Goal: Contribute content: Contribute content

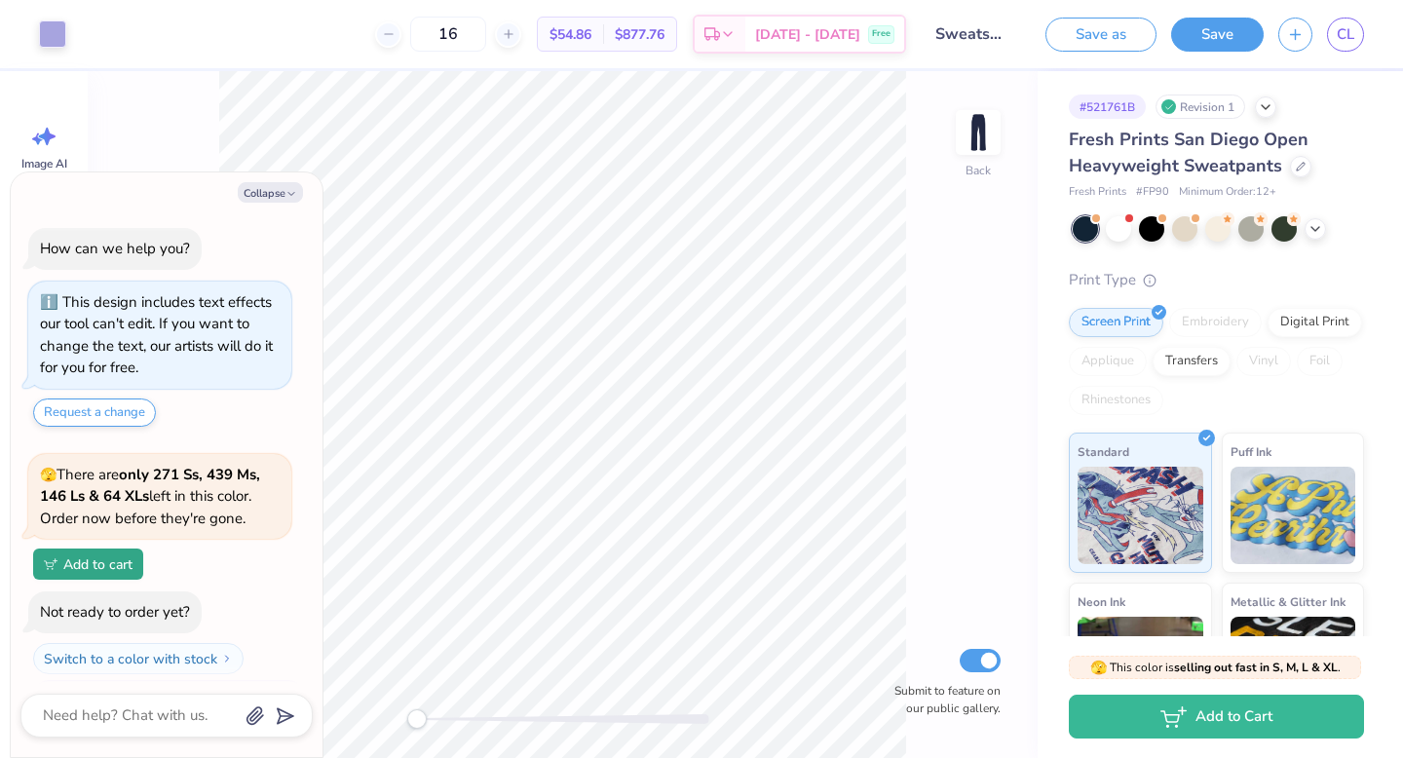
scroll to position [42, 0]
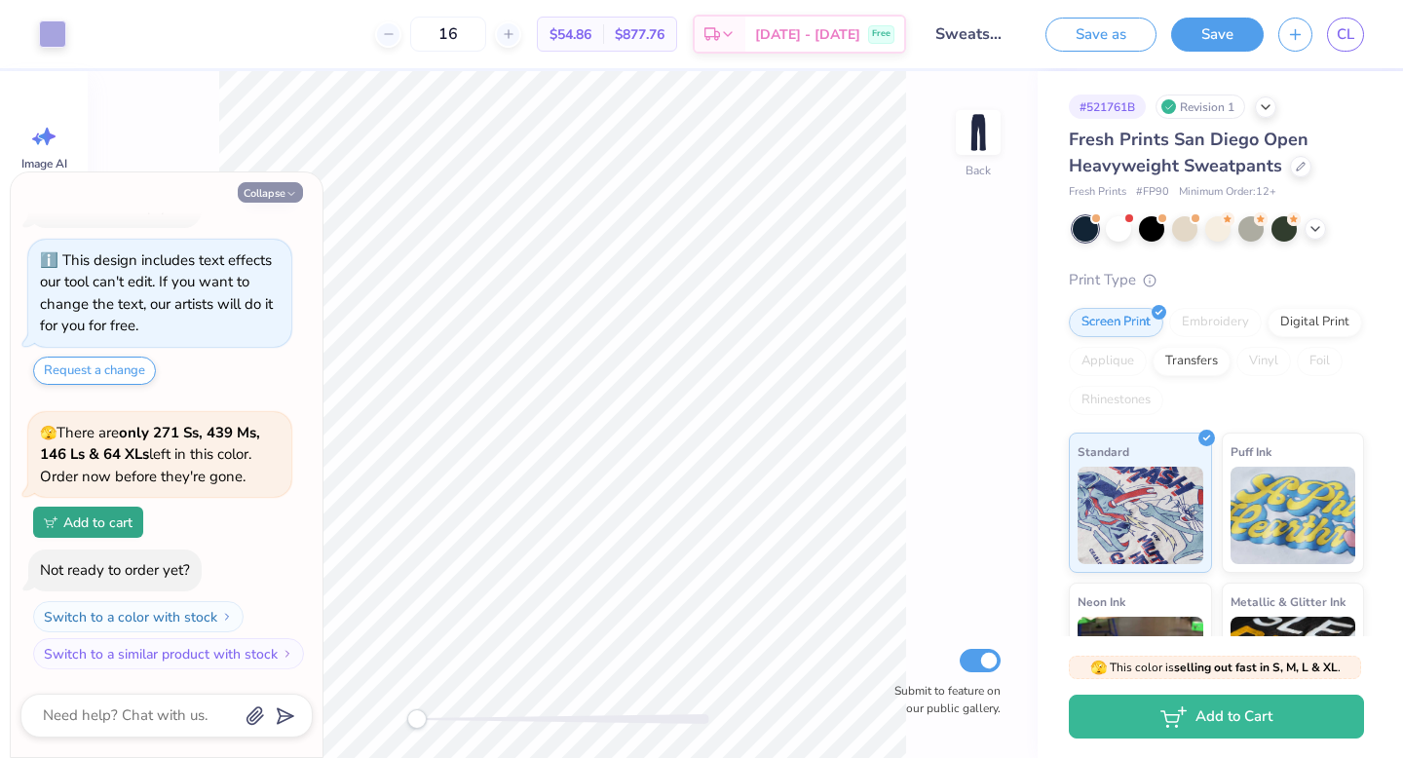
click at [276, 193] on button "Collapse" at bounding box center [270, 192] width 65 height 20
type textarea "x"
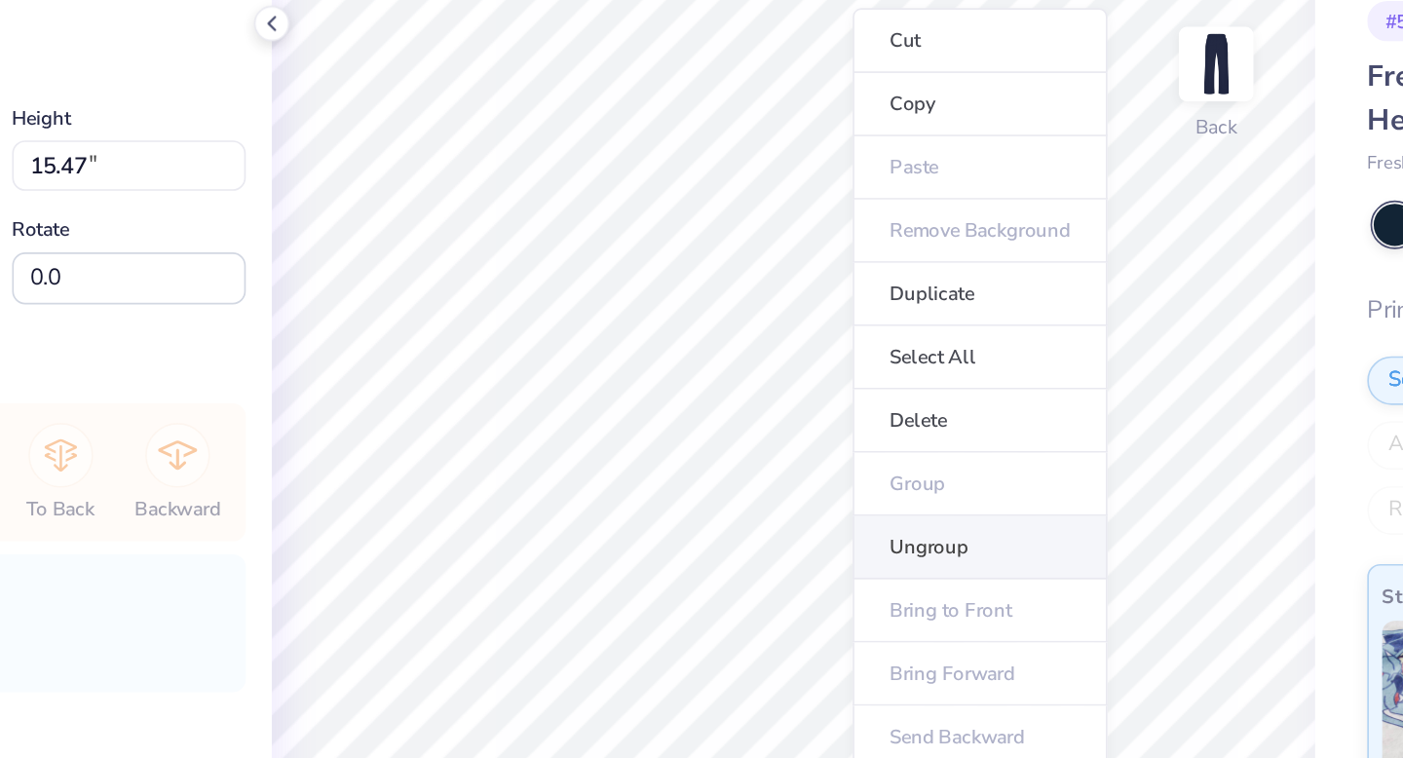
click at [790, 421] on li "Ungroup" at bounding box center [836, 423] width 153 height 38
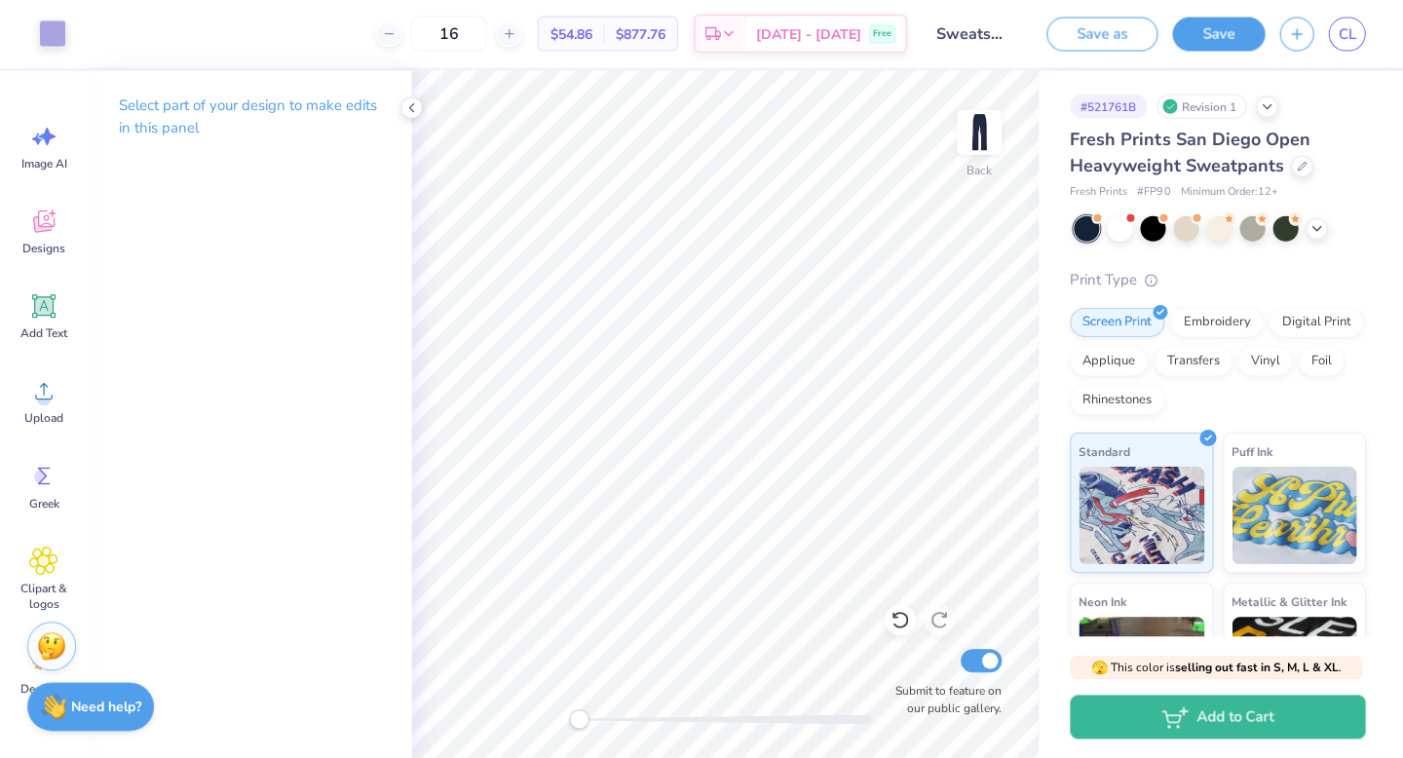
scroll to position [0, 0]
click at [44, 381] on icon at bounding box center [43, 390] width 29 height 29
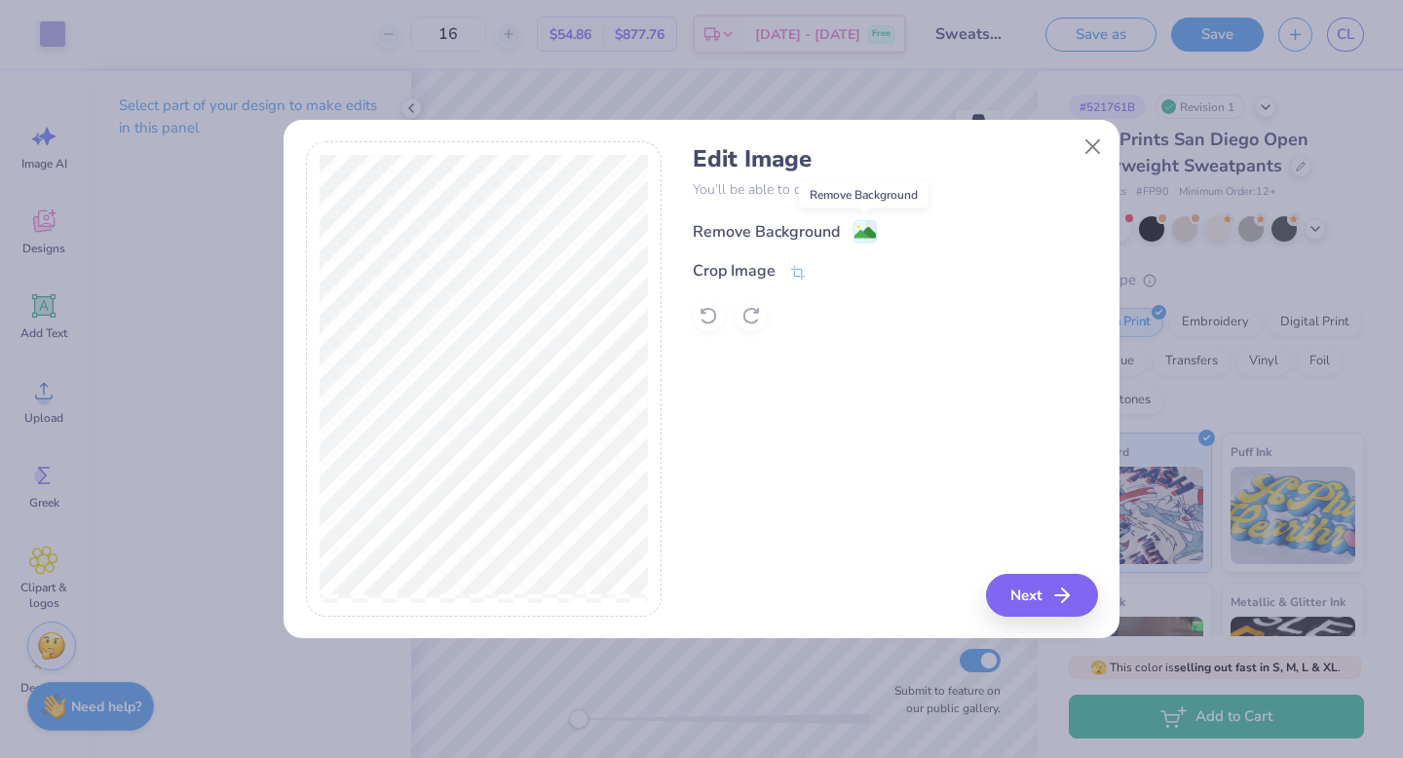
click at [861, 237] on image at bounding box center [865, 232] width 21 height 21
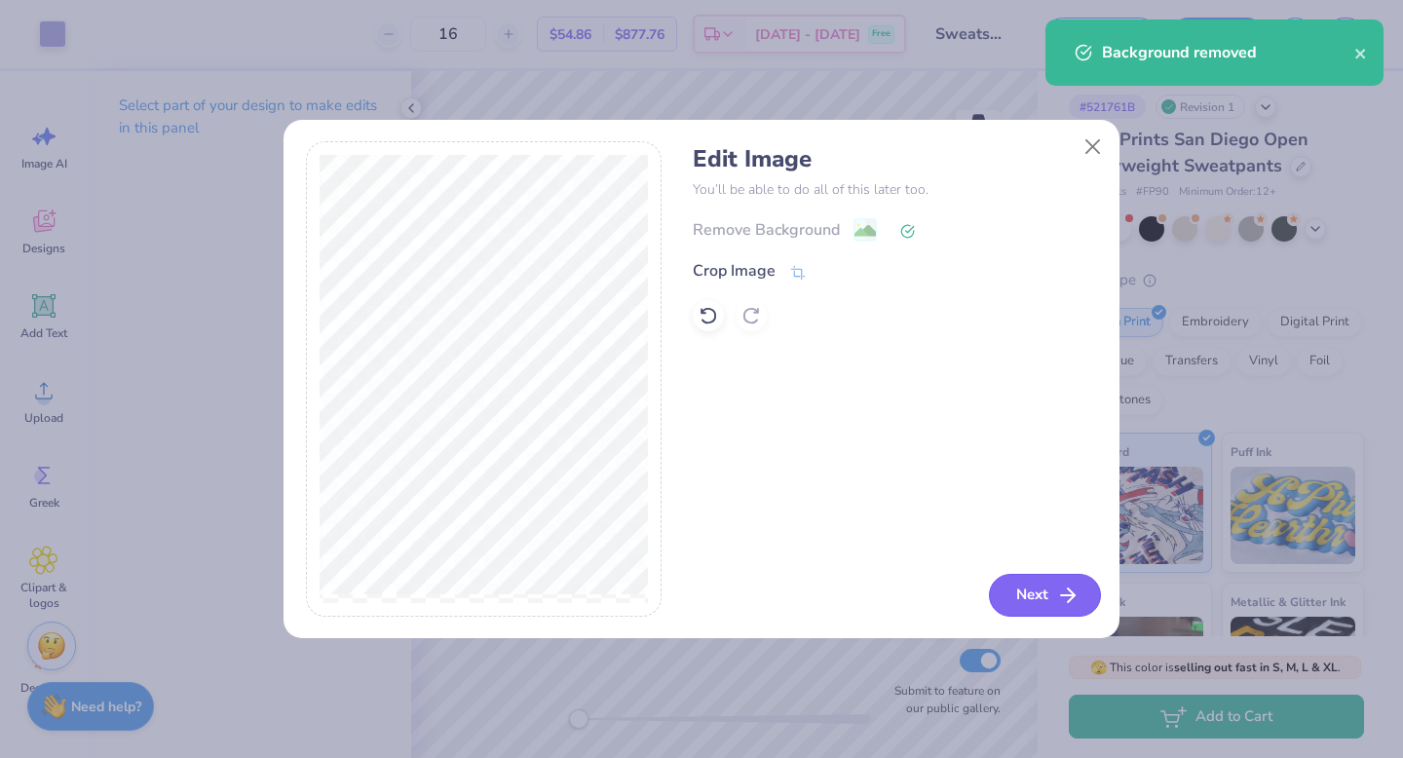
click at [1062, 575] on button "Next" at bounding box center [1045, 595] width 112 height 43
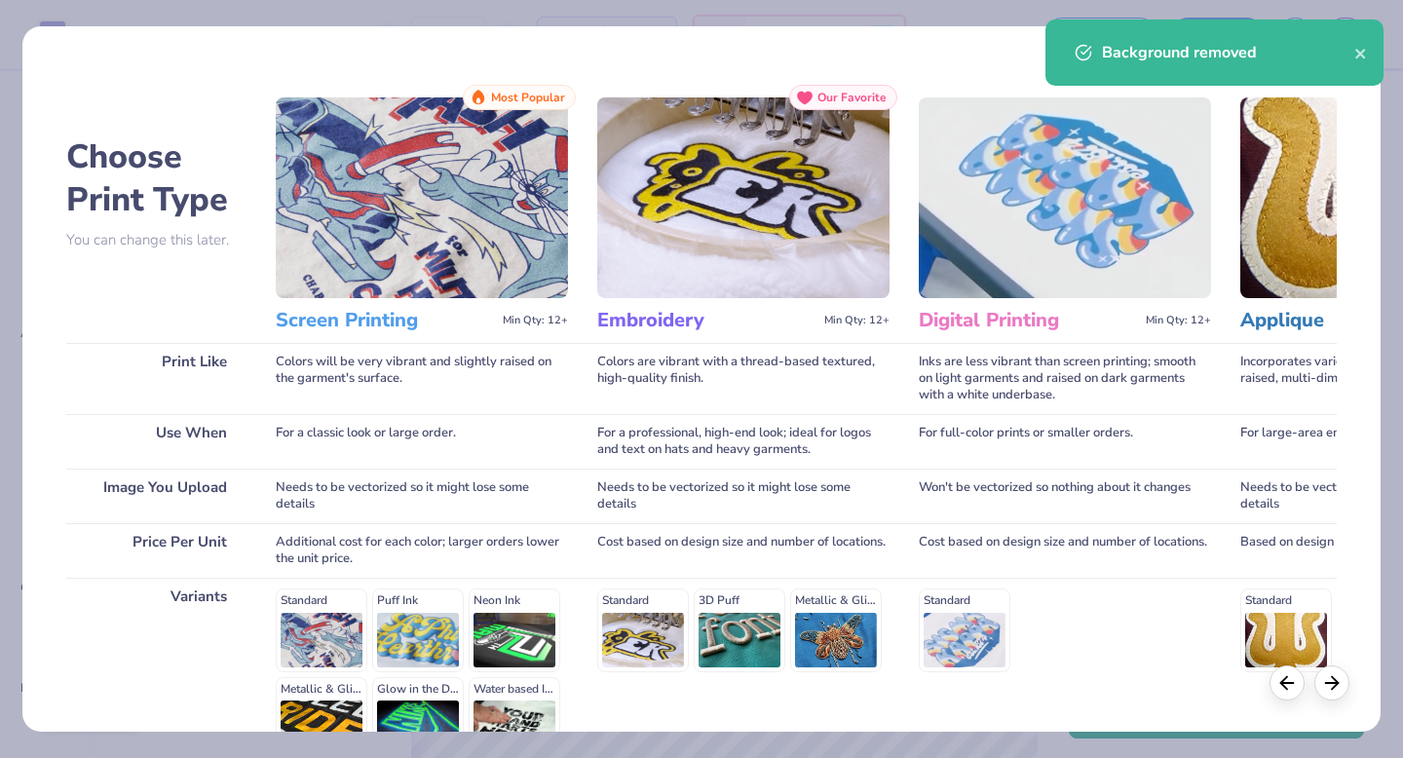
scroll to position [213, 0]
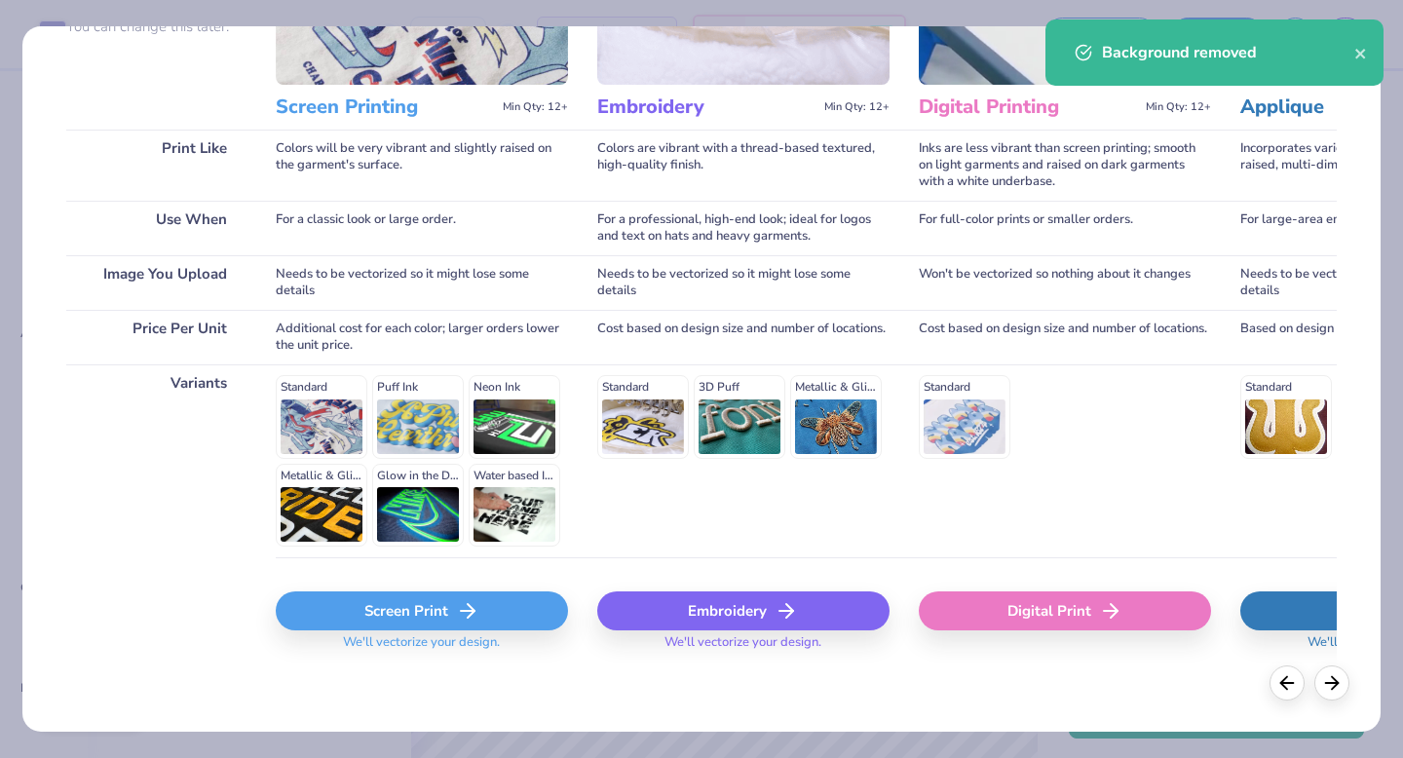
click at [393, 621] on div "Screen Print" at bounding box center [422, 611] width 292 height 39
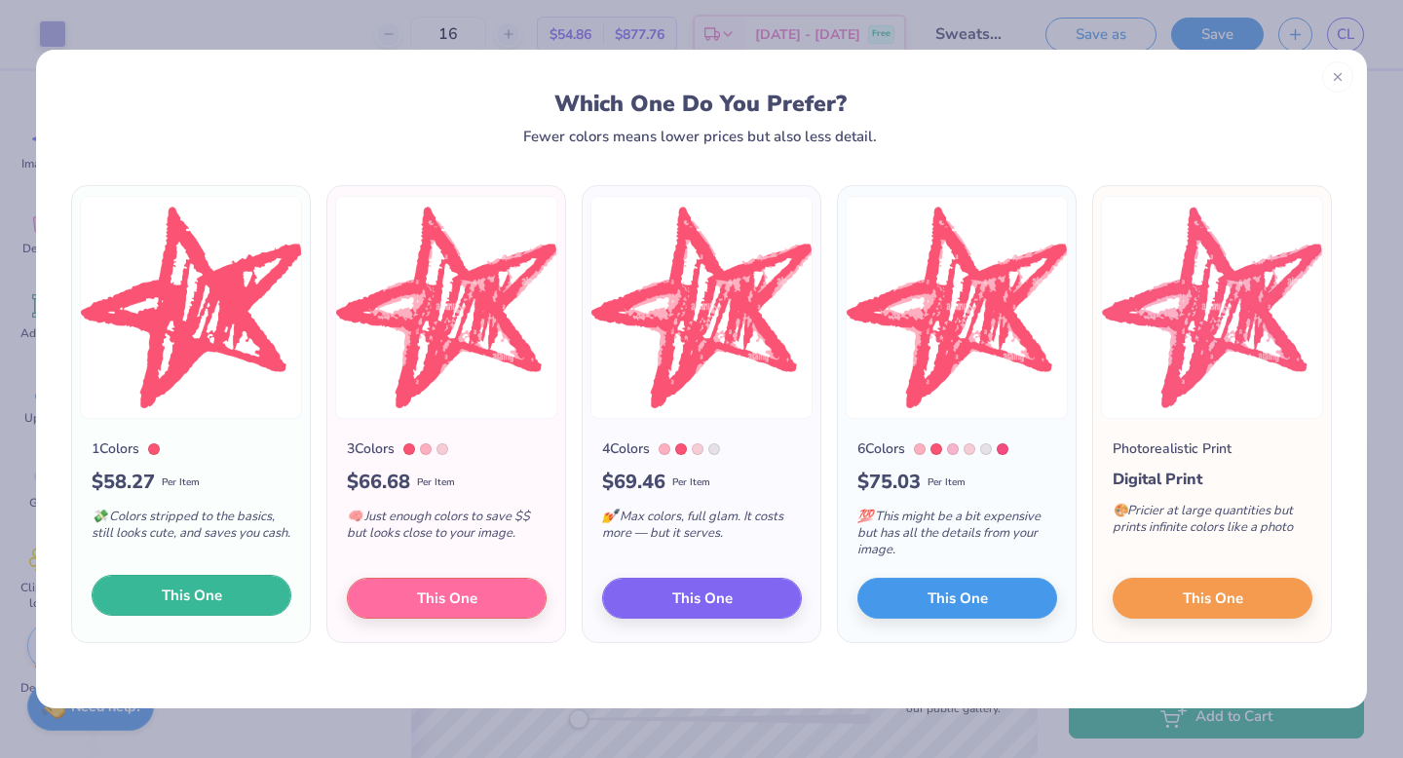
click at [186, 605] on span "This One" at bounding box center [192, 596] width 60 height 22
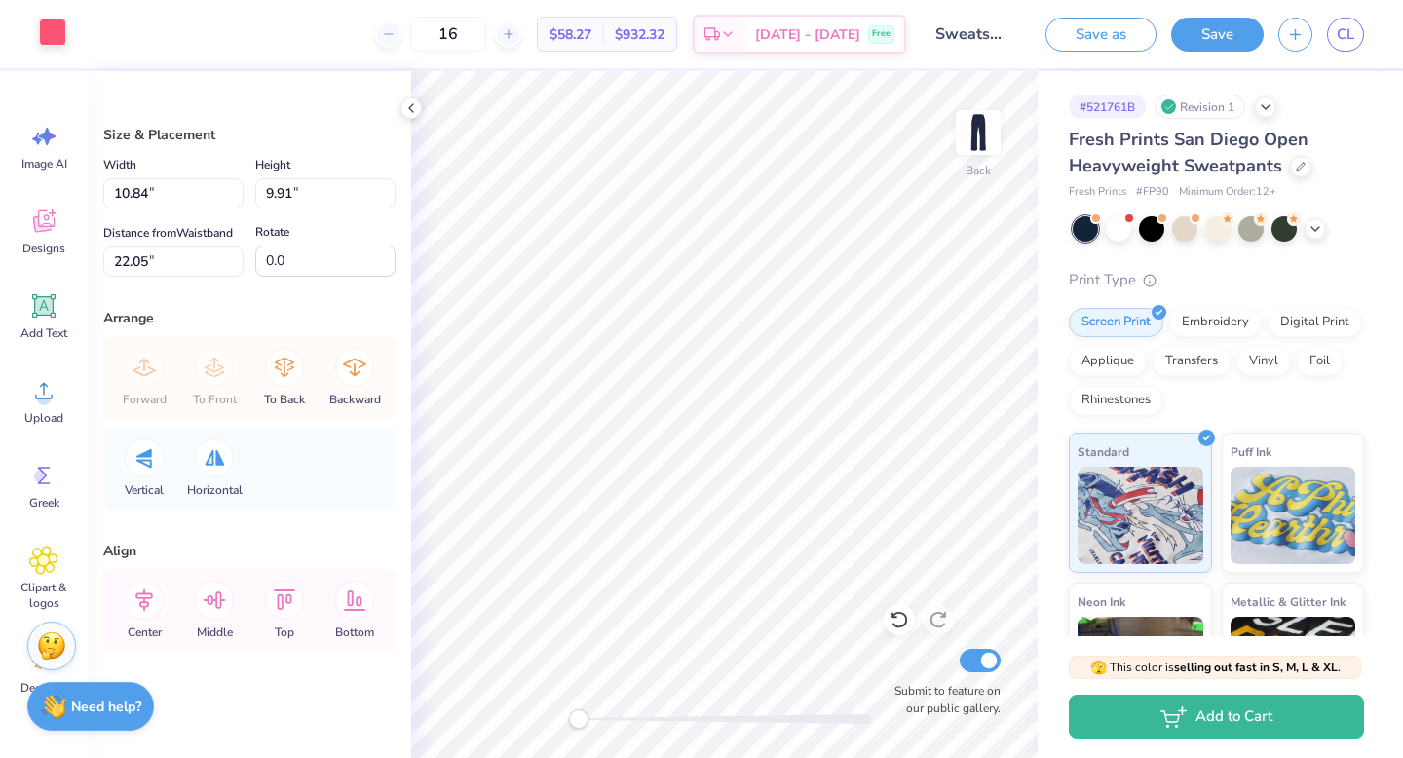
click at [40, 43] on div at bounding box center [52, 32] width 27 height 27
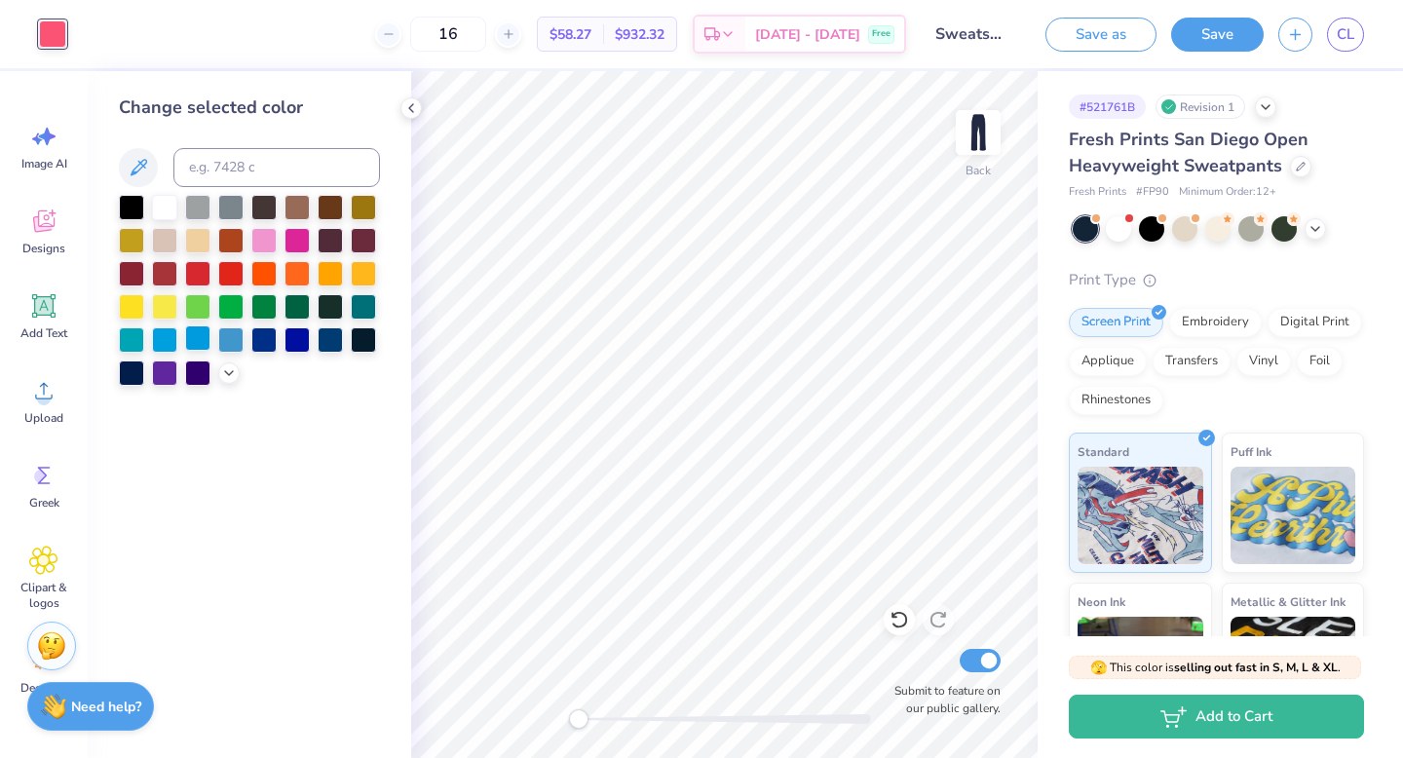
click at [211, 349] on div at bounding box center [197, 338] width 25 height 25
click at [227, 372] on polyline at bounding box center [229, 371] width 8 height 4
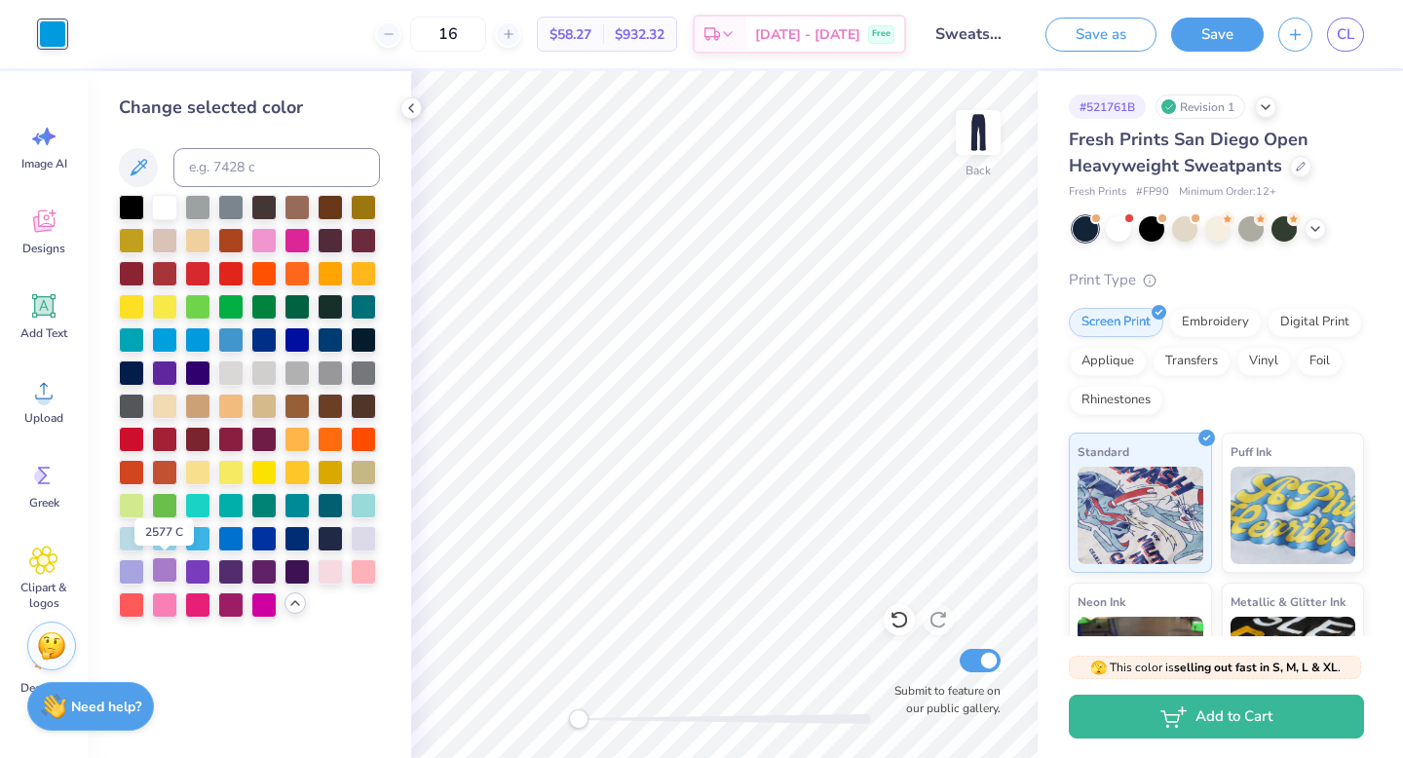
click at [169, 576] on div at bounding box center [164, 569] width 25 height 25
click at [135, 572] on div at bounding box center [131, 569] width 25 height 25
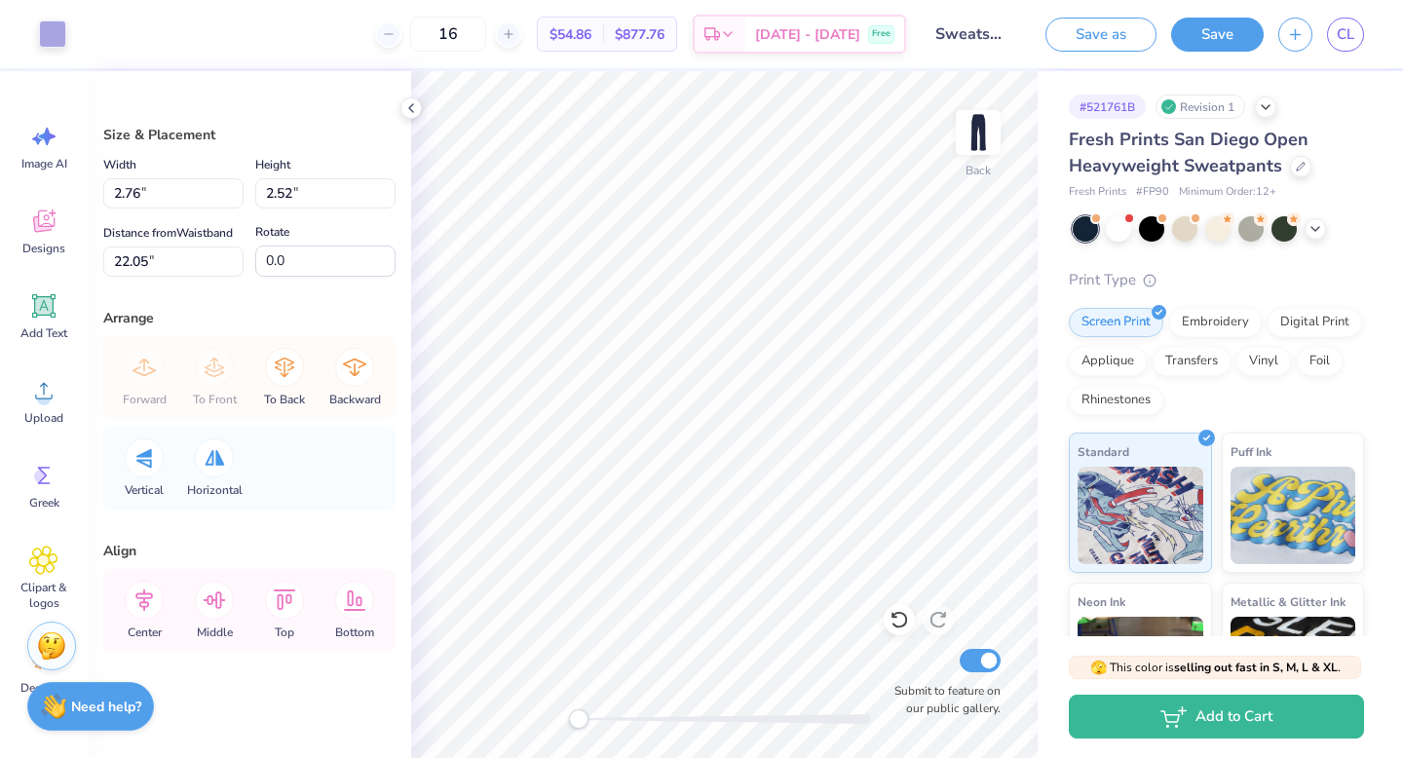
type input "2.76"
type input "2.52"
type input "1.99"
type input "1.82"
type input "5.41"
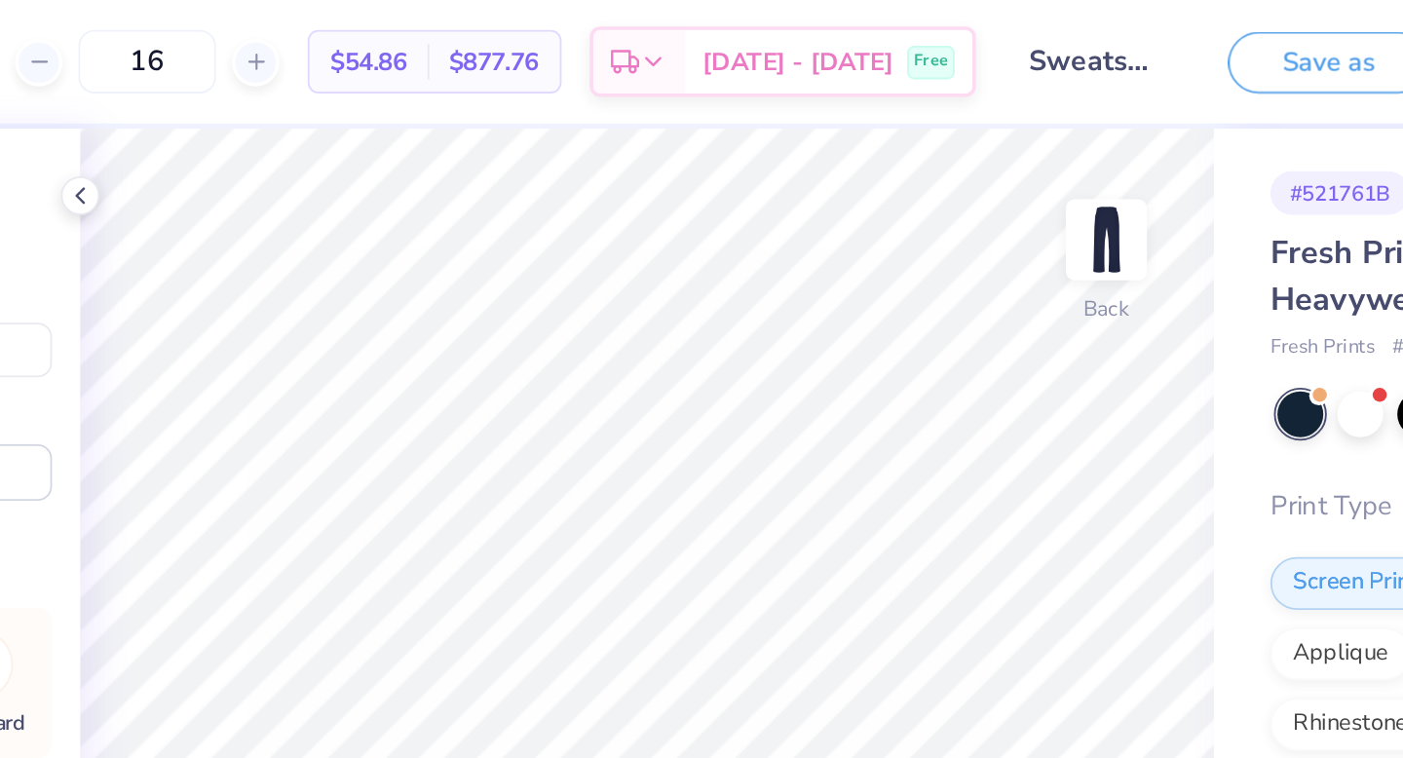
type input "26.0"
type input "2.05"
type input "1.78"
type input "0.52"
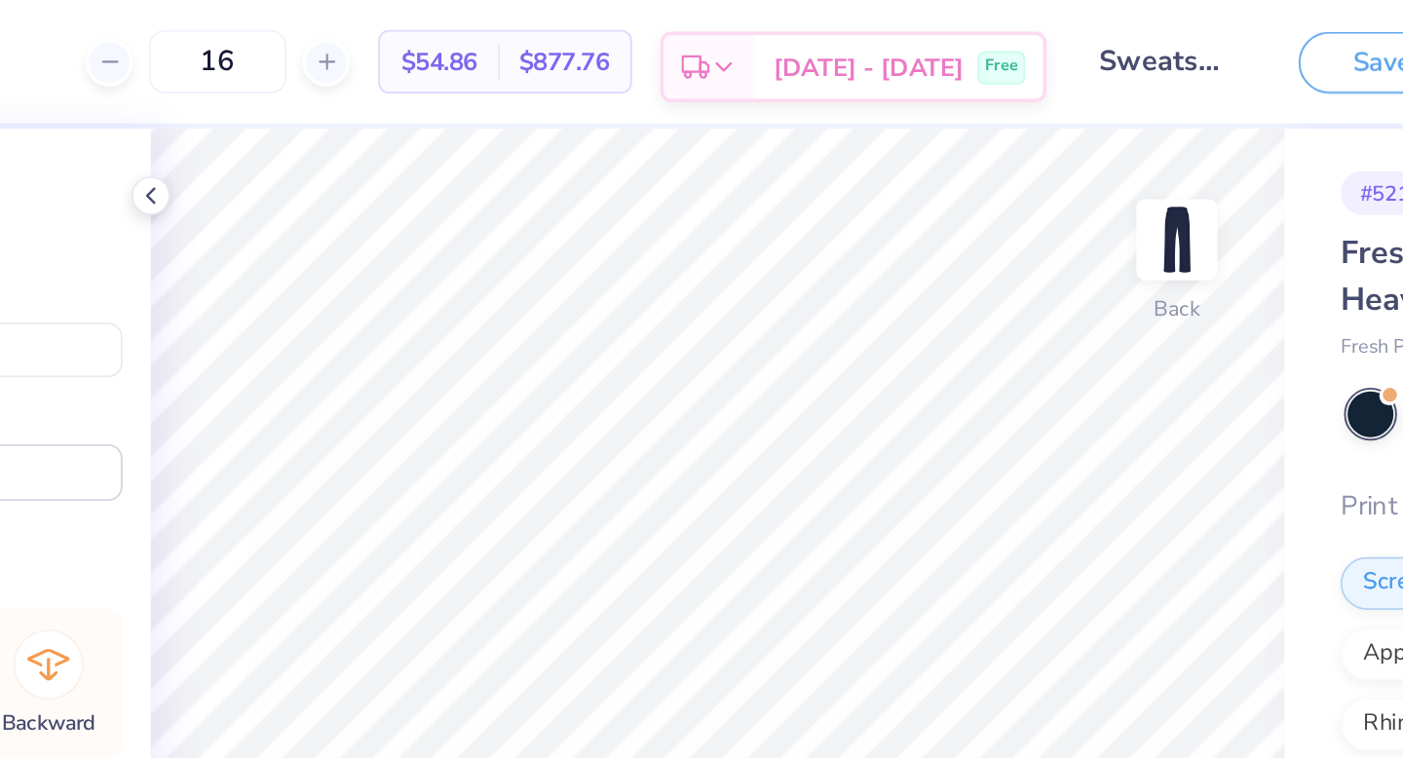
type input "40.4"
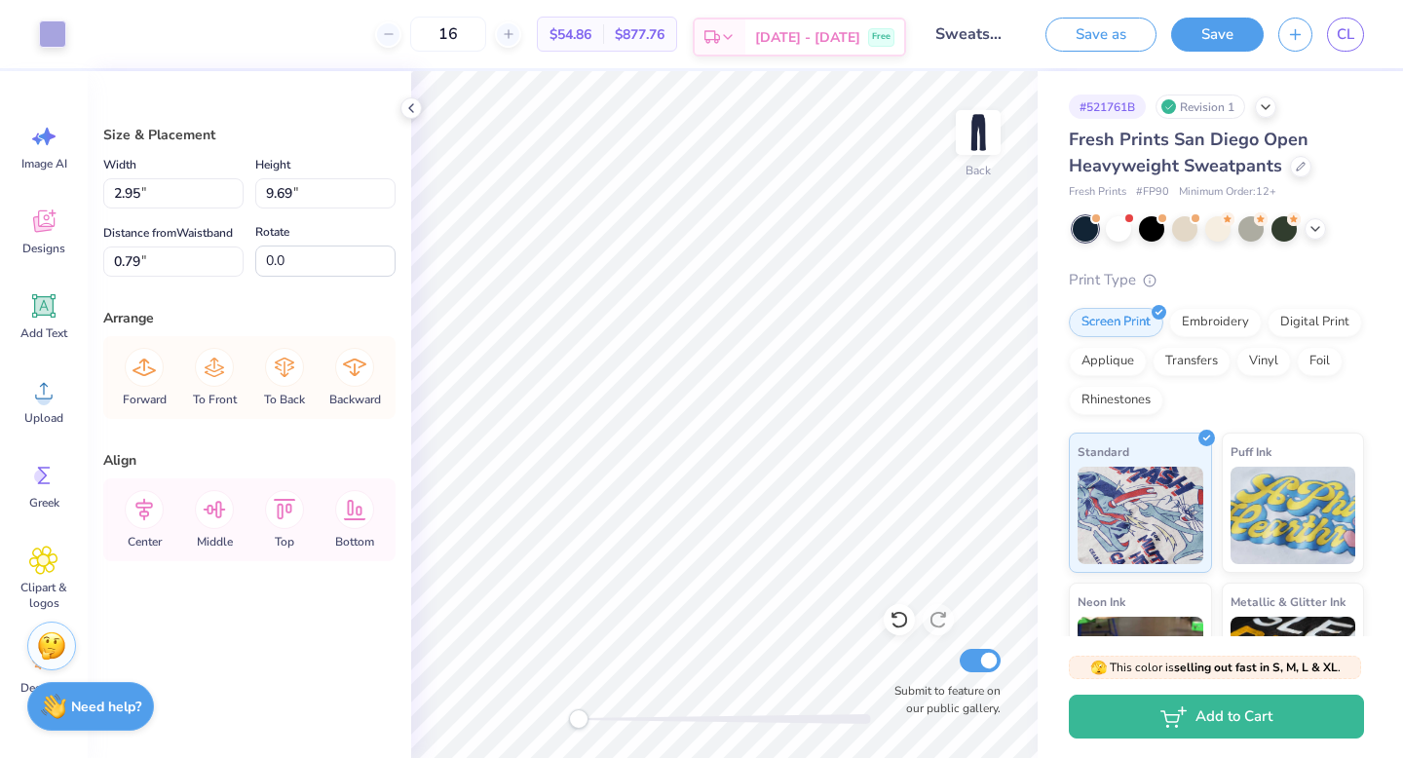
type input "0.50"
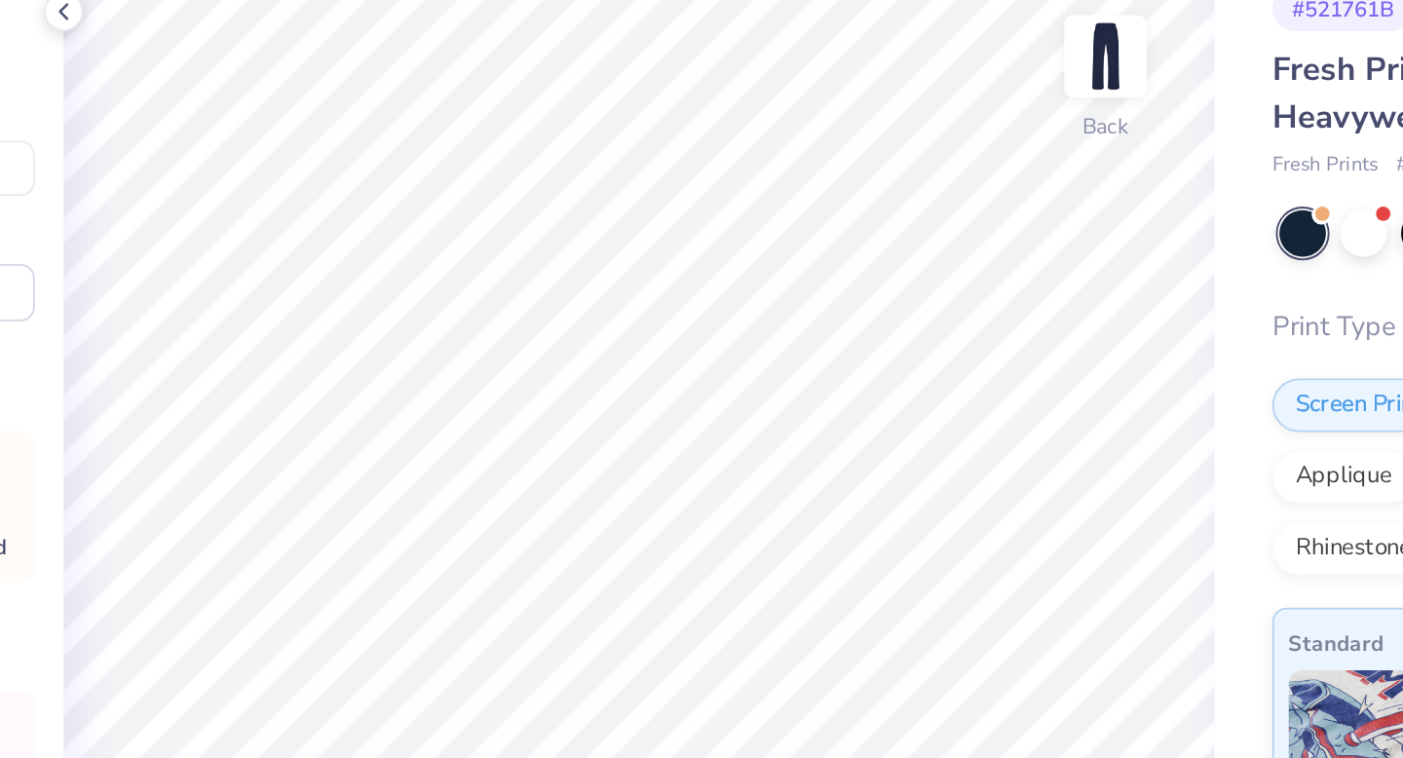
type input "1.42"
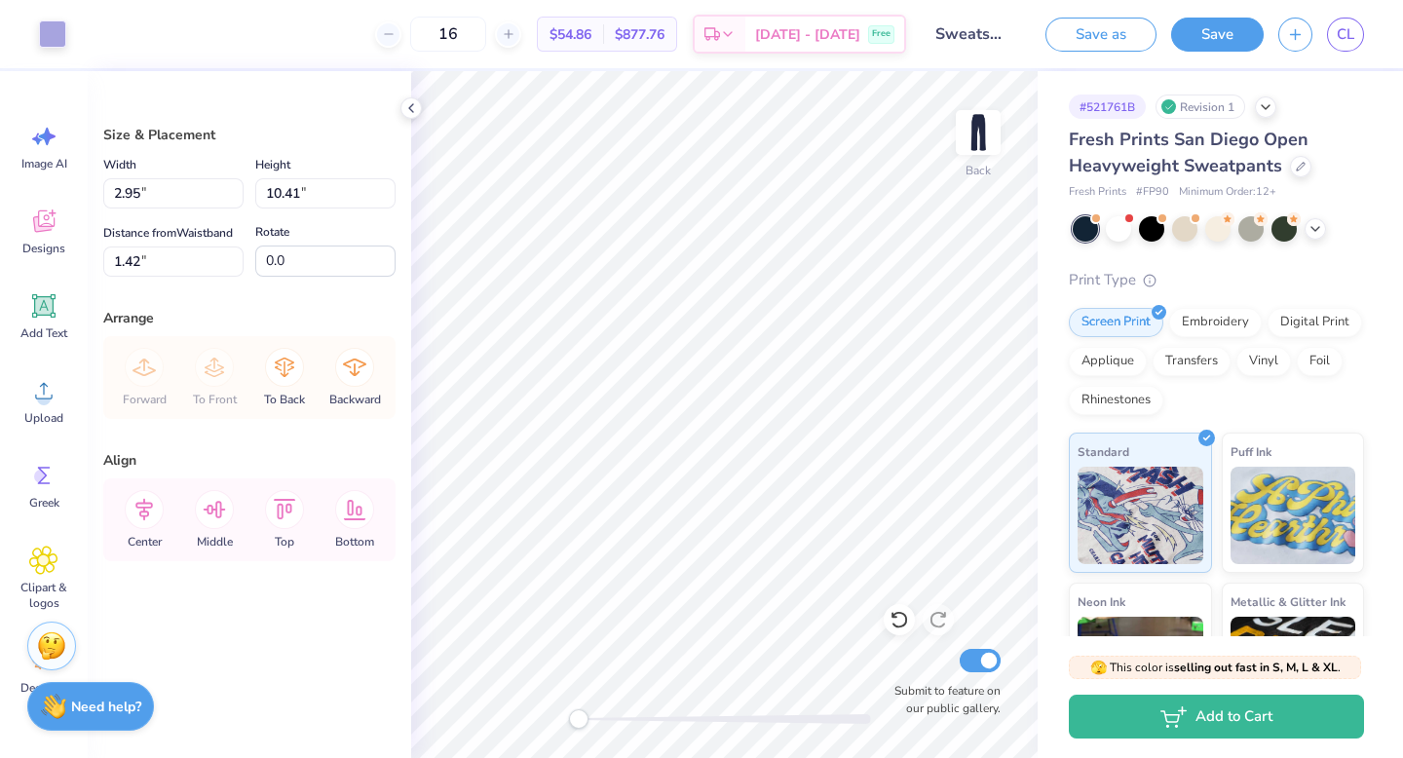
type input "3.32"
type input "10.36"
type input "2.37"
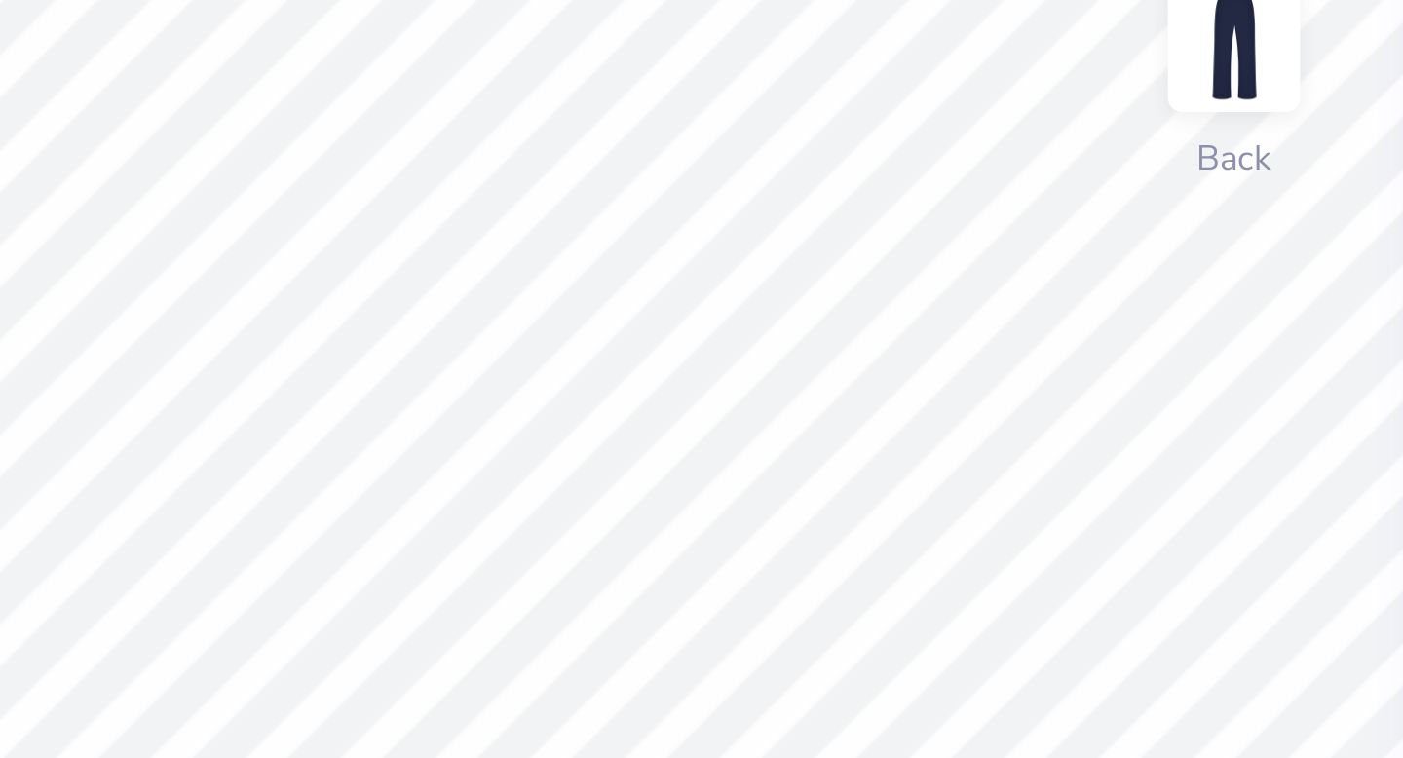
type input "42.4"
type input "62.3"
type input "2.10"
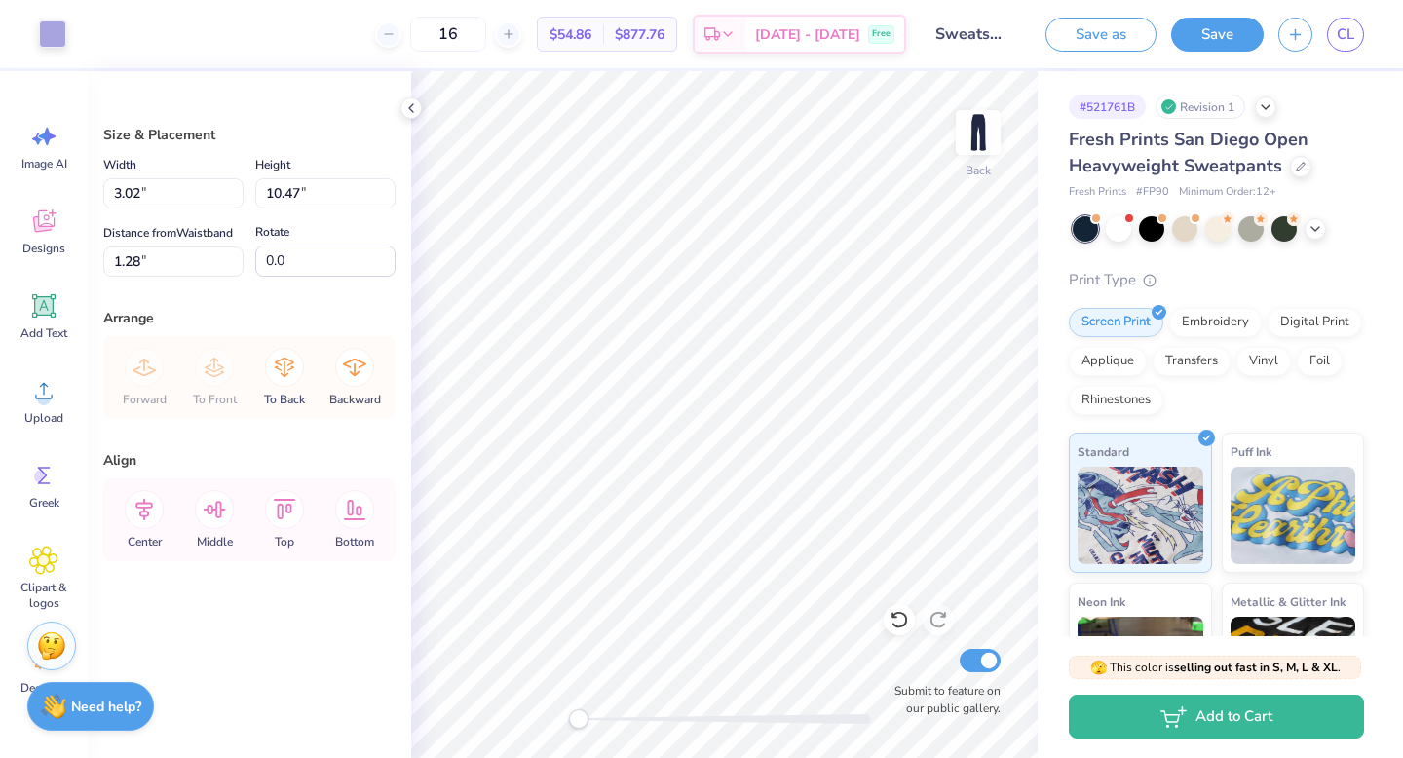
type input "1.28"
type input "1.50"
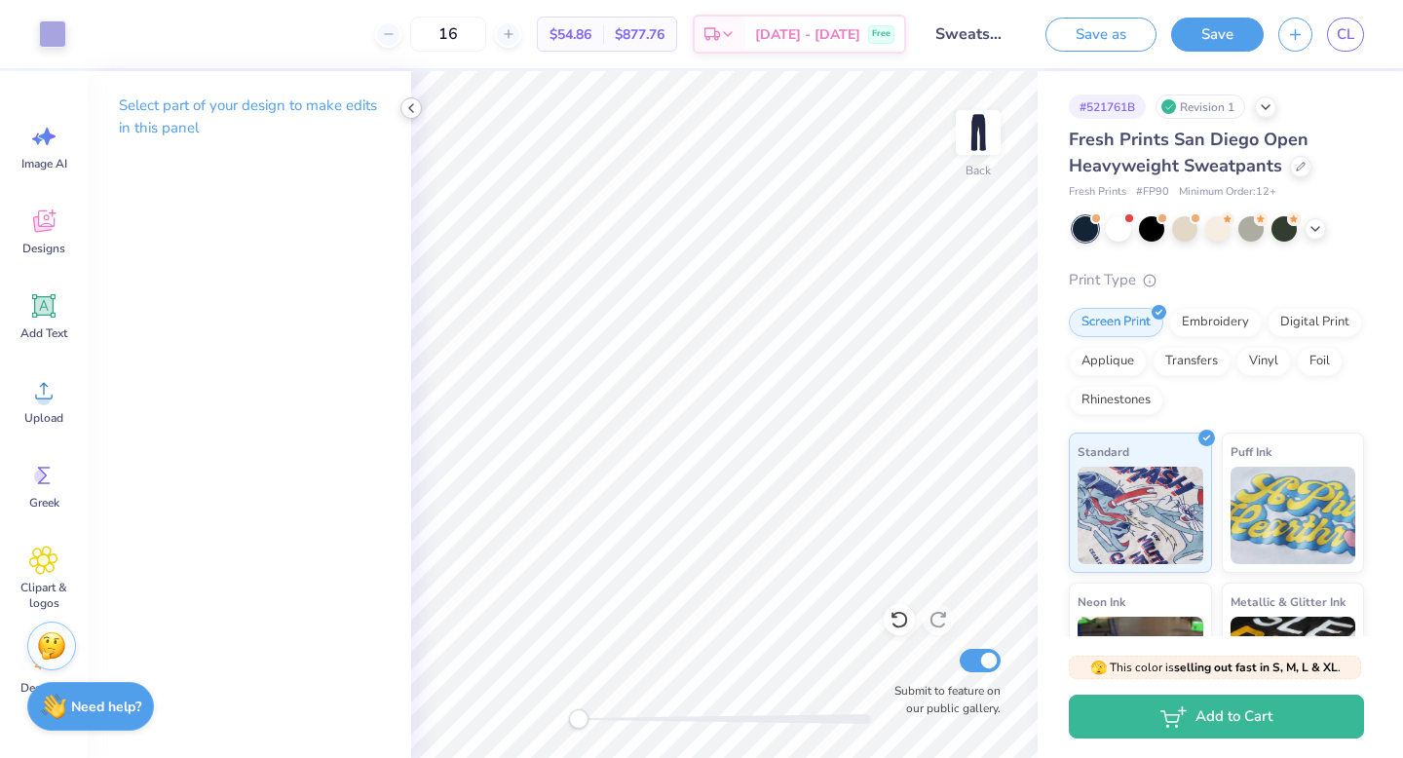
click at [412, 102] on icon at bounding box center [411, 108] width 16 height 16
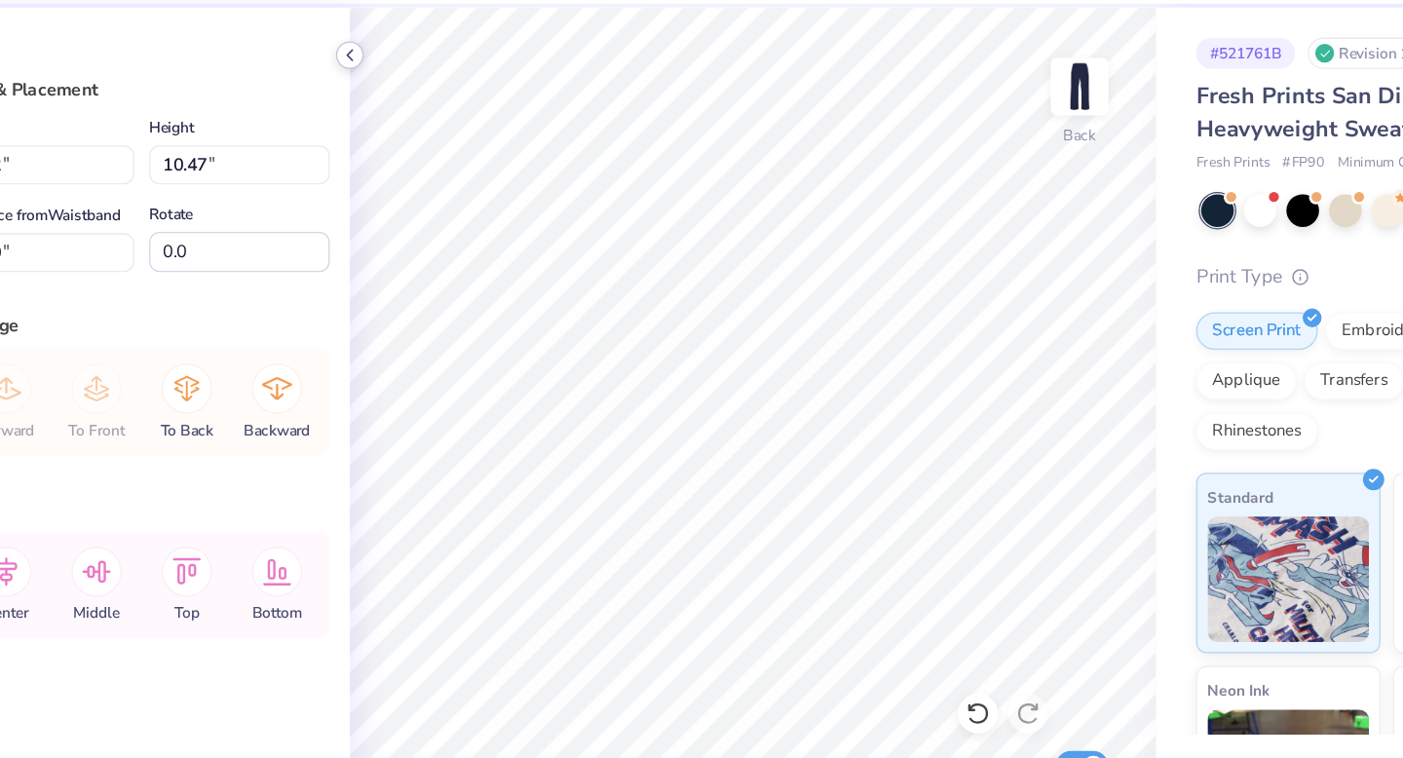
type input "2.72"
type input "9.44"
type input "1.53"
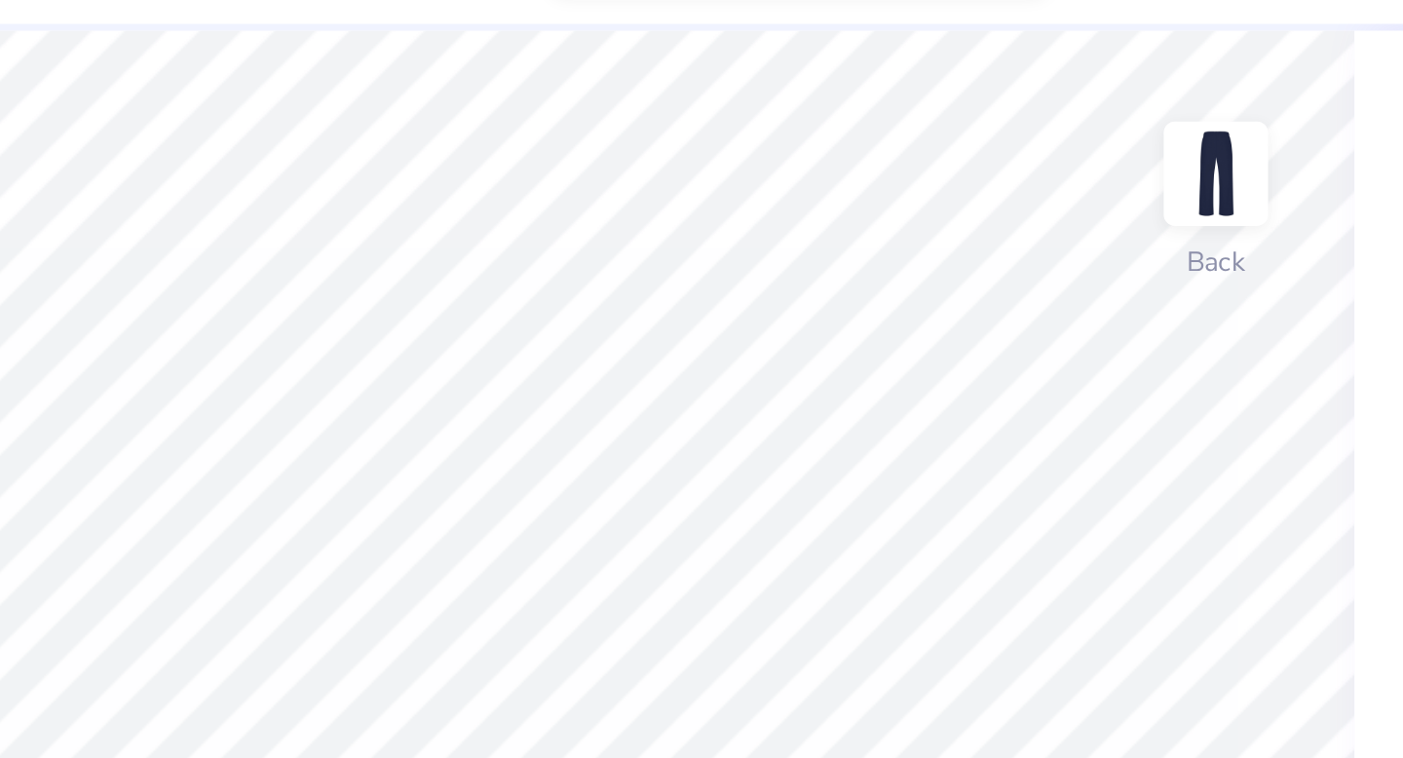
type input "1.40"
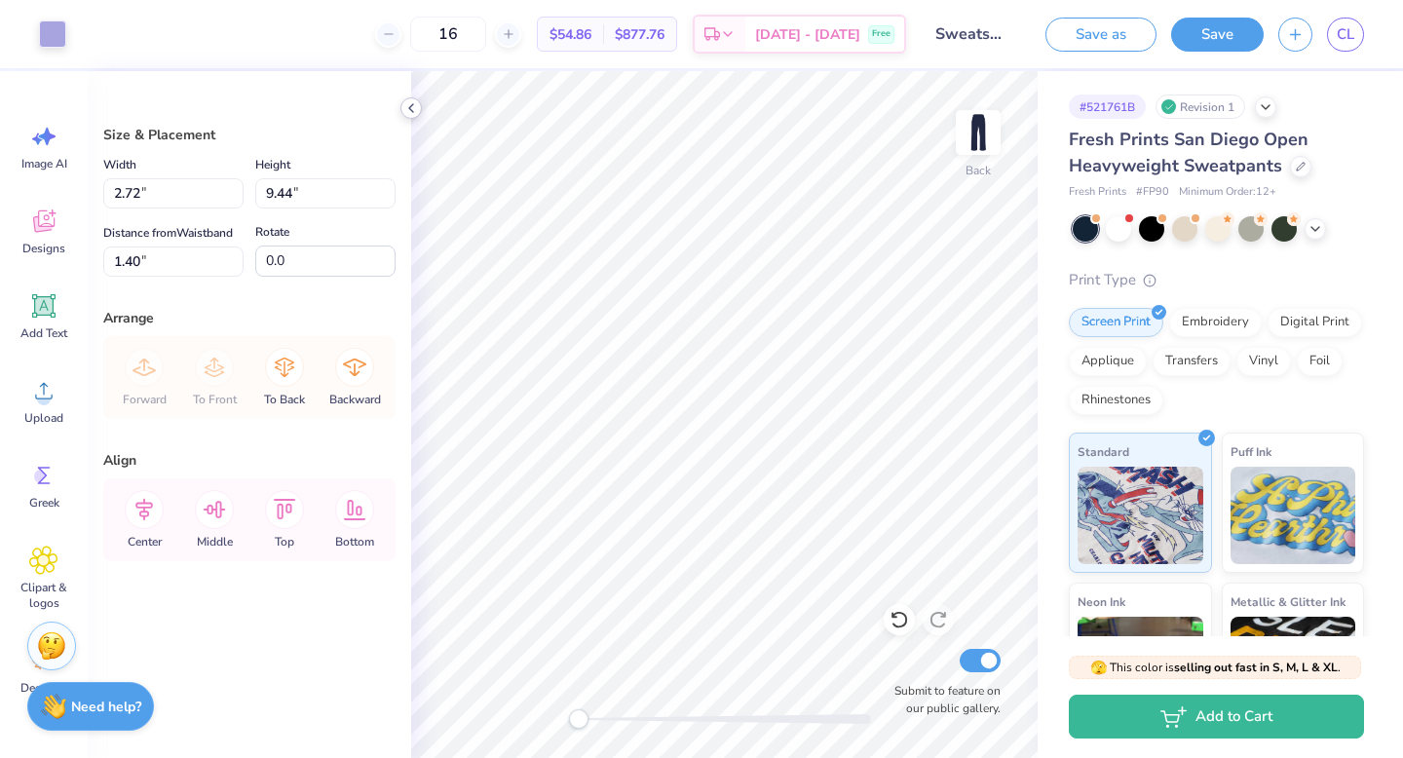
type input "1.39"
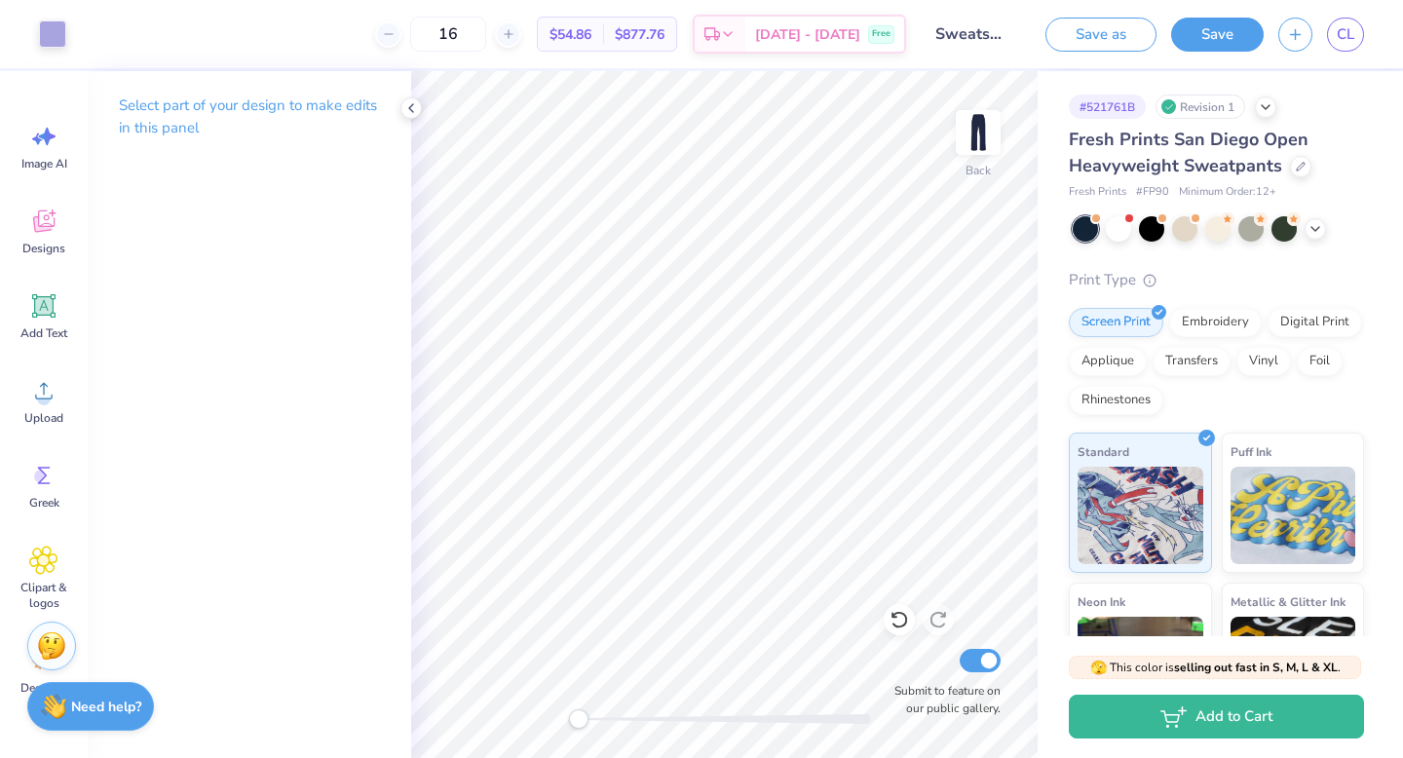
click at [1207, 27] on button "Save" at bounding box center [1217, 35] width 93 height 34
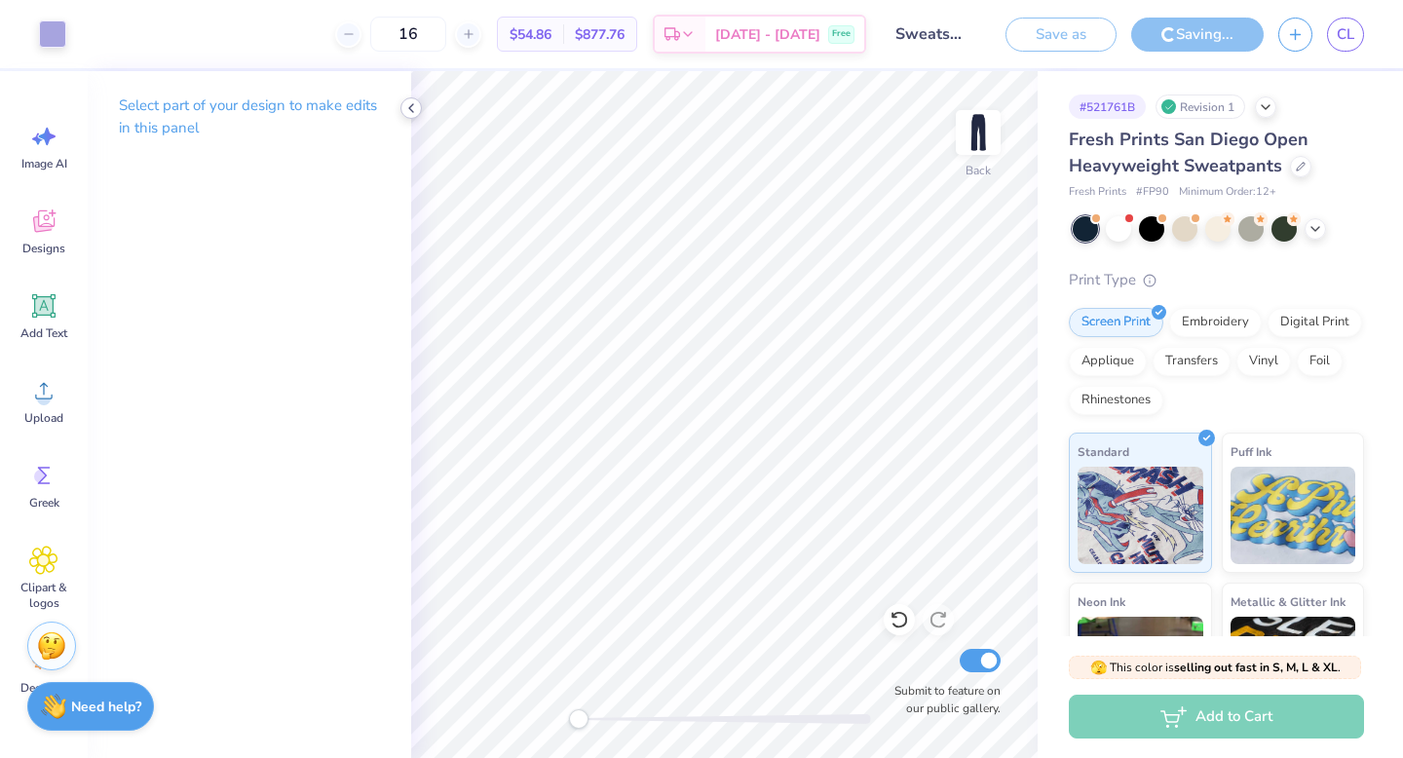
click at [411, 104] on icon at bounding box center [411, 108] width 16 height 16
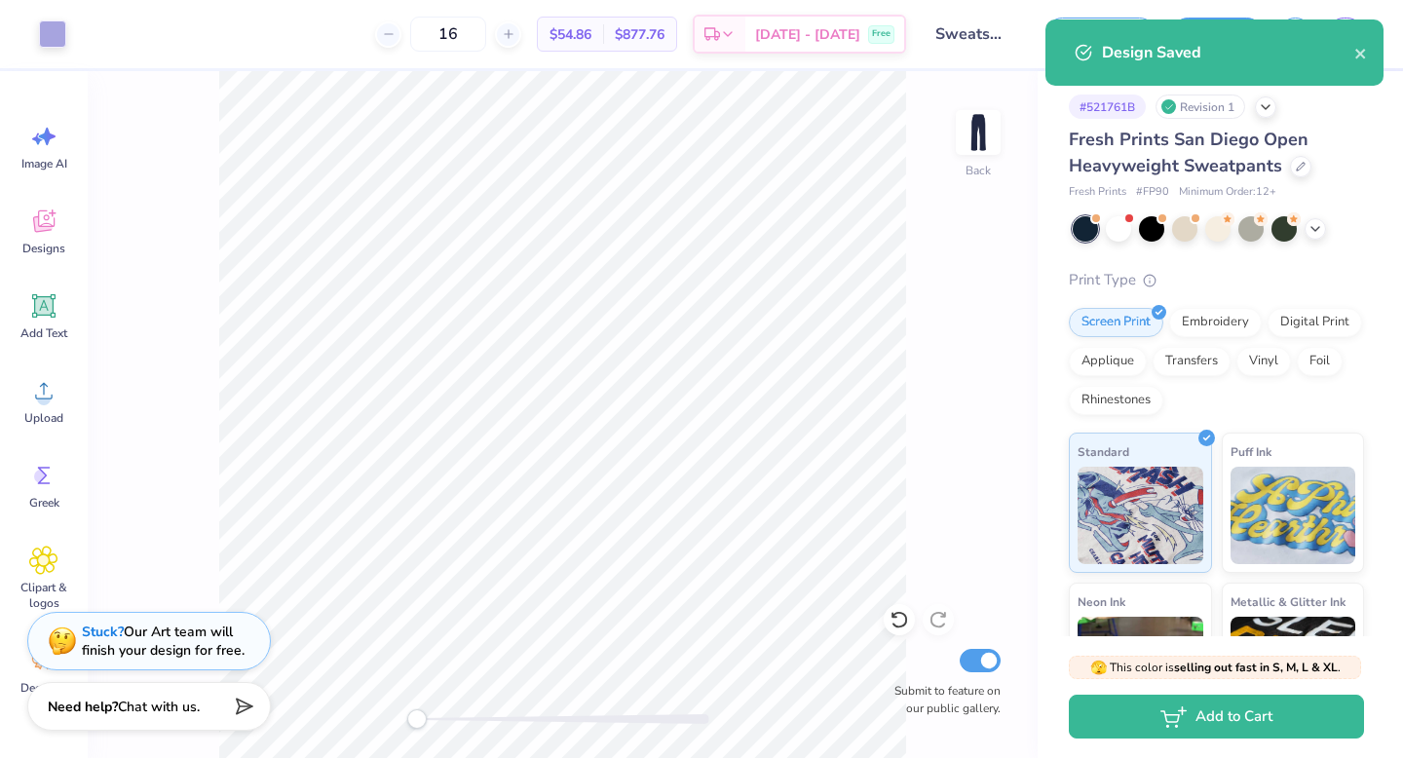
click at [1350, 30] on div "Design Saved" at bounding box center [1215, 52] width 338 height 66
click at [1363, 57] on icon "close" at bounding box center [1362, 54] width 14 height 16
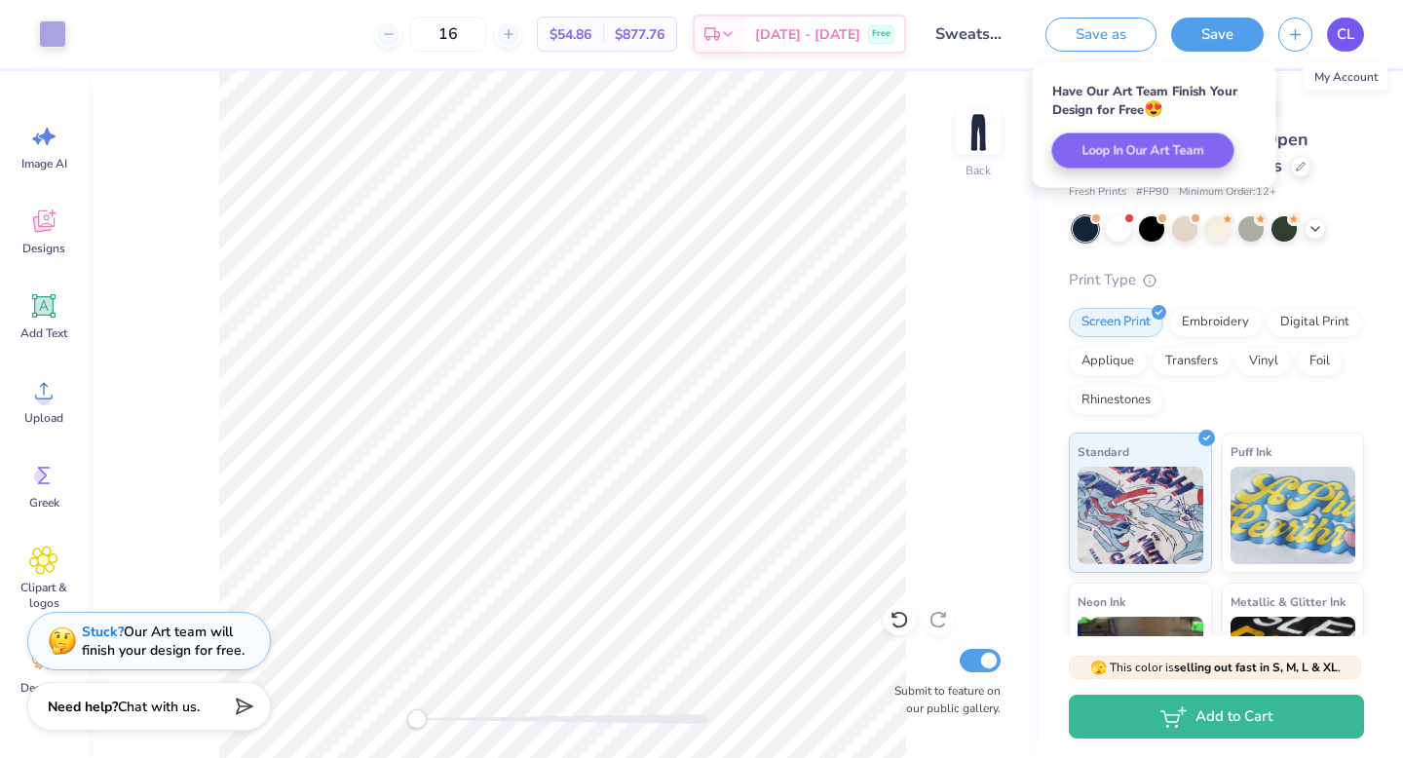
click at [1348, 44] on span "CL" at bounding box center [1346, 34] width 18 height 22
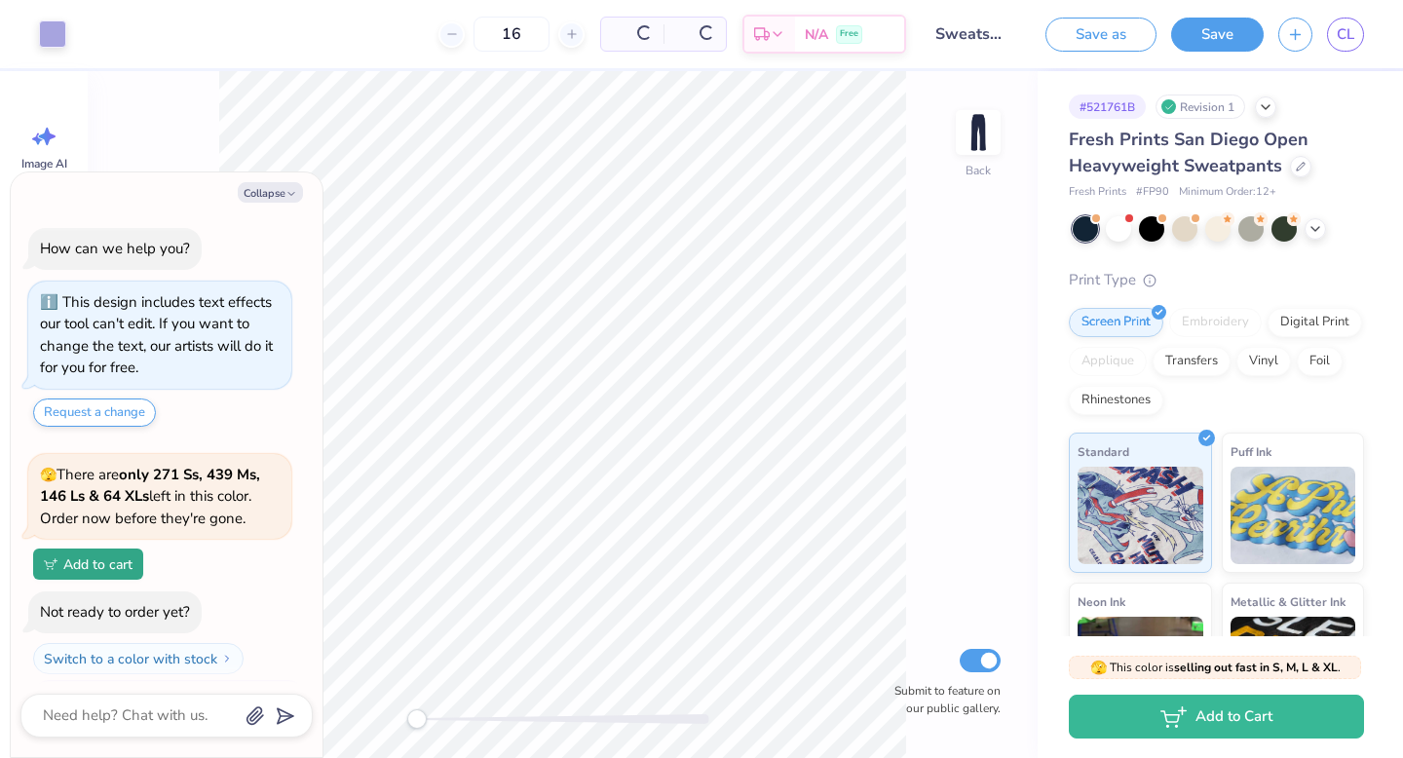
scroll to position [42, 0]
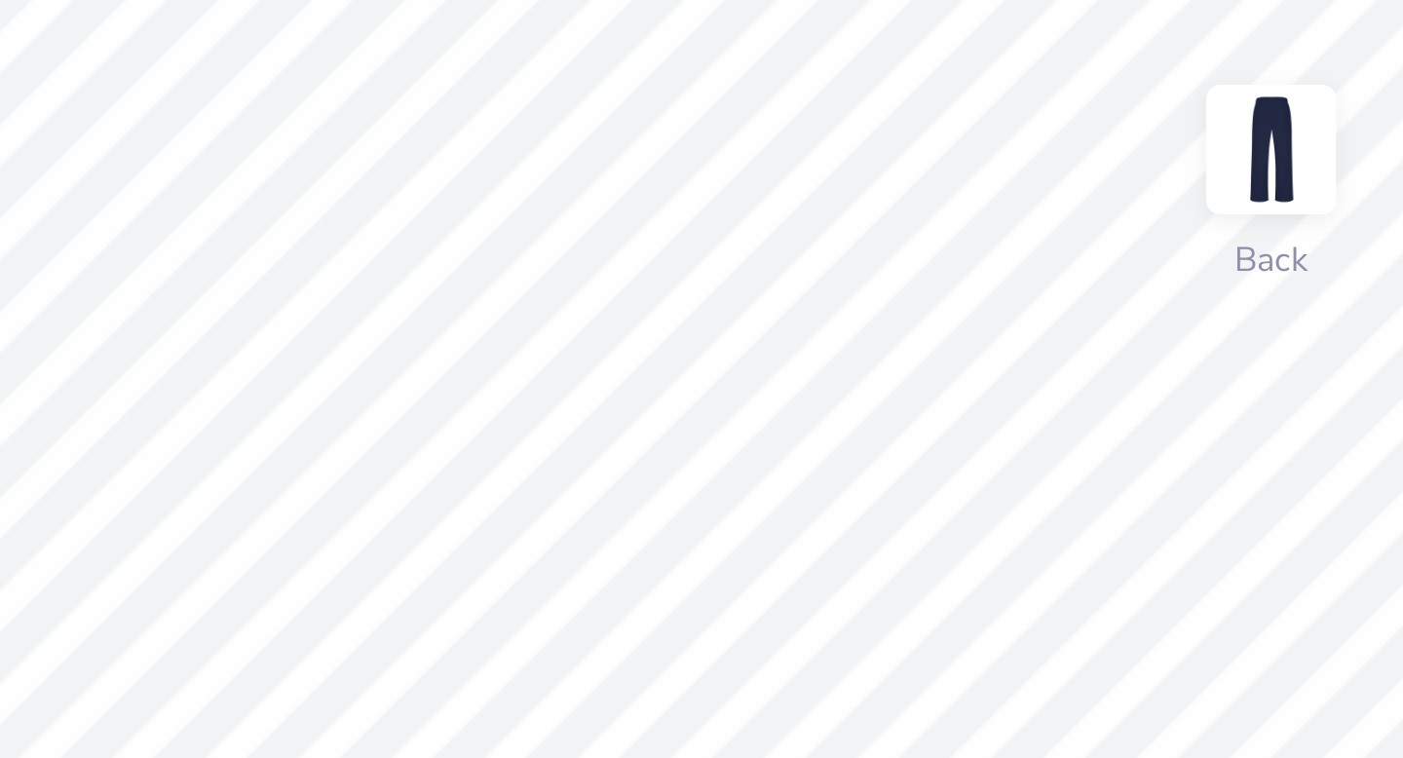
type textarea "x"
type input "1.41"
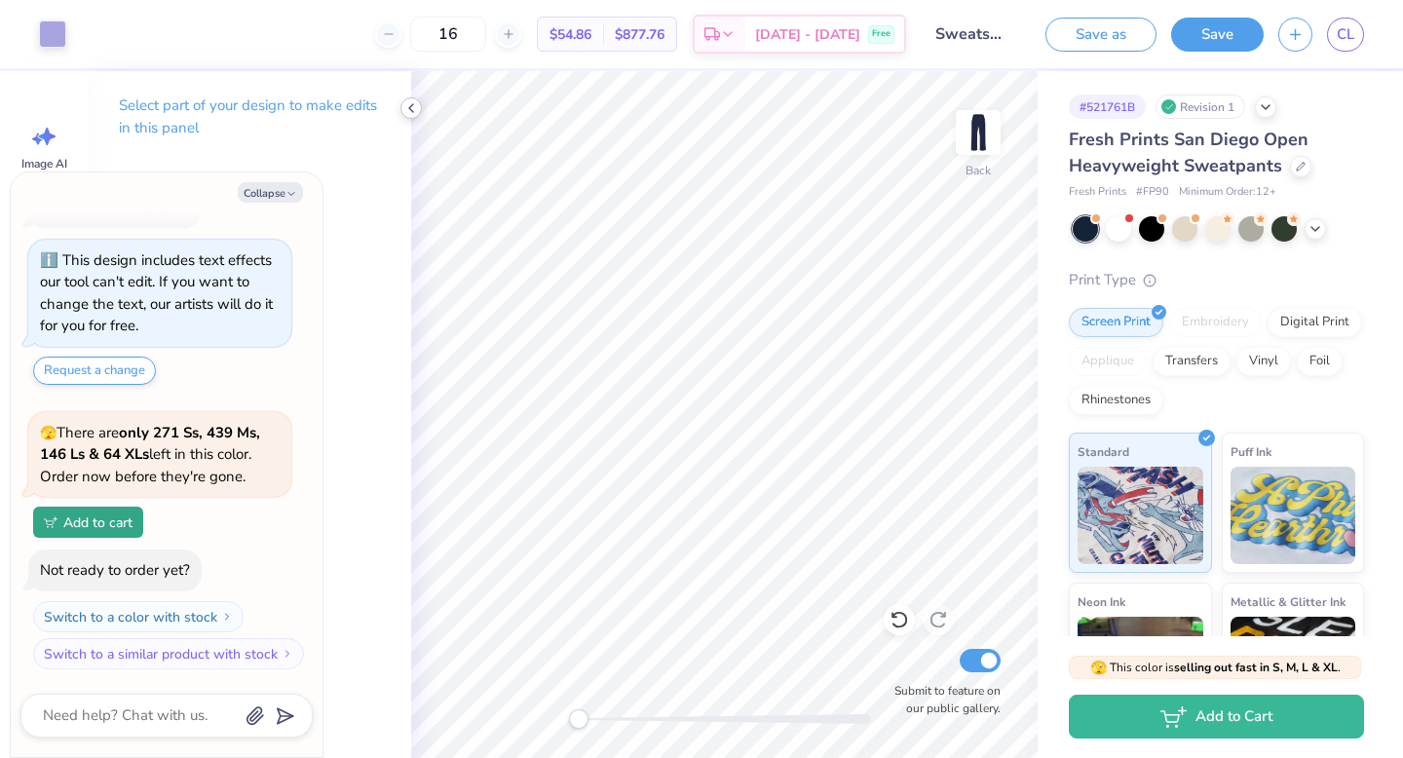
click at [406, 117] on div at bounding box center [411, 107] width 21 height 21
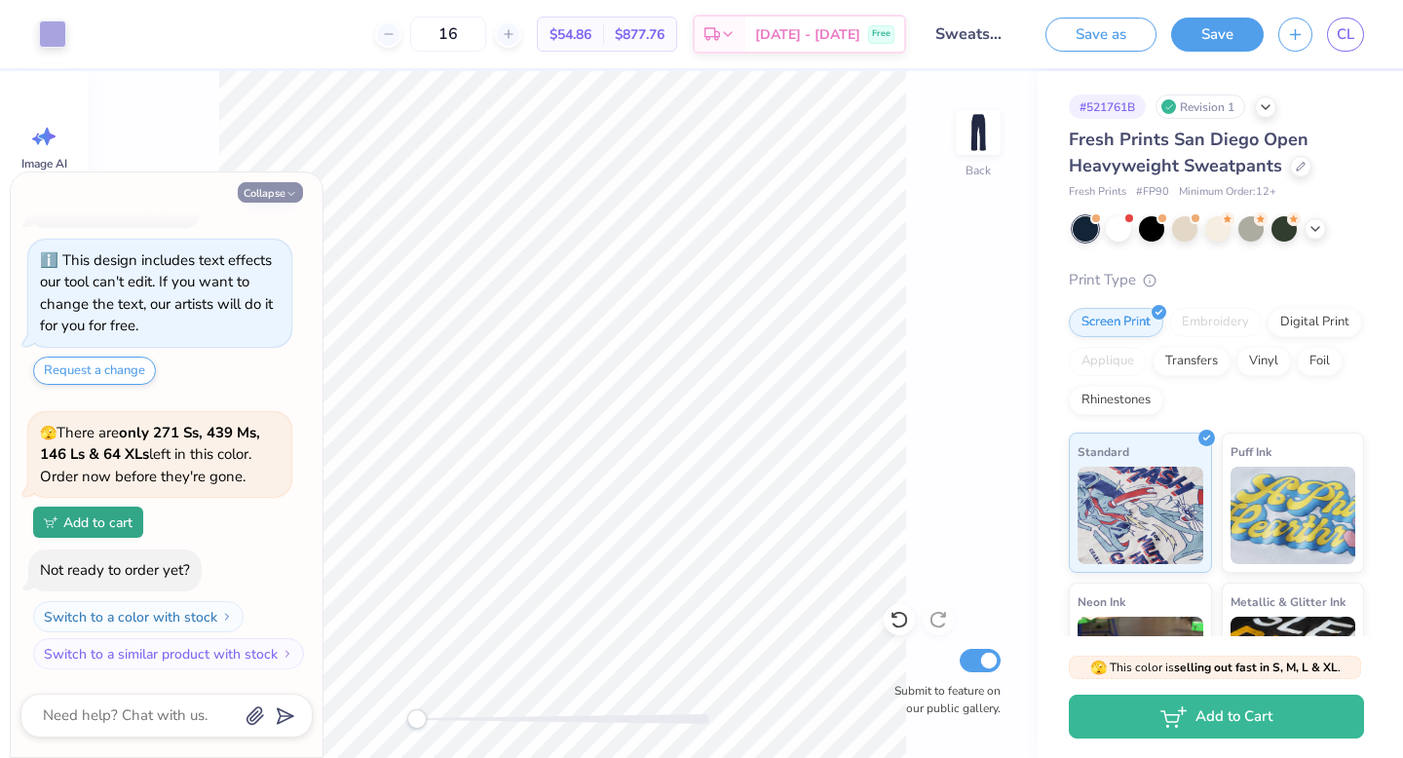
click at [249, 191] on button "Collapse" at bounding box center [270, 192] width 65 height 20
type textarea "x"
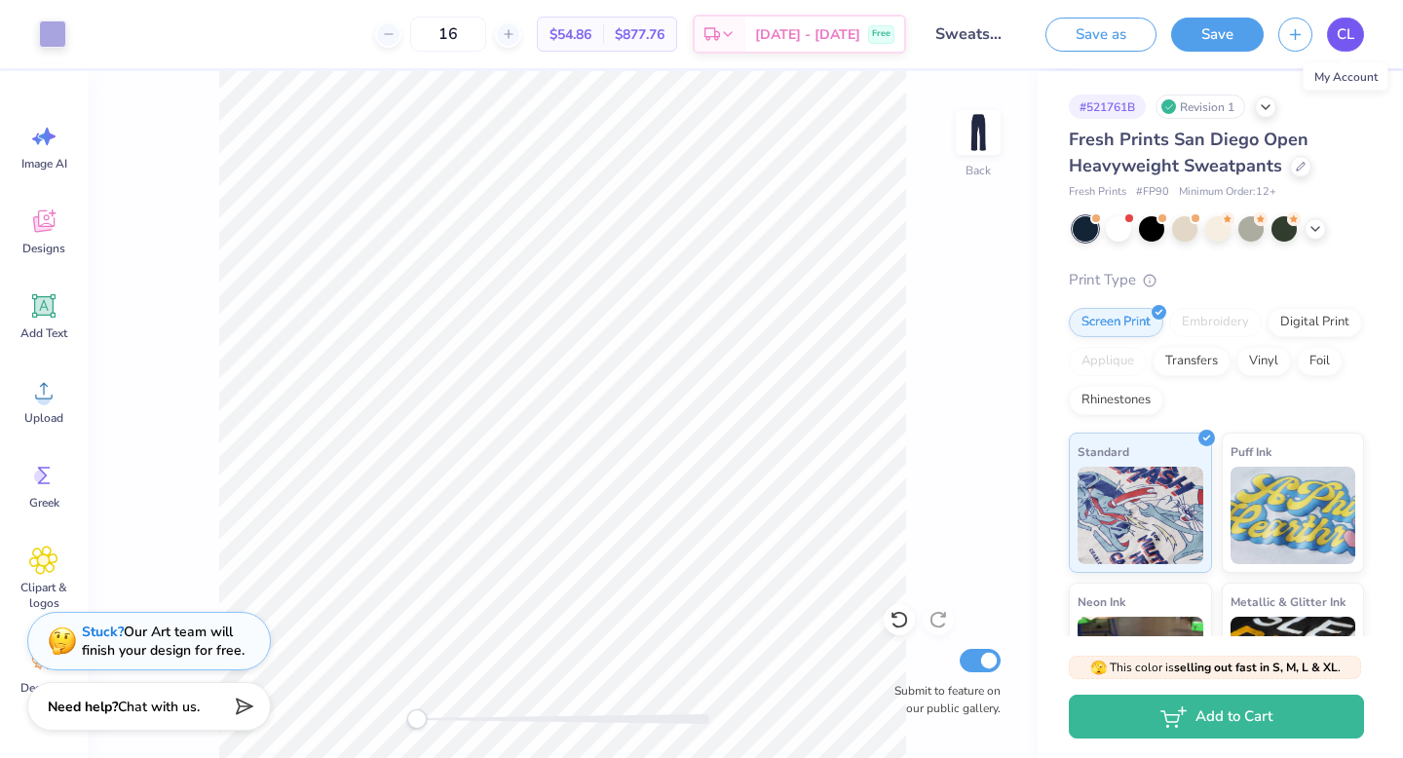
click at [1351, 25] on span "CL" at bounding box center [1346, 34] width 18 height 22
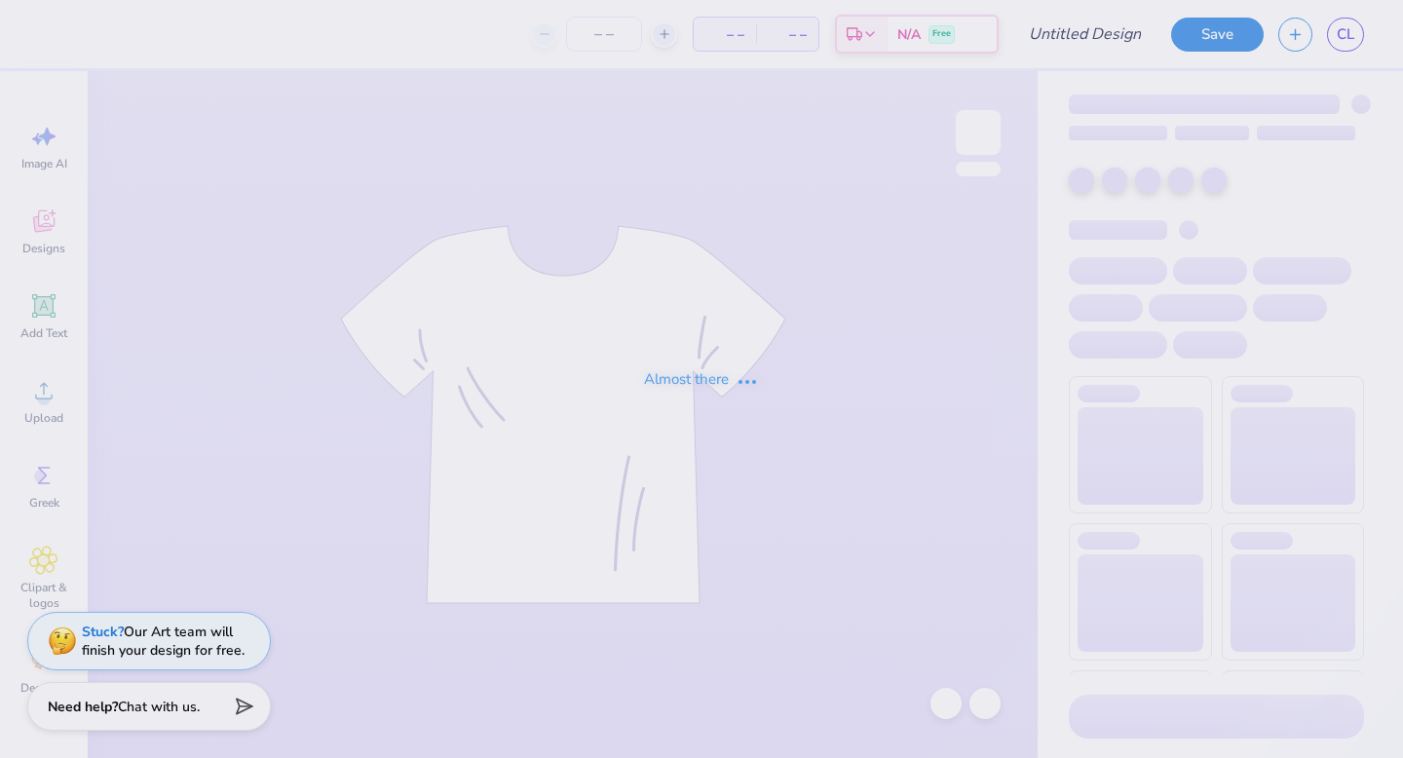
type input "purple crayon presents"
type input "16"
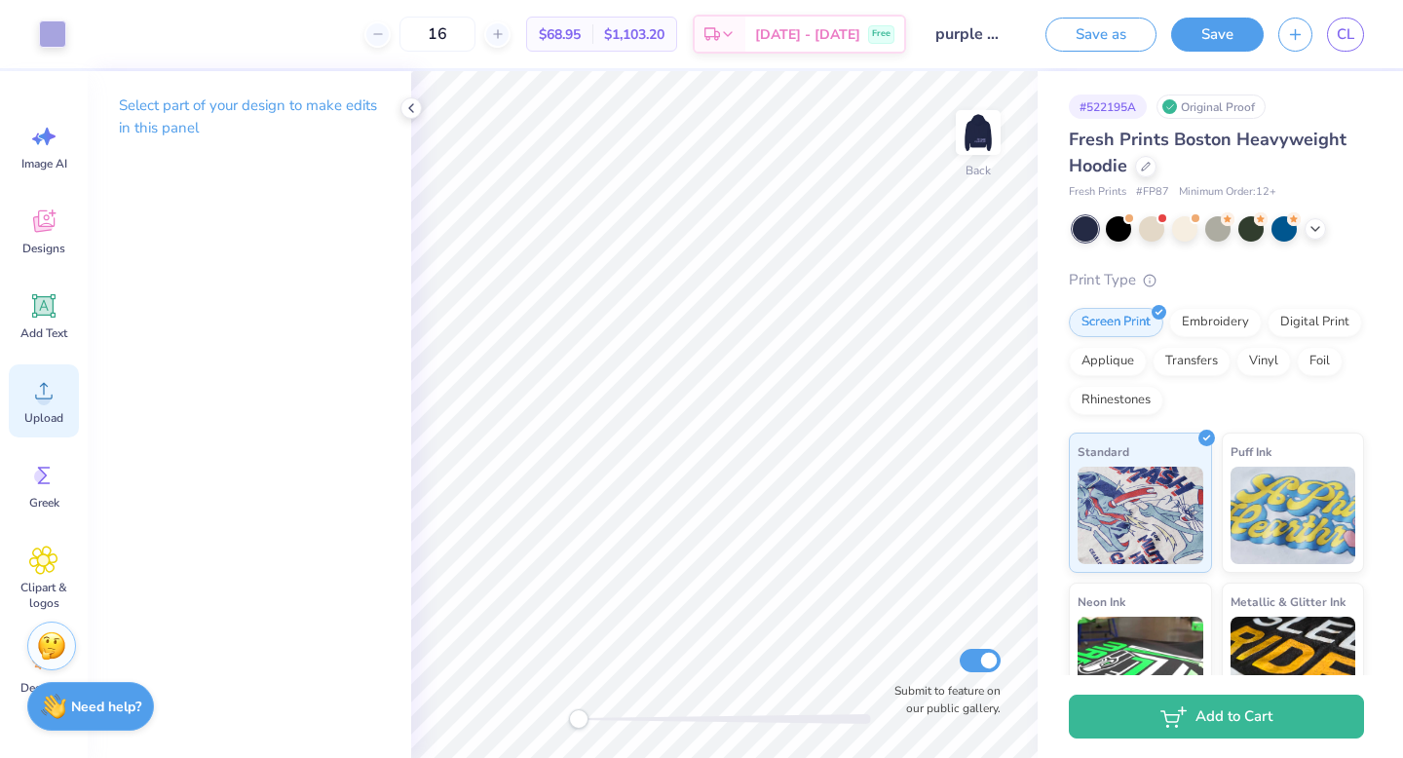
click at [34, 394] on icon at bounding box center [43, 390] width 29 height 29
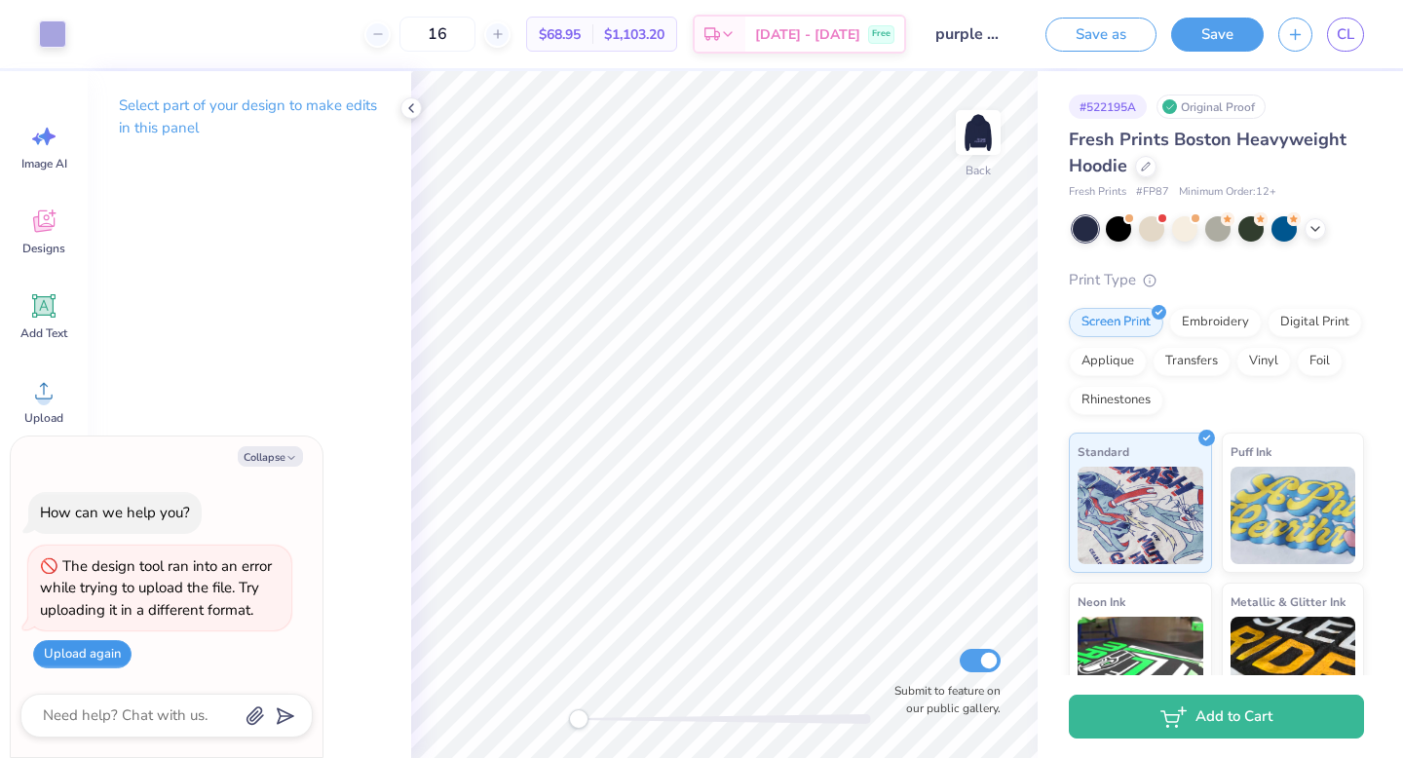
click at [87, 660] on button "Upload again" at bounding box center [82, 654] width 98 height 28
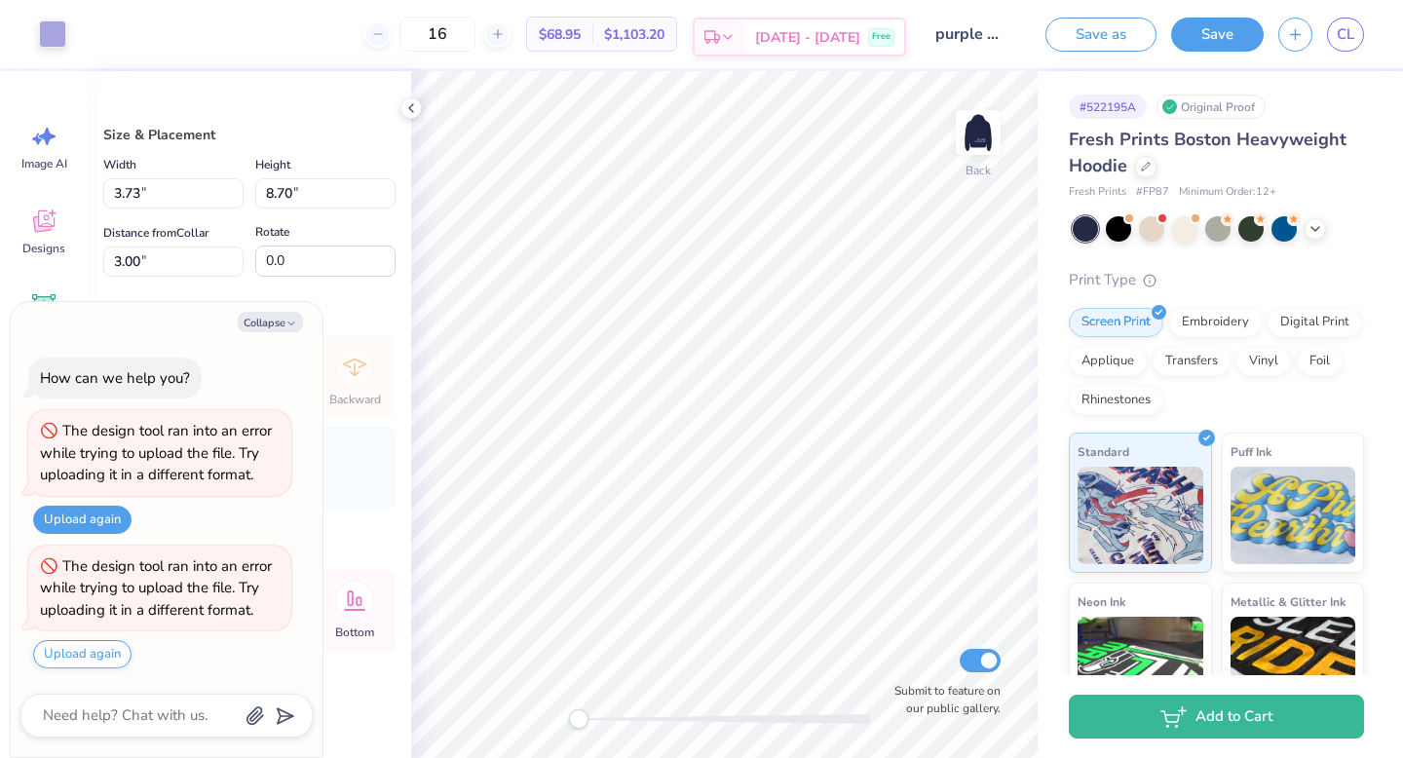
type textarea "x"
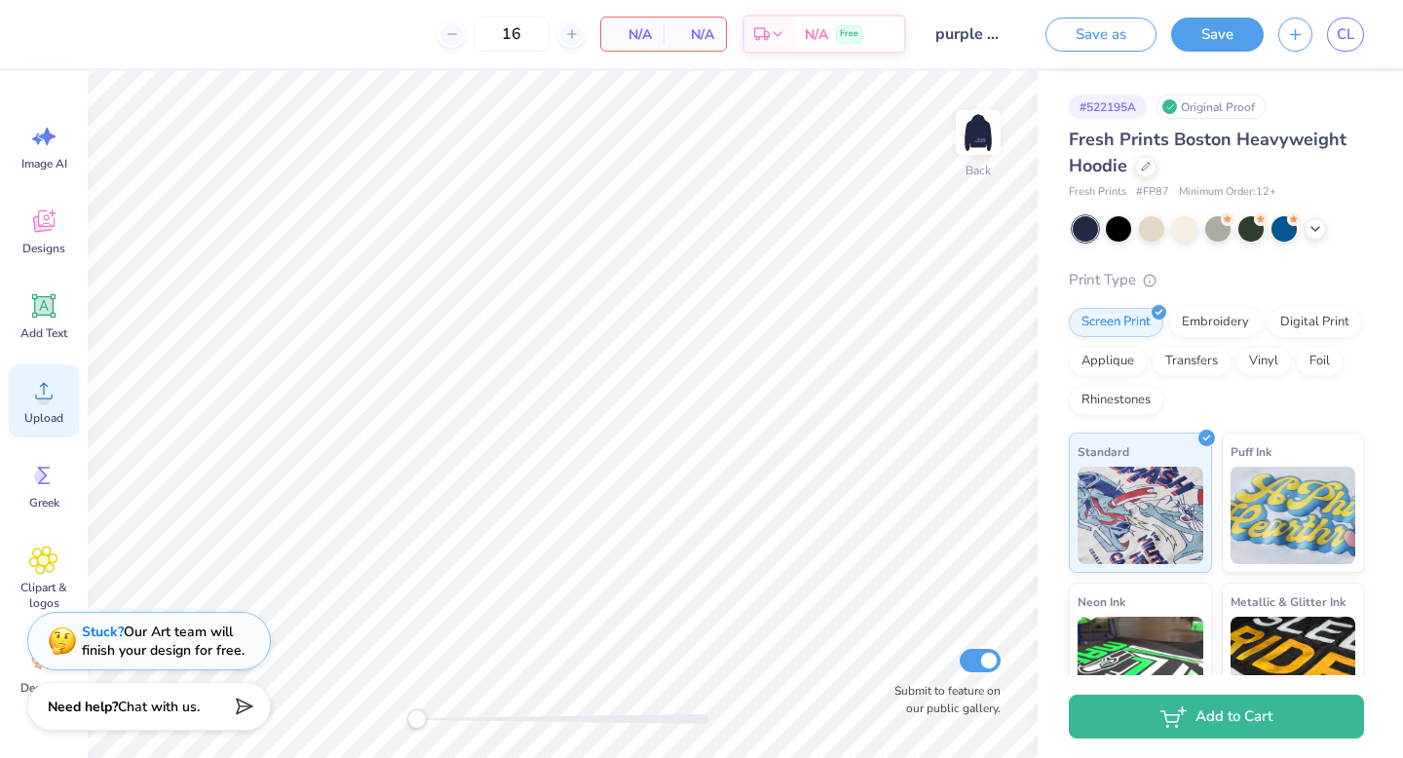
click at [63, 403] on div "Upload" at bounding box center [44, 400] width 70 height 73
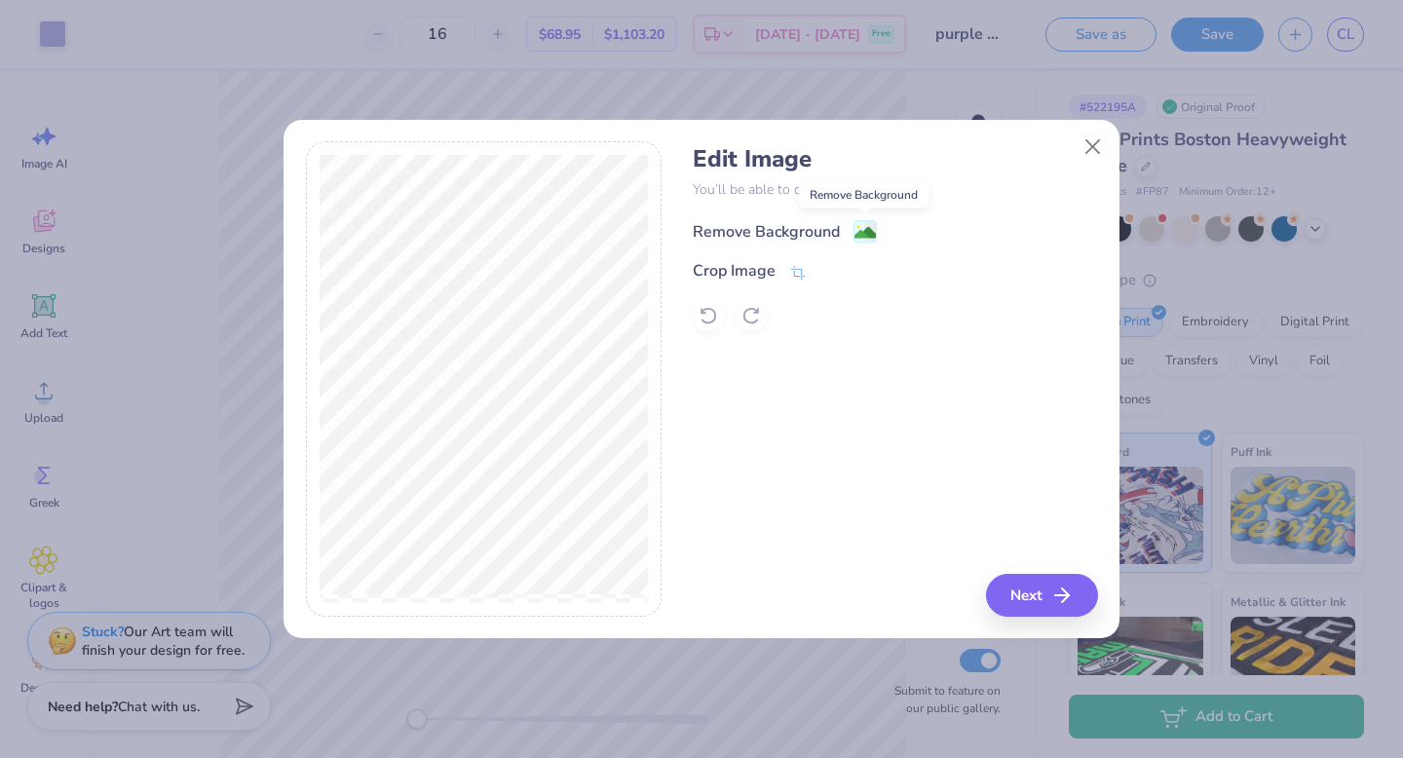
click at [856, 222] on rect at bounding box center [866, 231] width 22 height 22
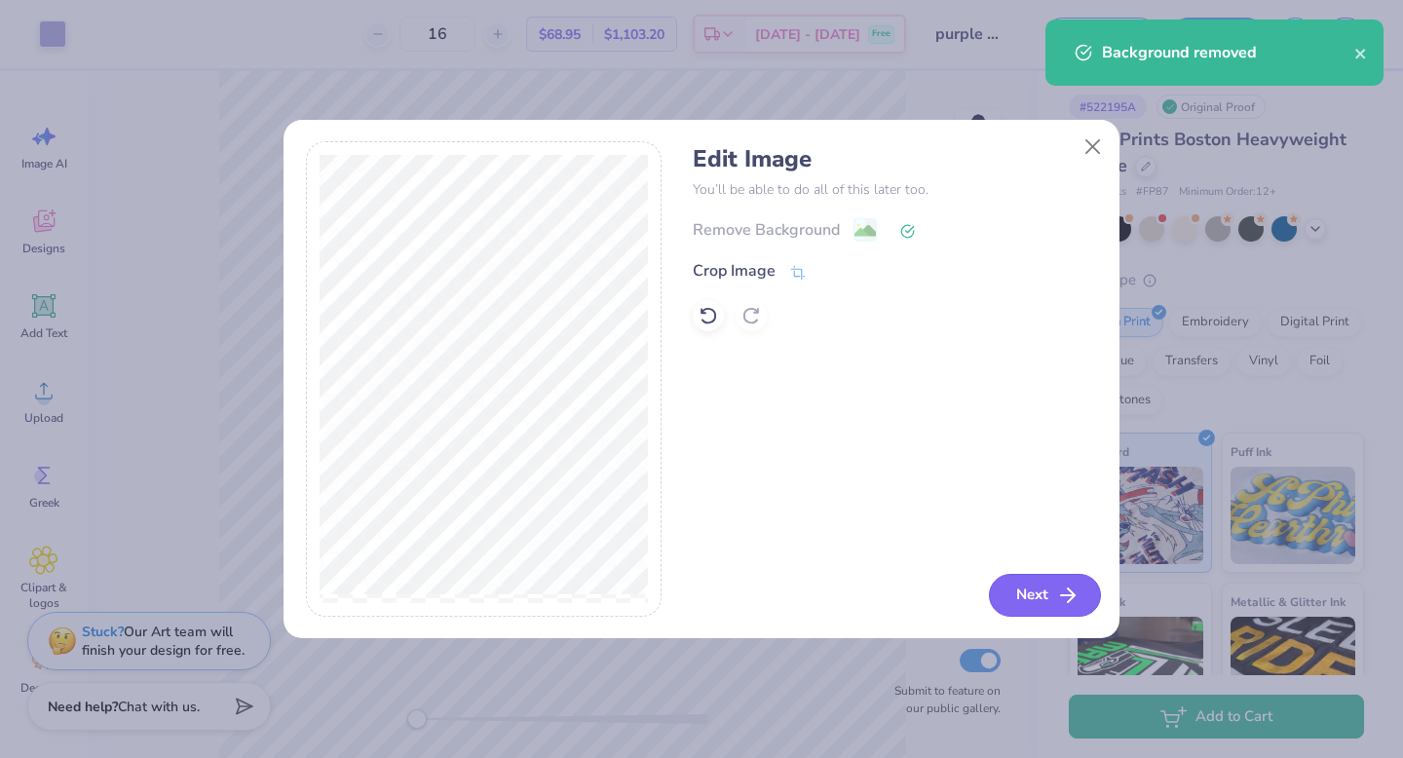
click at [1013, 596] on button "Next" at bounding box center [1045, 595] width 112 height 43
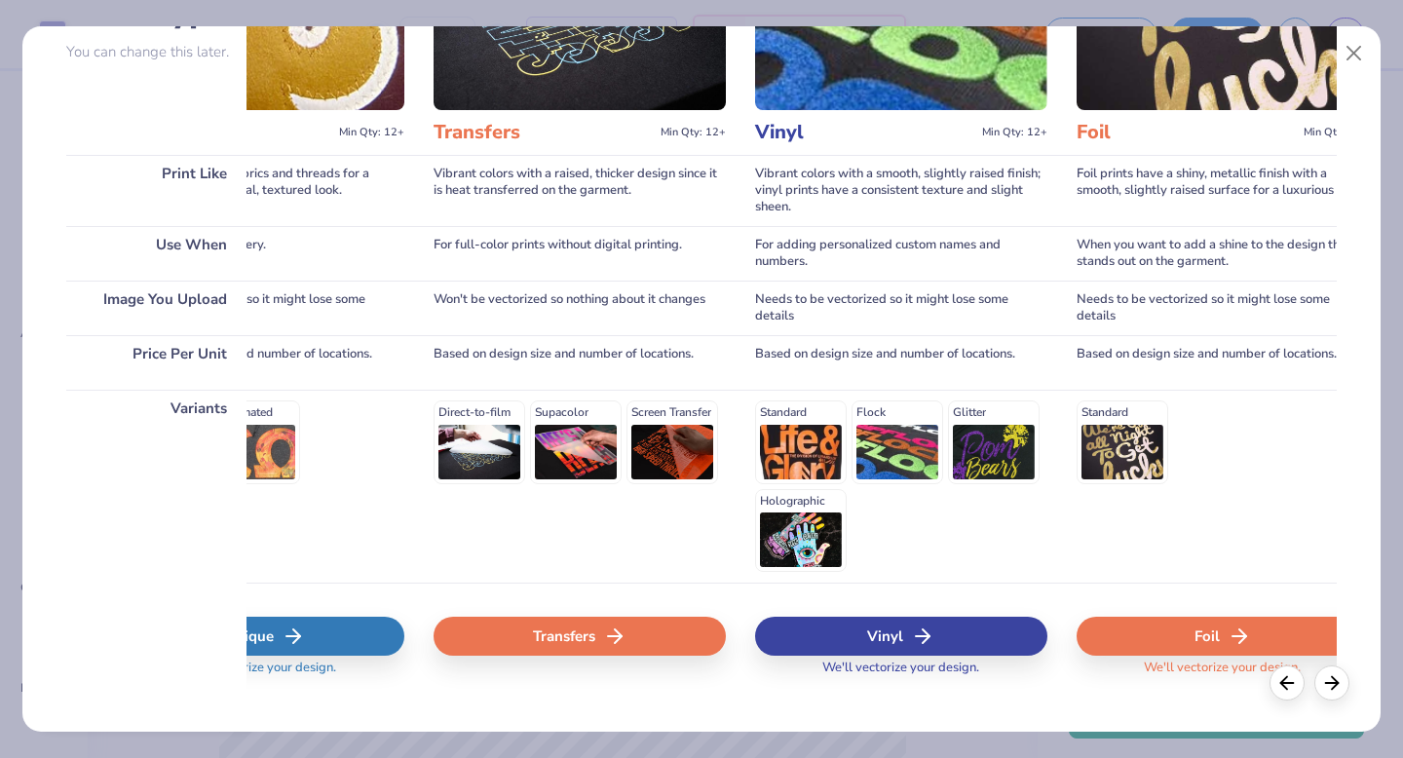
scroll to position [211, 0]
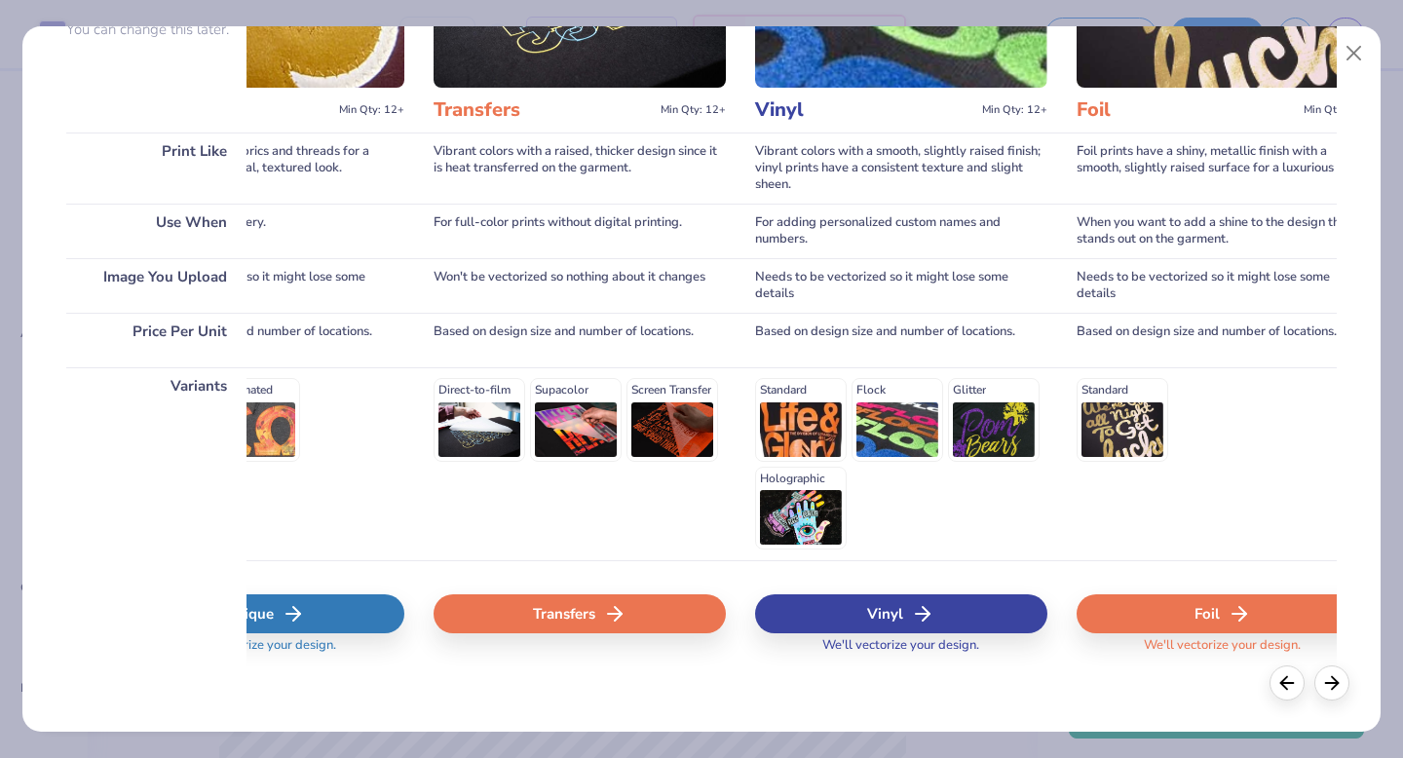
click at [658, 594] on div "Transfers" at bounding box center [580, 613] width 292 height 39
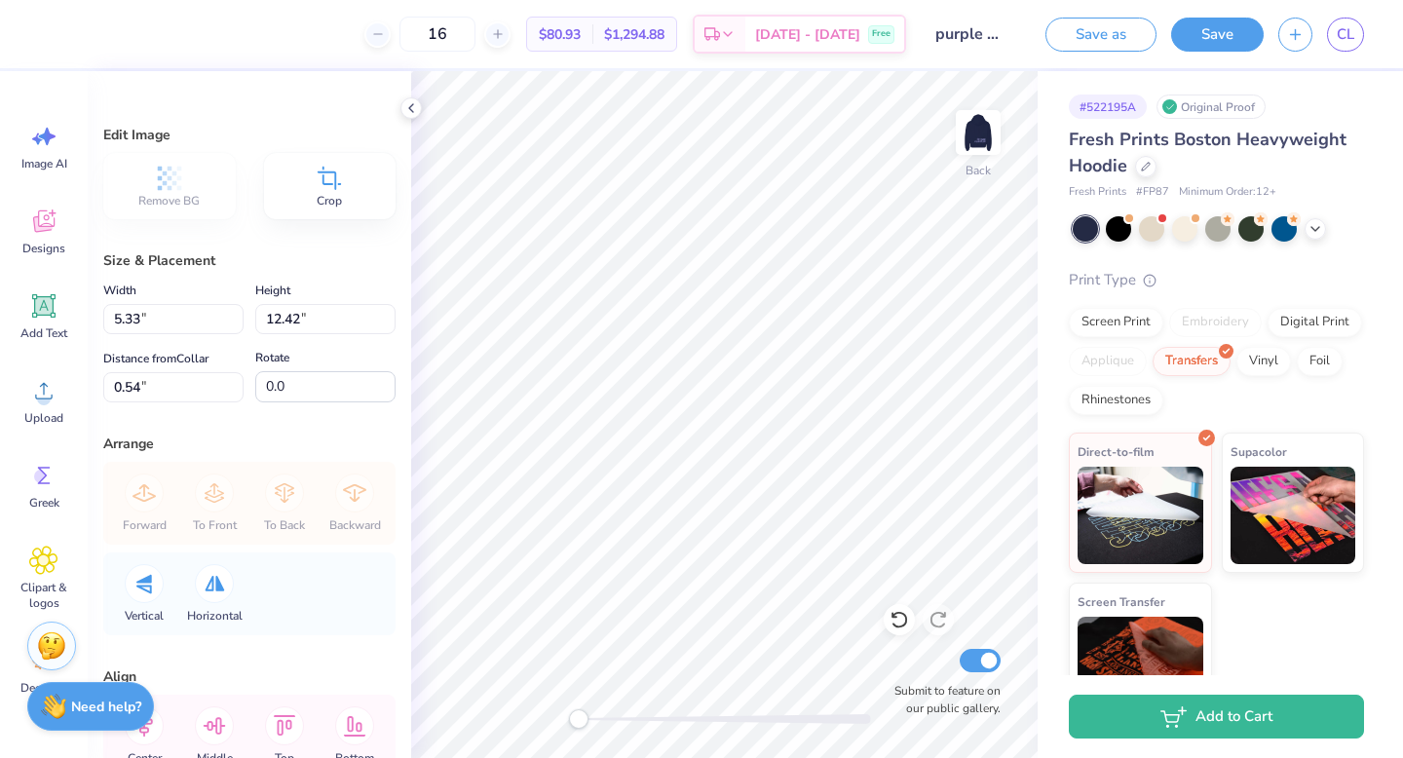
type input "3.57"
type input "8.31"
type input "3.00"
type input "4.10"
type input "9.57"
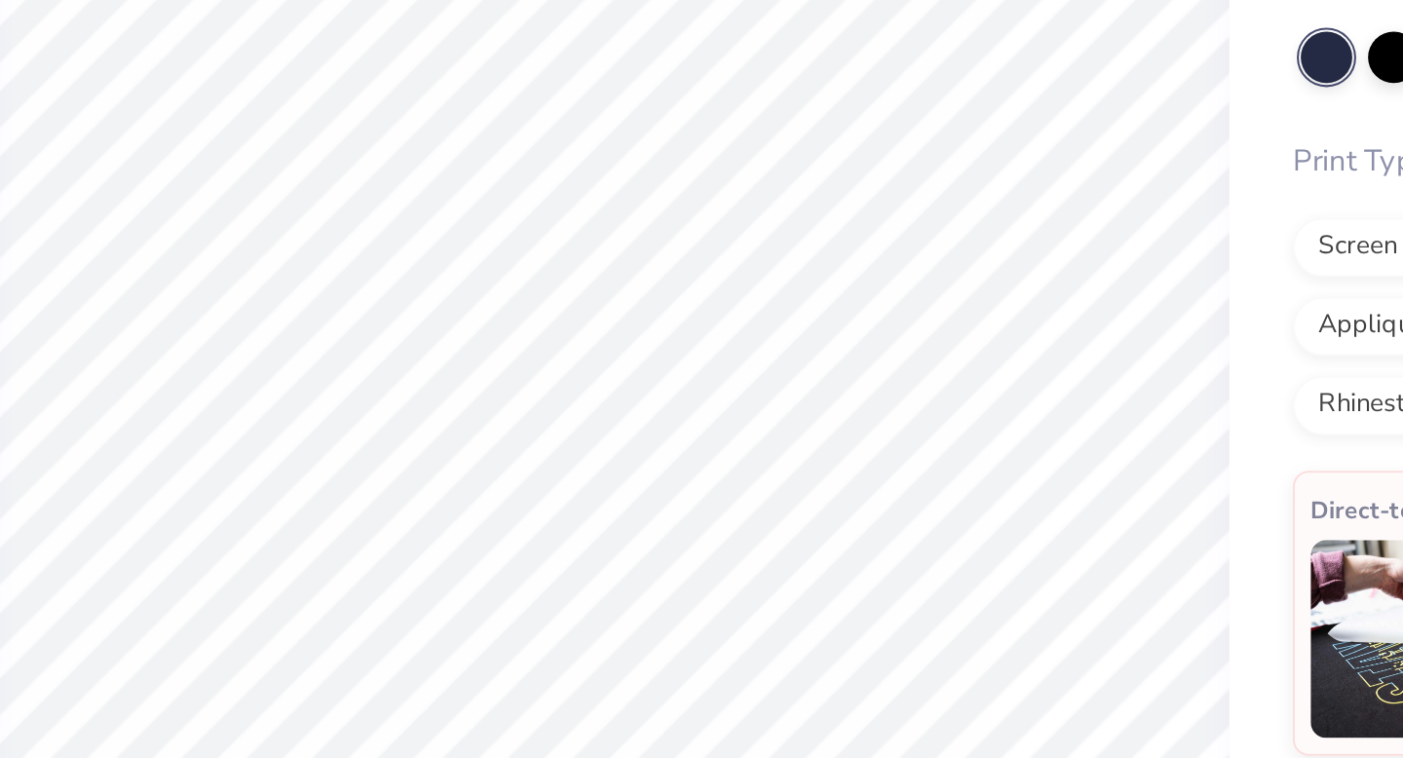
type input "3.00"
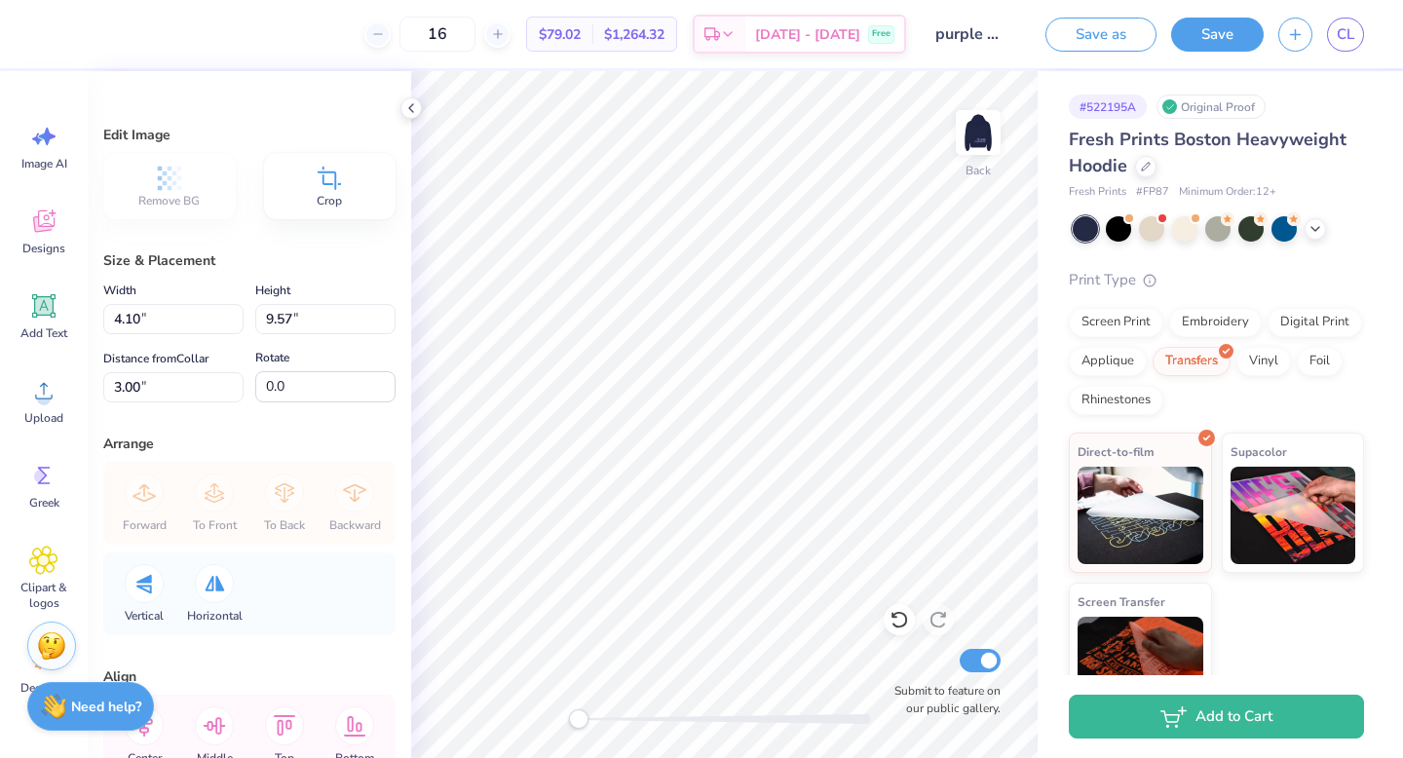
type input "4.26"
type input "9.94"
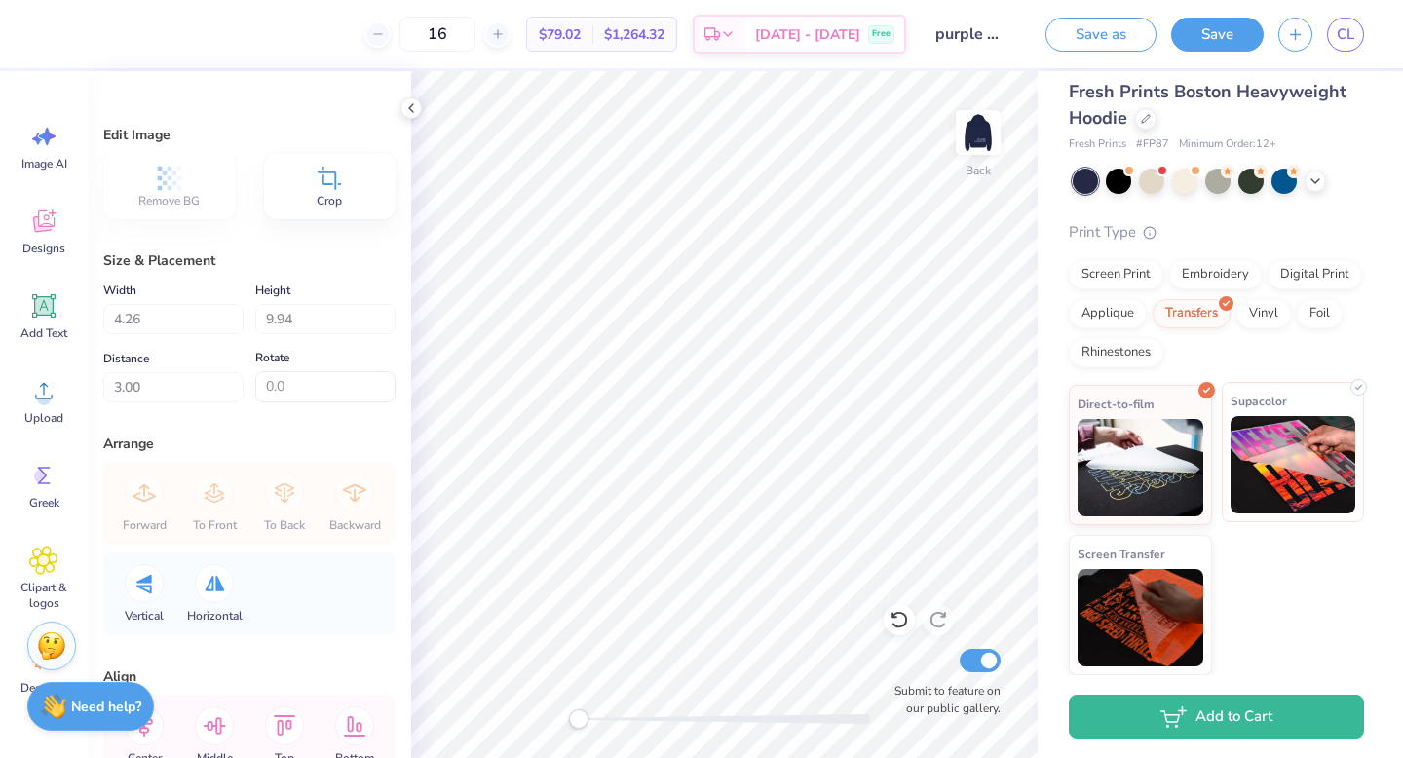
click at [1274, 477] on img at bounding box center [1294, 464] width 126 height 97
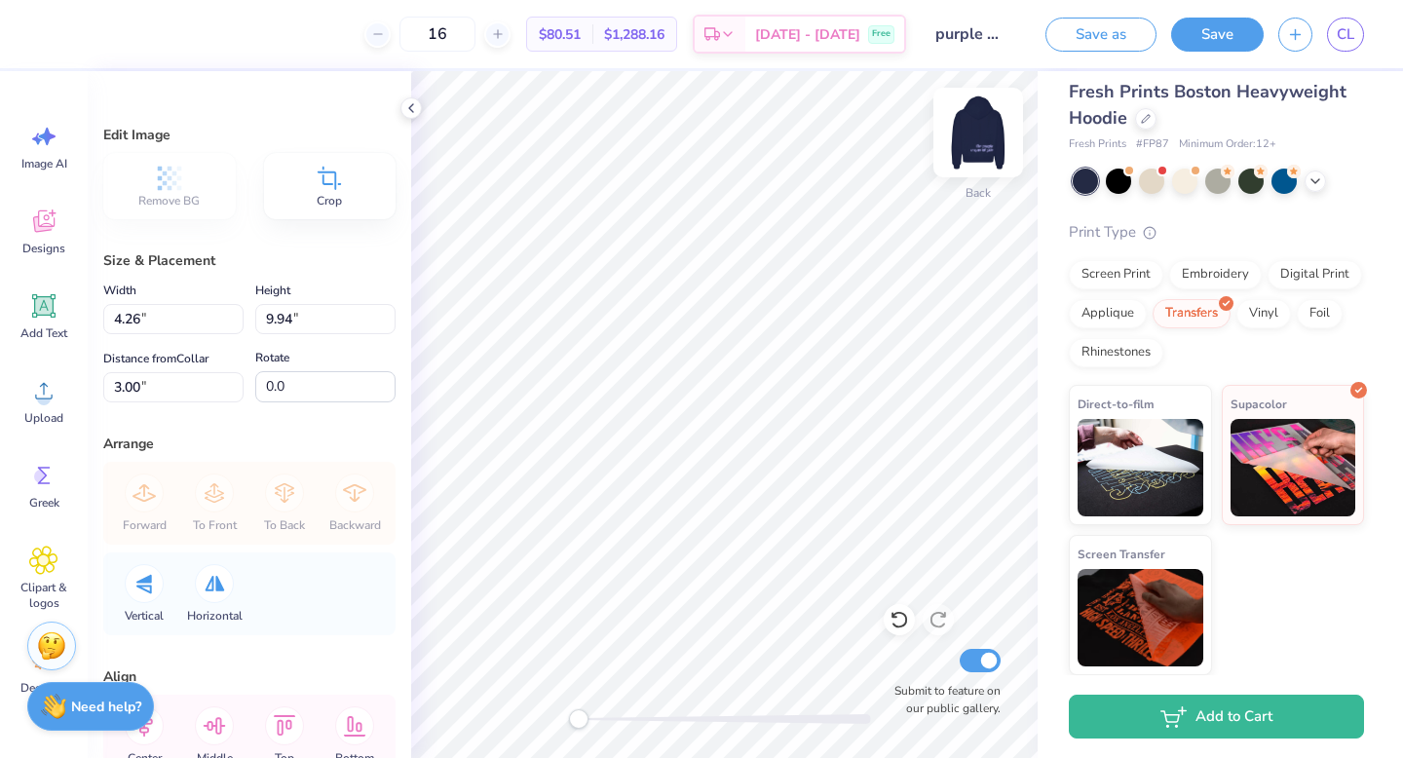
click at [976, 113] on img at bounding box center [978, 133] width 78 height 78
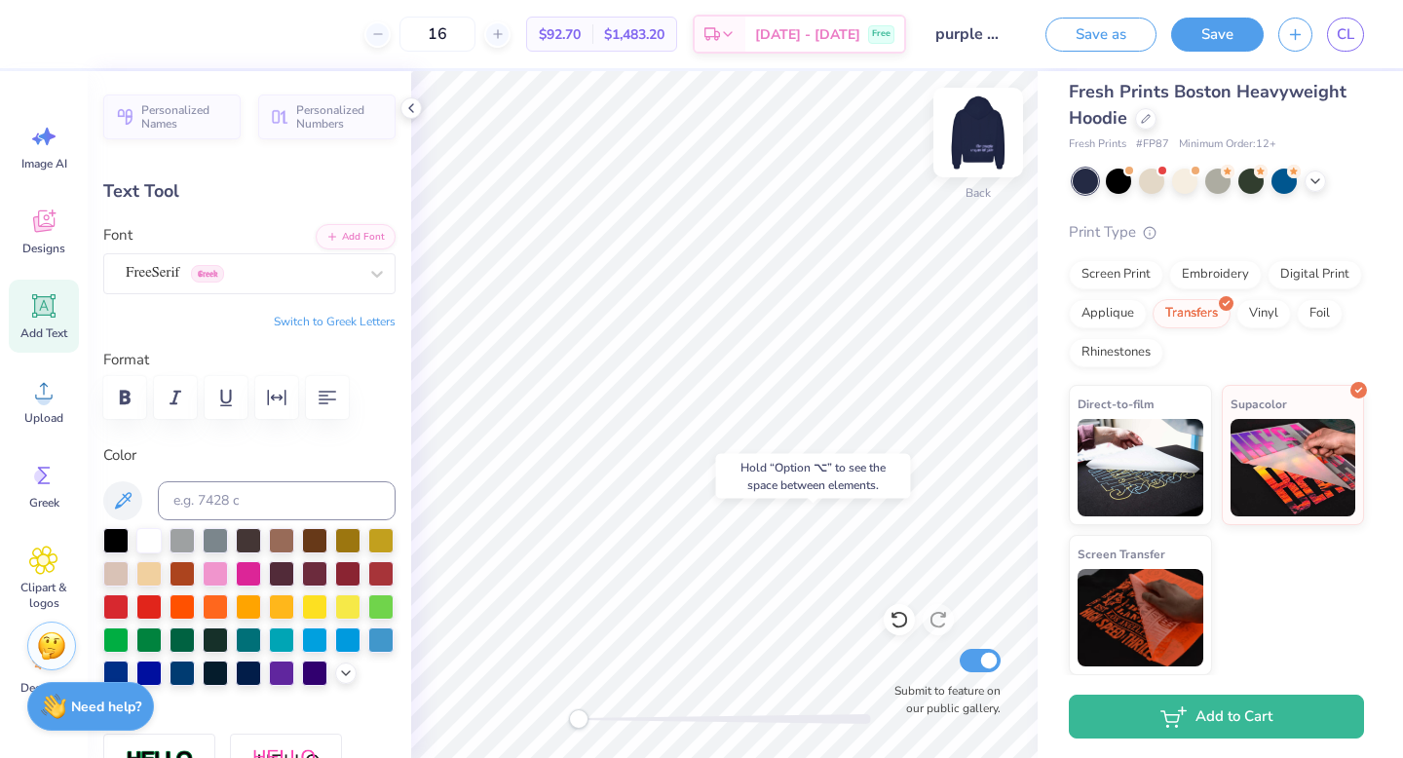
click at [983, 127] on img at bounding box center [978, 133] width 78 height 78
type input "11.34"
type input "1.87"
type input "19.67"
type input "8.53"
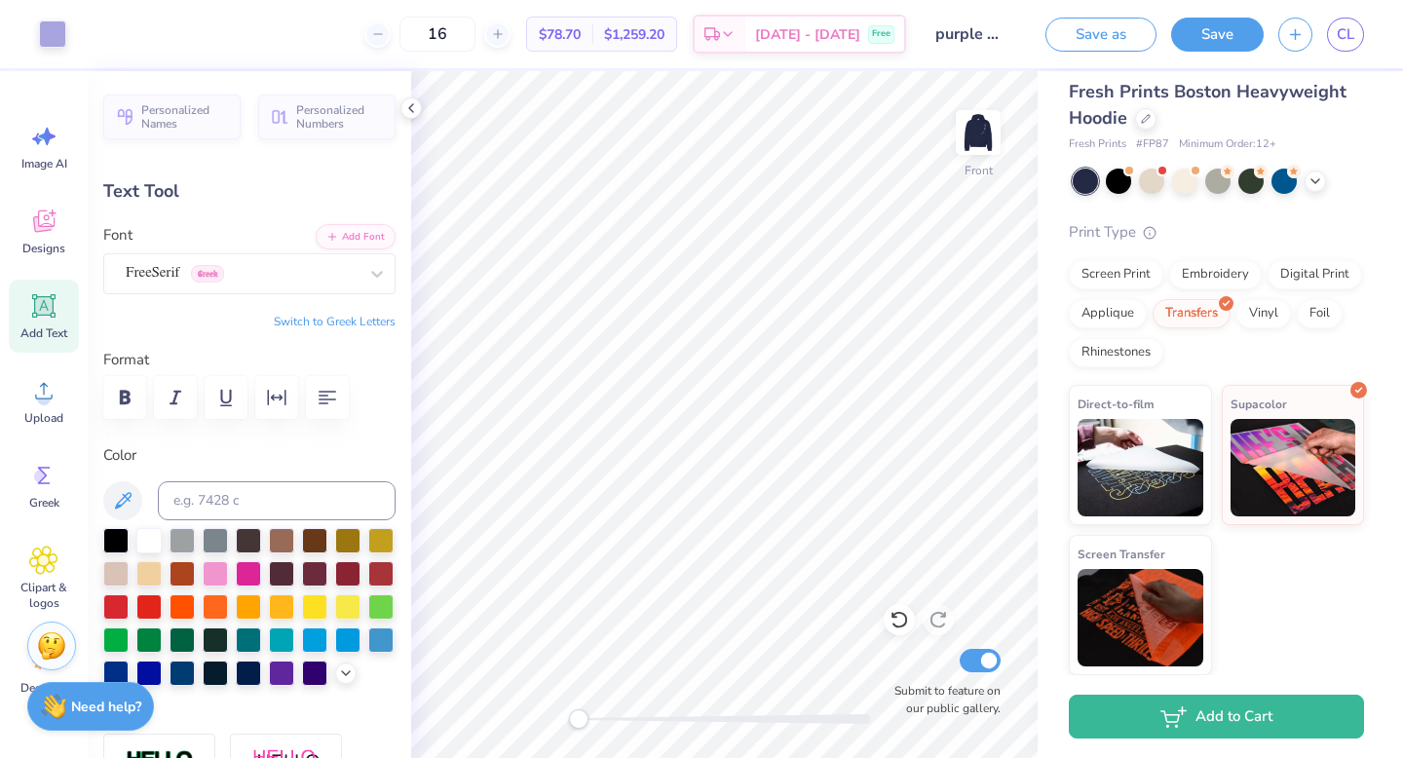
type input "1.96"
type input "17.72"
click at [971, 157] on img at bounding box center [978, 133] width 78 height 78
click at [1202, 41] on button "Save" at bounding box center [1217, 32] width 93 height 34
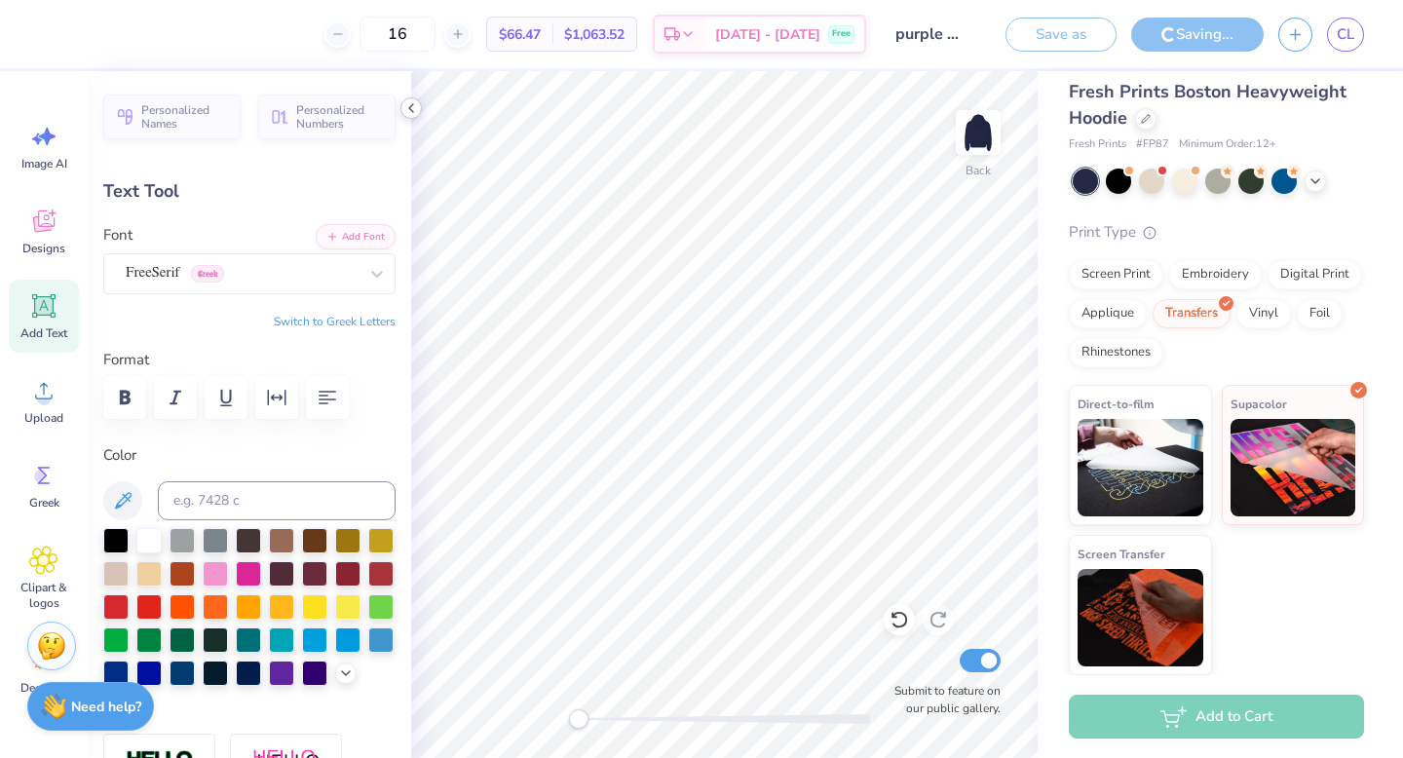
click at [417, 110] on icon at bounding box center [411, 108] width 16 height 16
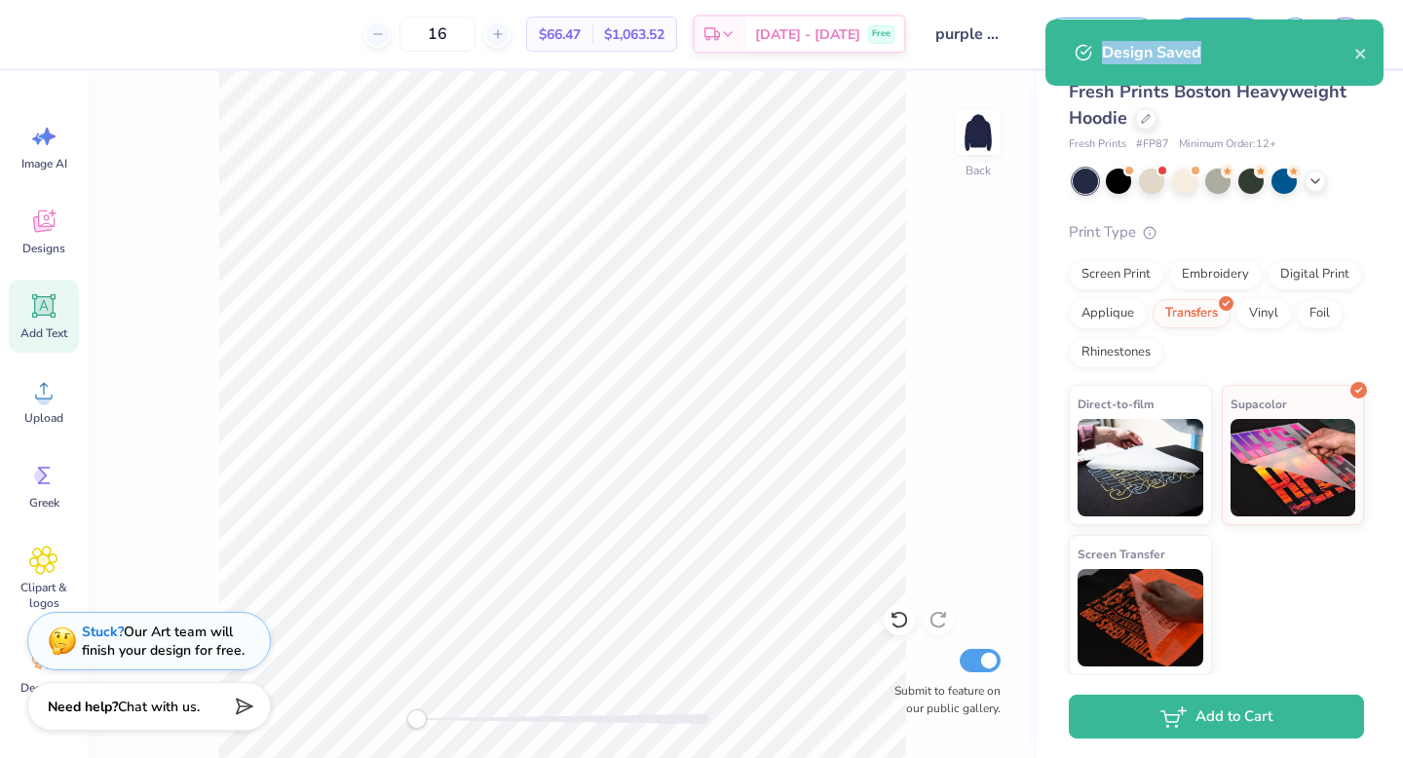
drag, startPoint x: 1076, startPoint y: 65, endPoint x: 1366, endPoint y: 67, distance: 290.4
click at [1366, 67] on div "Design Saved" at bounding box center [1215, 52] width 338 height 66
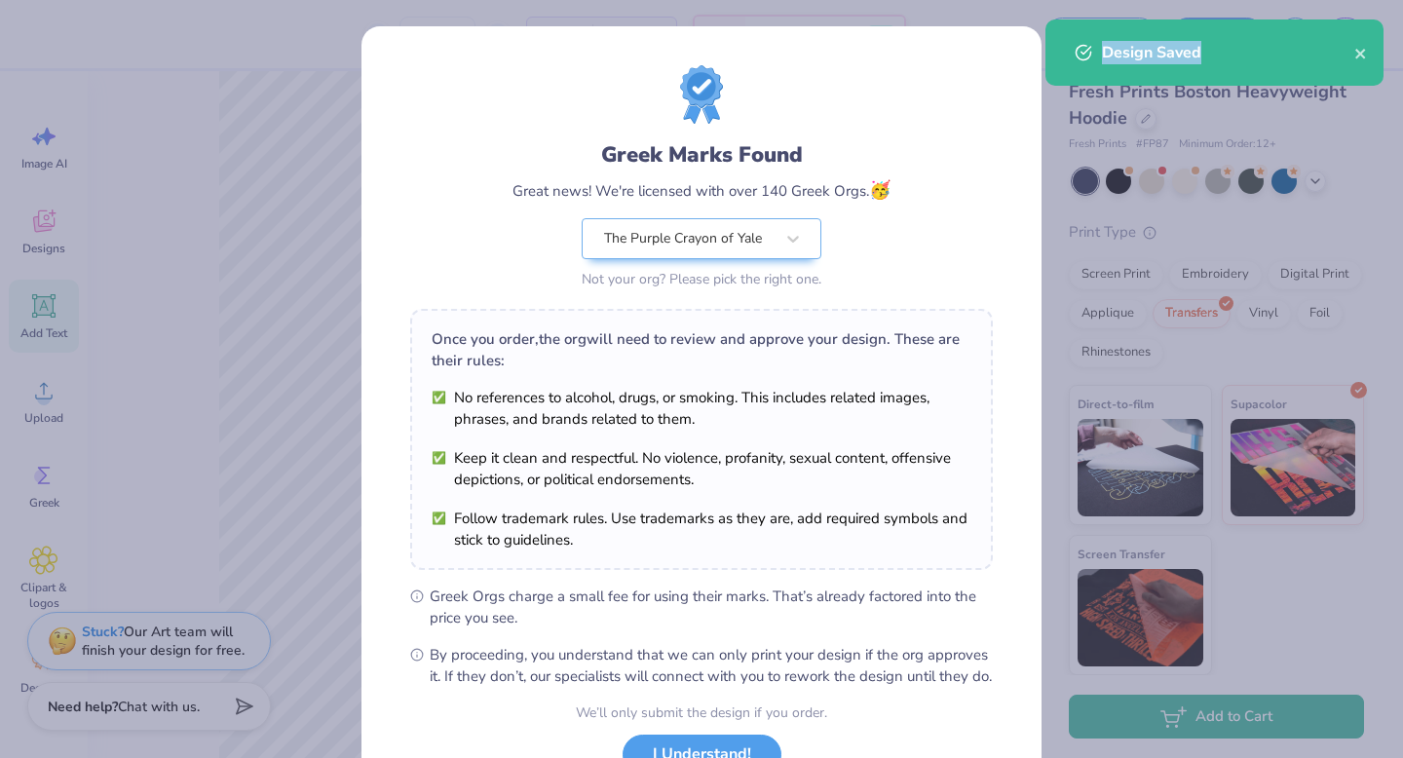
click at [1354, 55] on div "Design Saved" at bounding box center [1228, 52] width 252 height 23
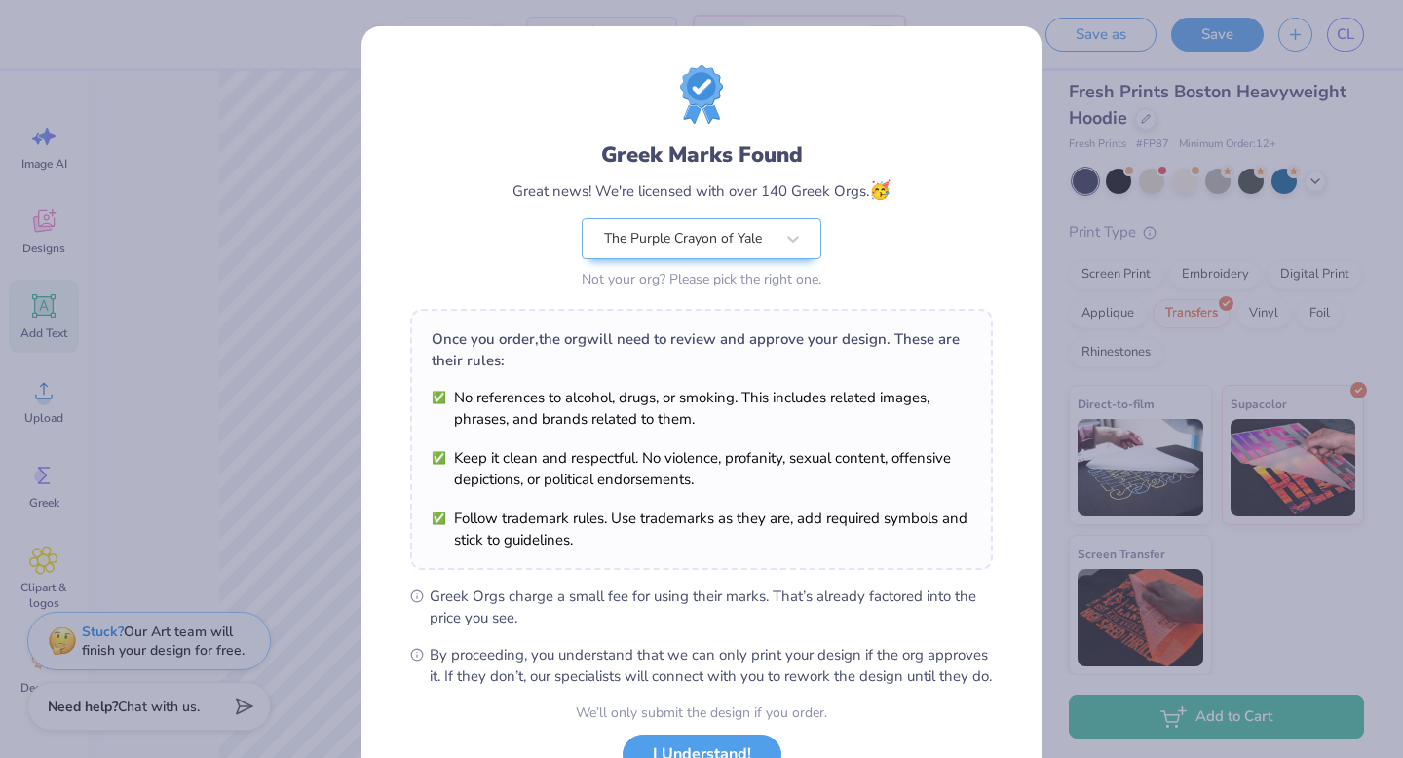
scroll to position [154, 0]
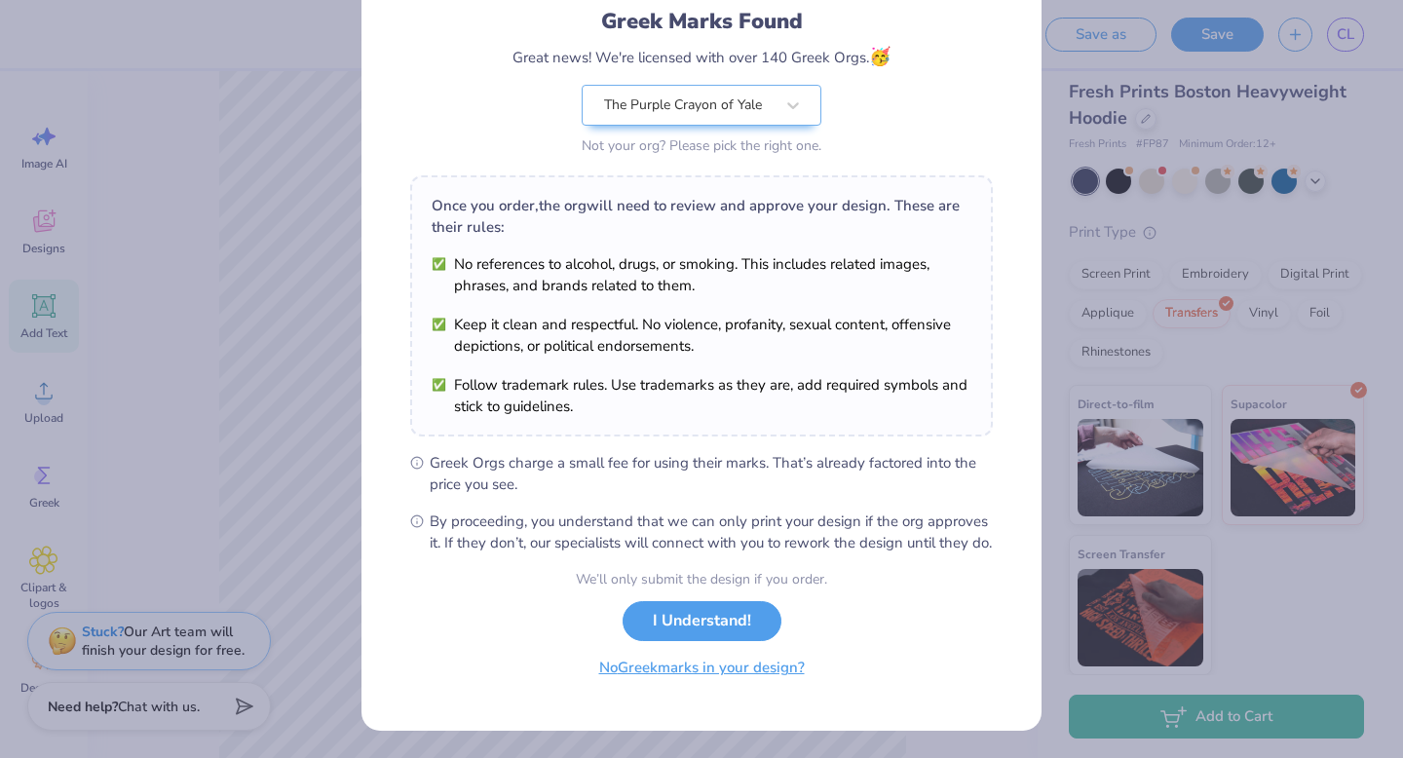
click at [728, 679] on button "No Greek marks in your design?" at bounding box center [702, 668] width 239 height 40
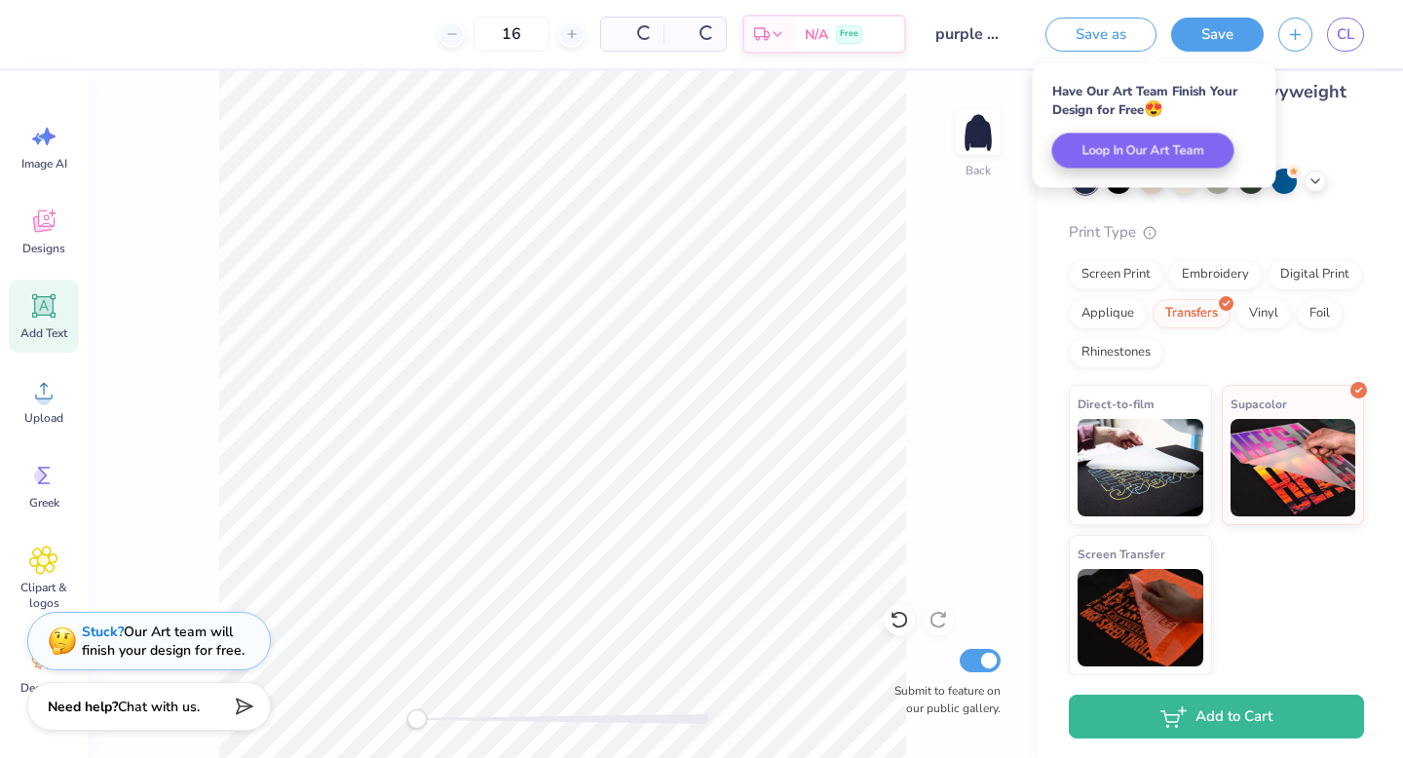
scroll to position [0, 0]
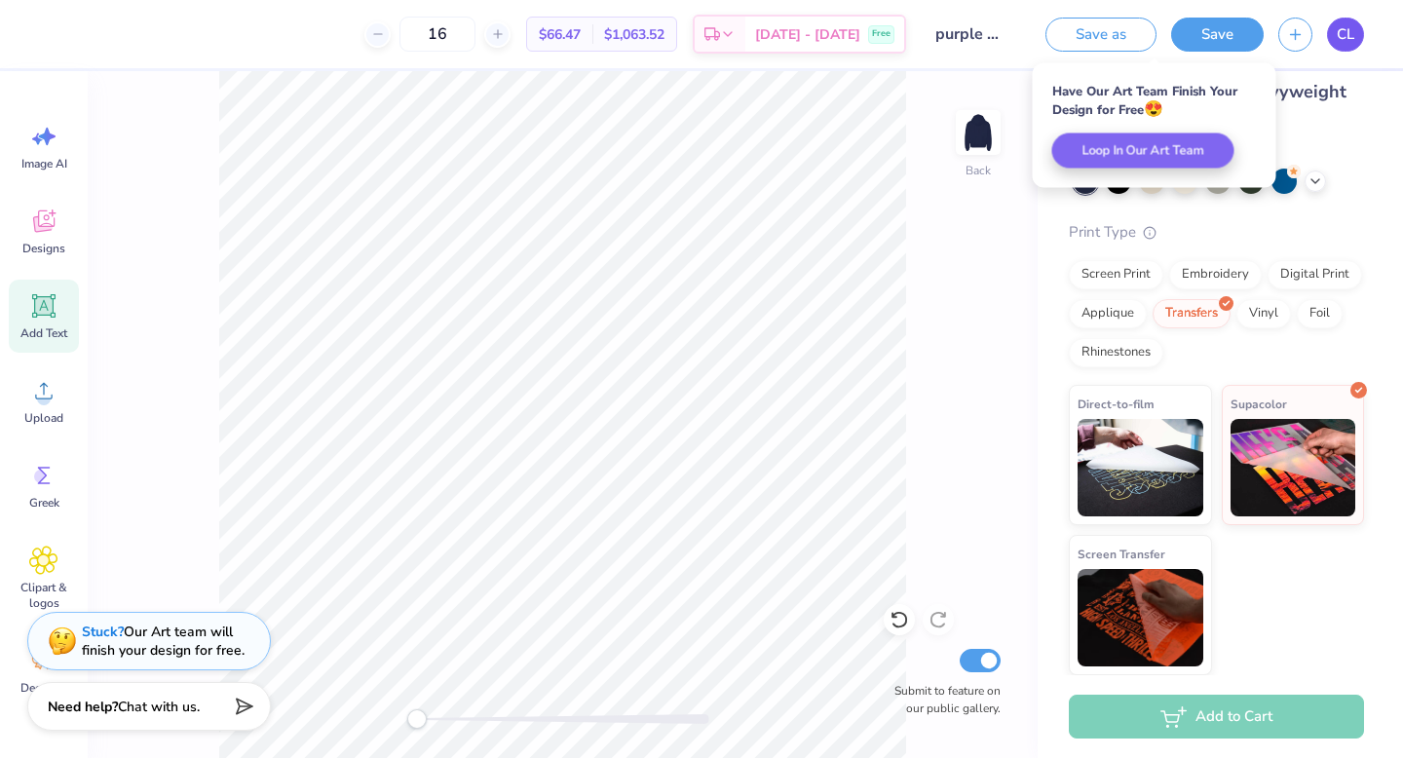
click at [1348, 48] on link "CL" at bounding box center [1345, 35] width 37 height 34
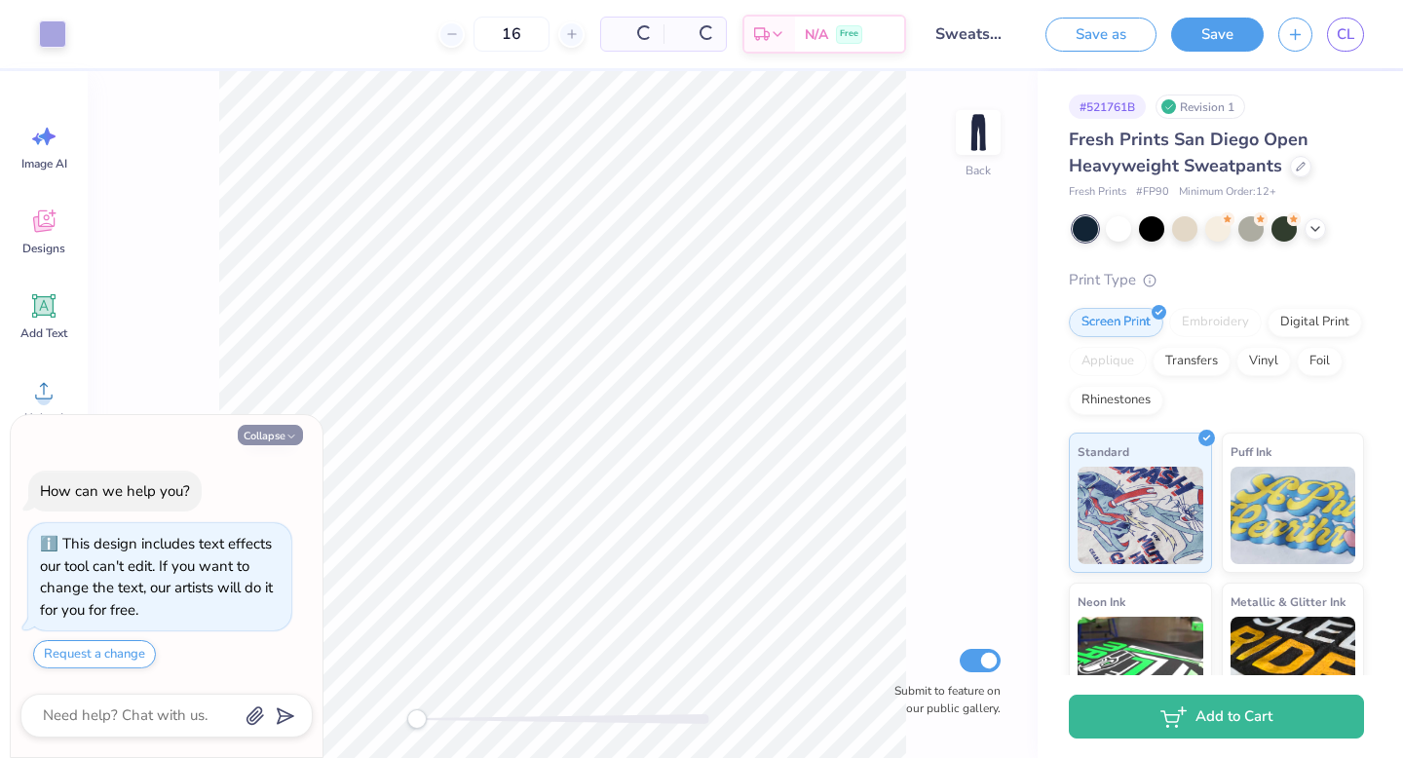
click at [260, 435] on button "Collapse" at bounding box center [270, 435] width 65 height 20
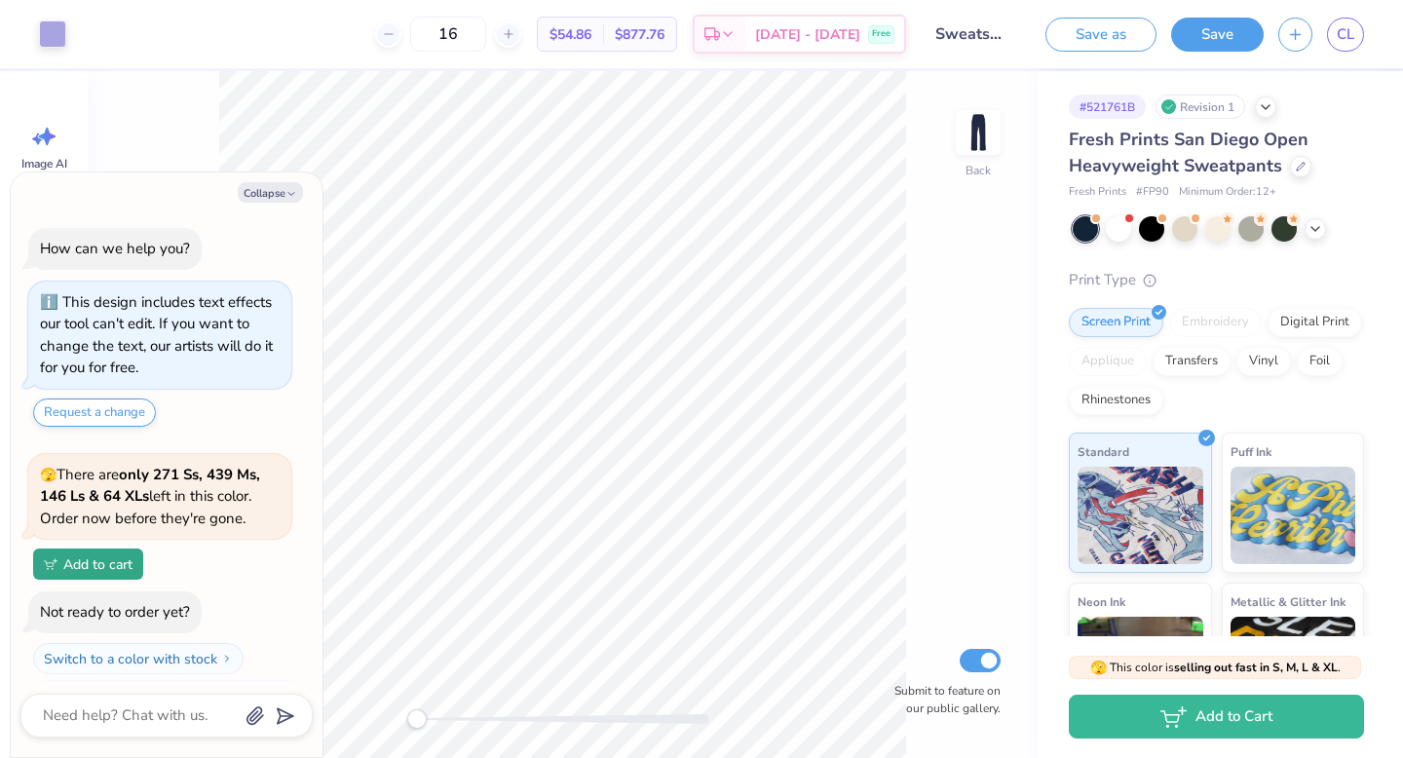
scroll to position [42, 0]
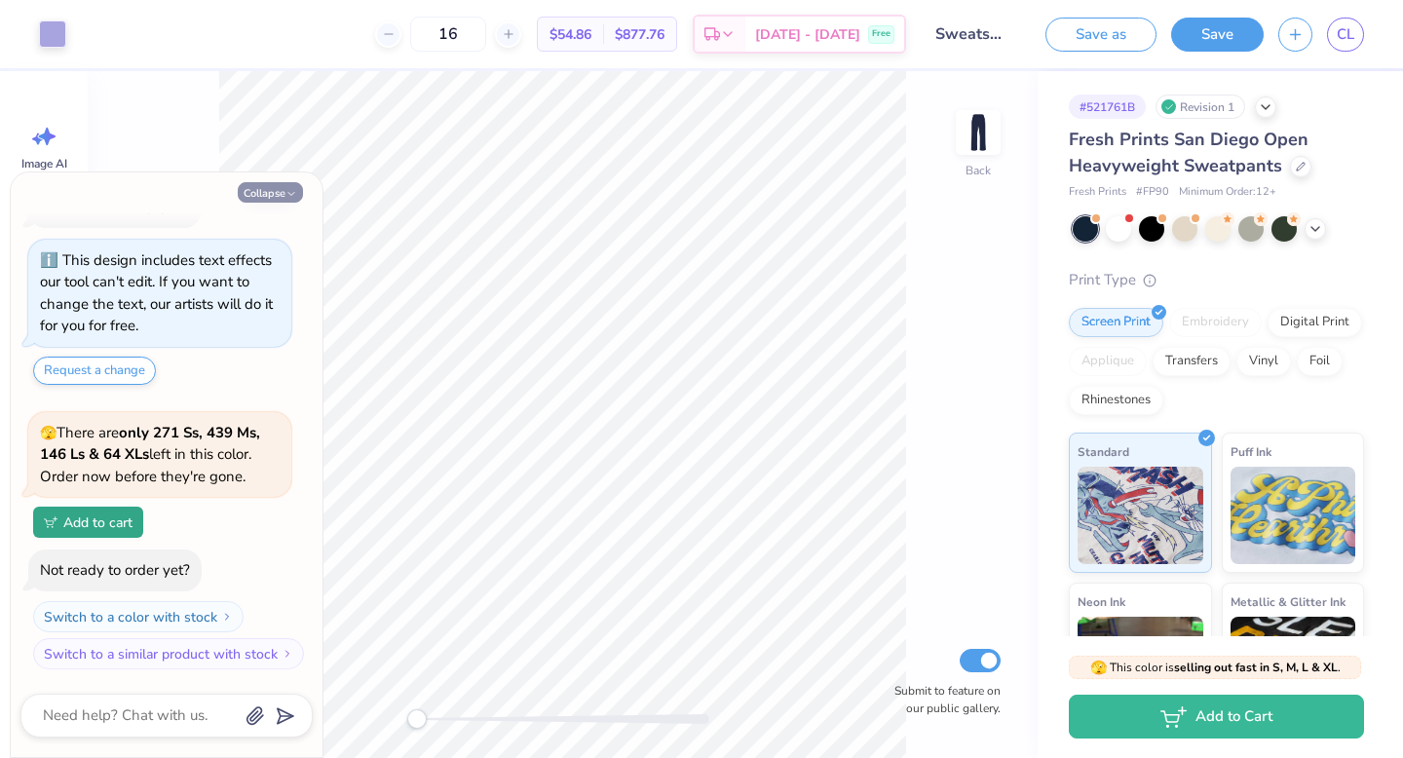
click at [272, 200] on button "Collapse" at bounding box center [270, 192] width 65 height 20
type textarea "x"
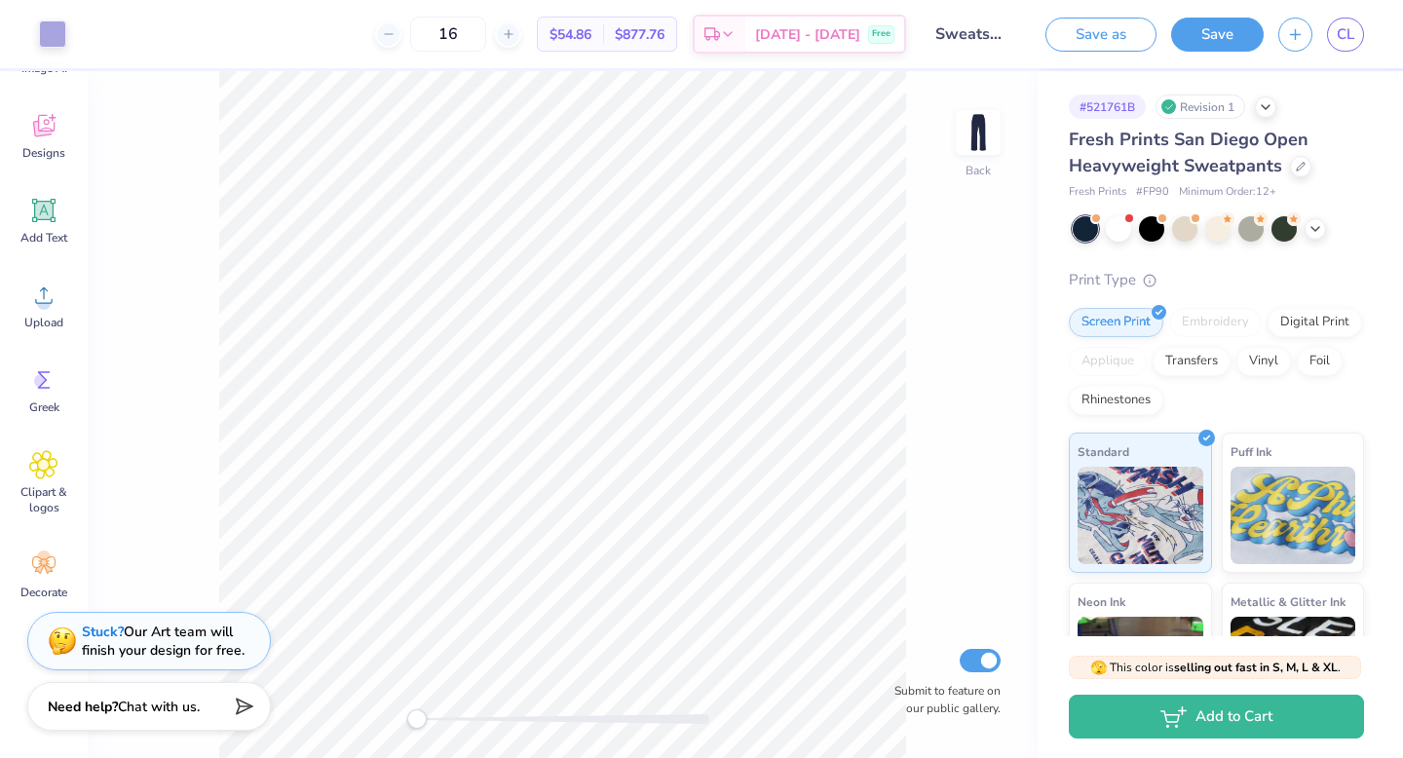
scroll to position [0, 0]
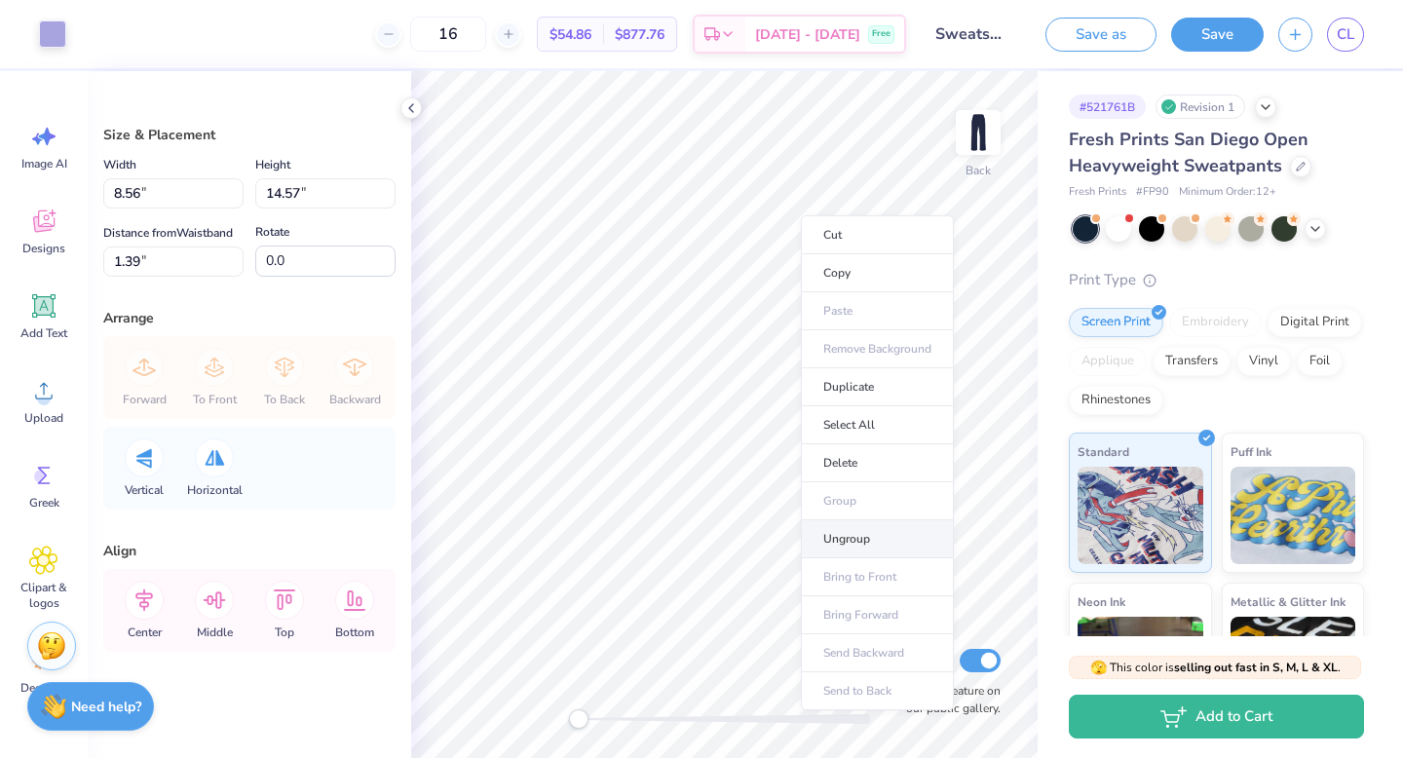
click at [828, 537] on li "Ungroup" at bounding box center [877, 539] width 153 height 38
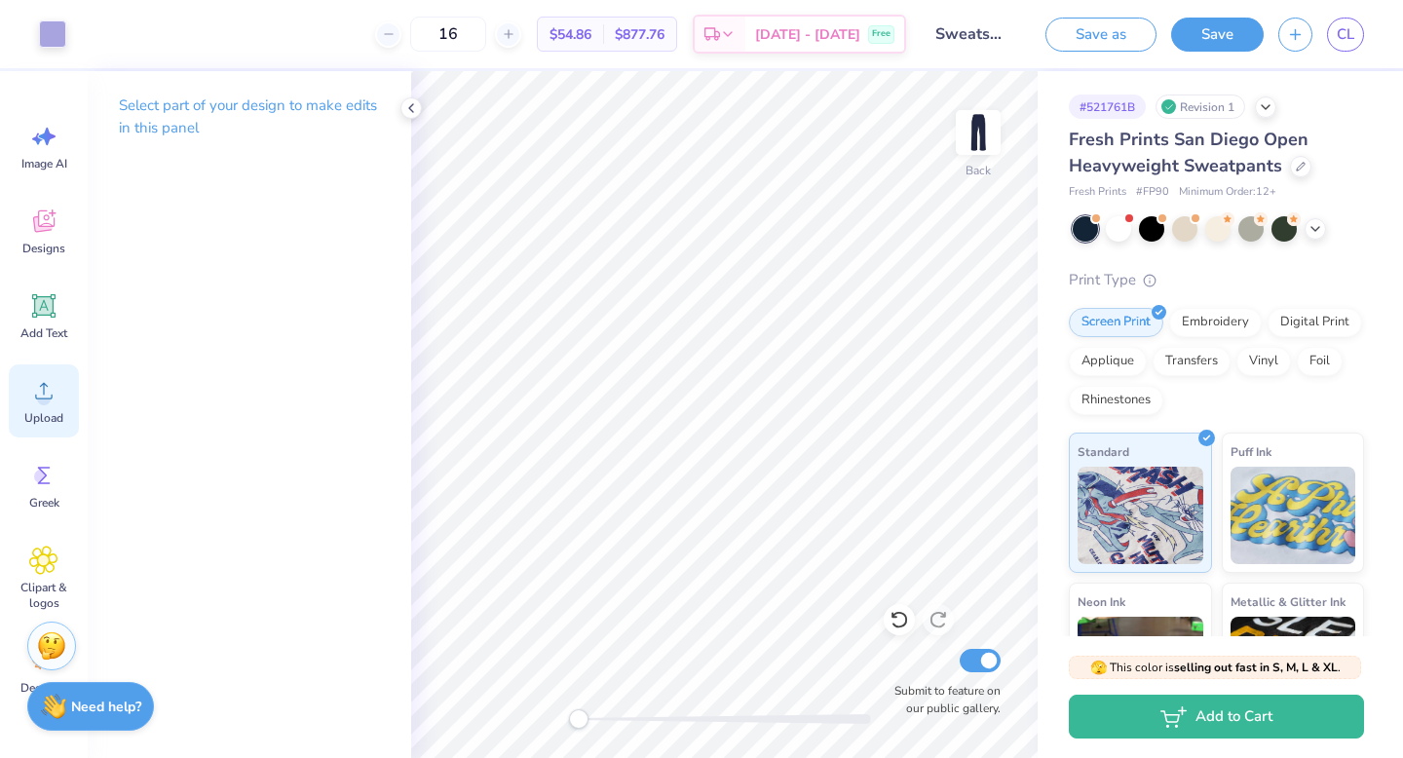
click at [29, 412] on span "Upload" at bounding box center [43, 418] width 39 height 16
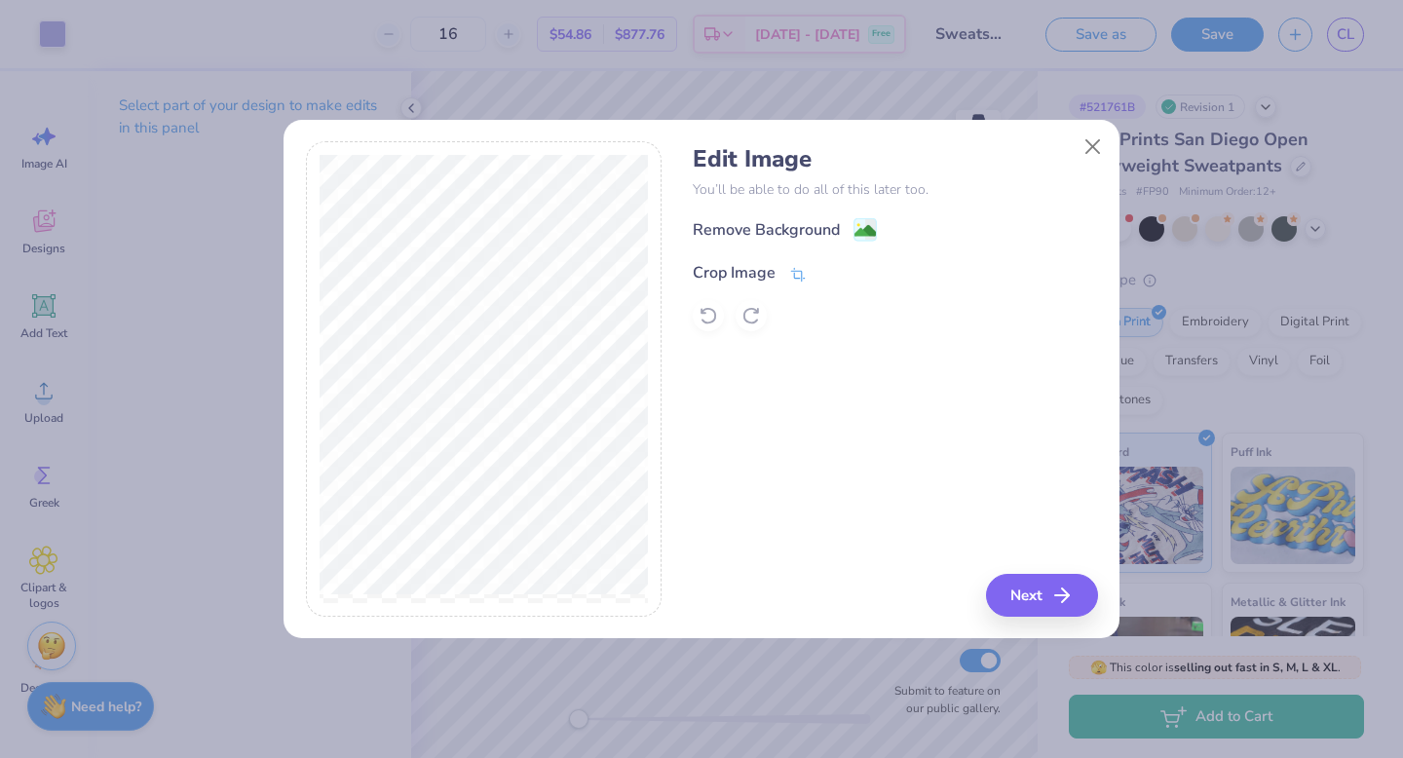
click at [802, 268] on icon at bounding box center [798, 275] width 18 height 18
click at [830, 263] on button at bounding box center [831, 271] width 20 height 20
click at [991, 613] on div "Edit Image You’ll be able to do all of this later too. Remove Background Crop I…" at bounding box center [895, 379] width 404 height 476
click at [1018, 594] on button "Next" at bounding box center [1045, 595] width 112 height 43
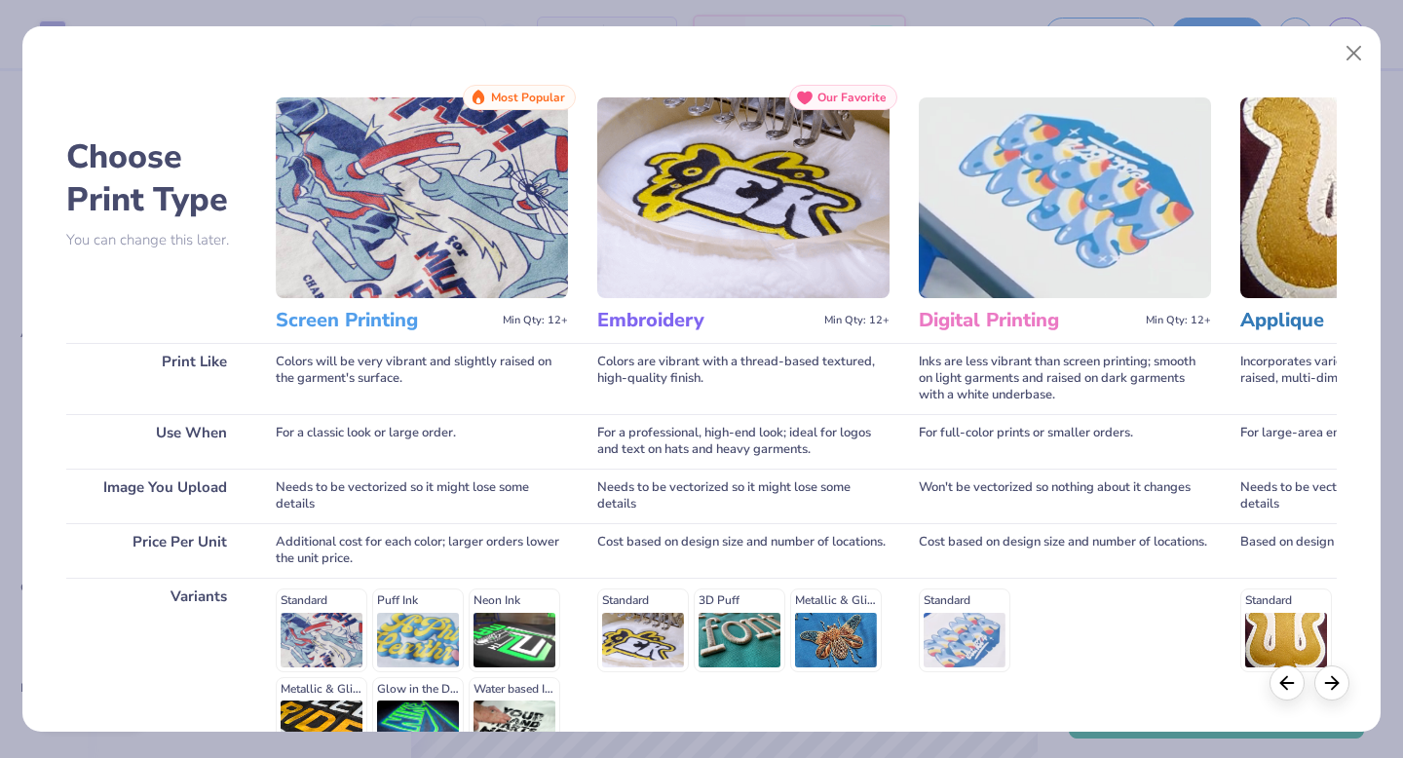
scroll to position [213, 0]
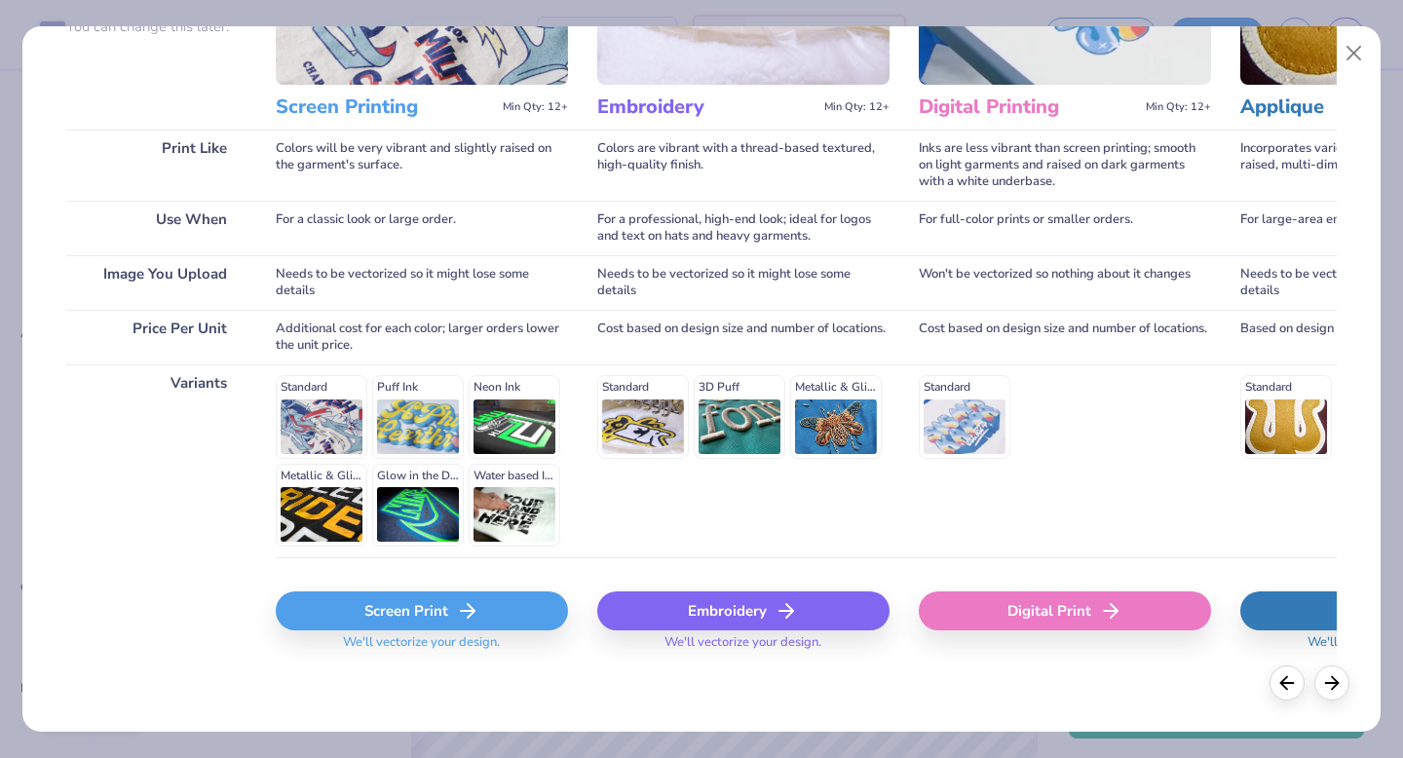
click at [444, 571] on div "Screen Print We'll vectorize your design." at bounding box center [422, 615] width 292 height 116
click at [456, 591] on div "Screen Print We'll vectorize your design." at bounding box center [422, 615] width 292 height 116
click at [460, 600] on icon at bounding box center [467, 610] width 23 height 23
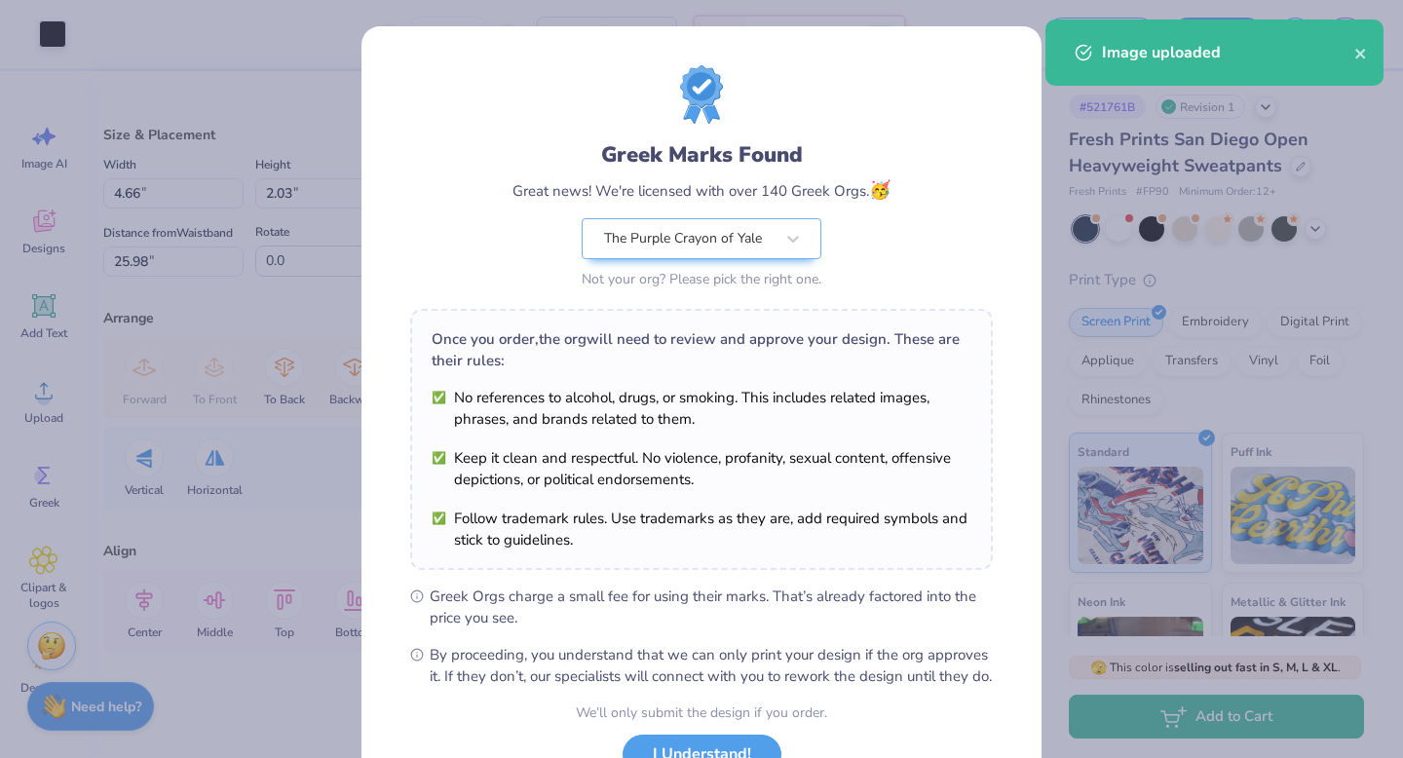
scroll to position [154, 0]
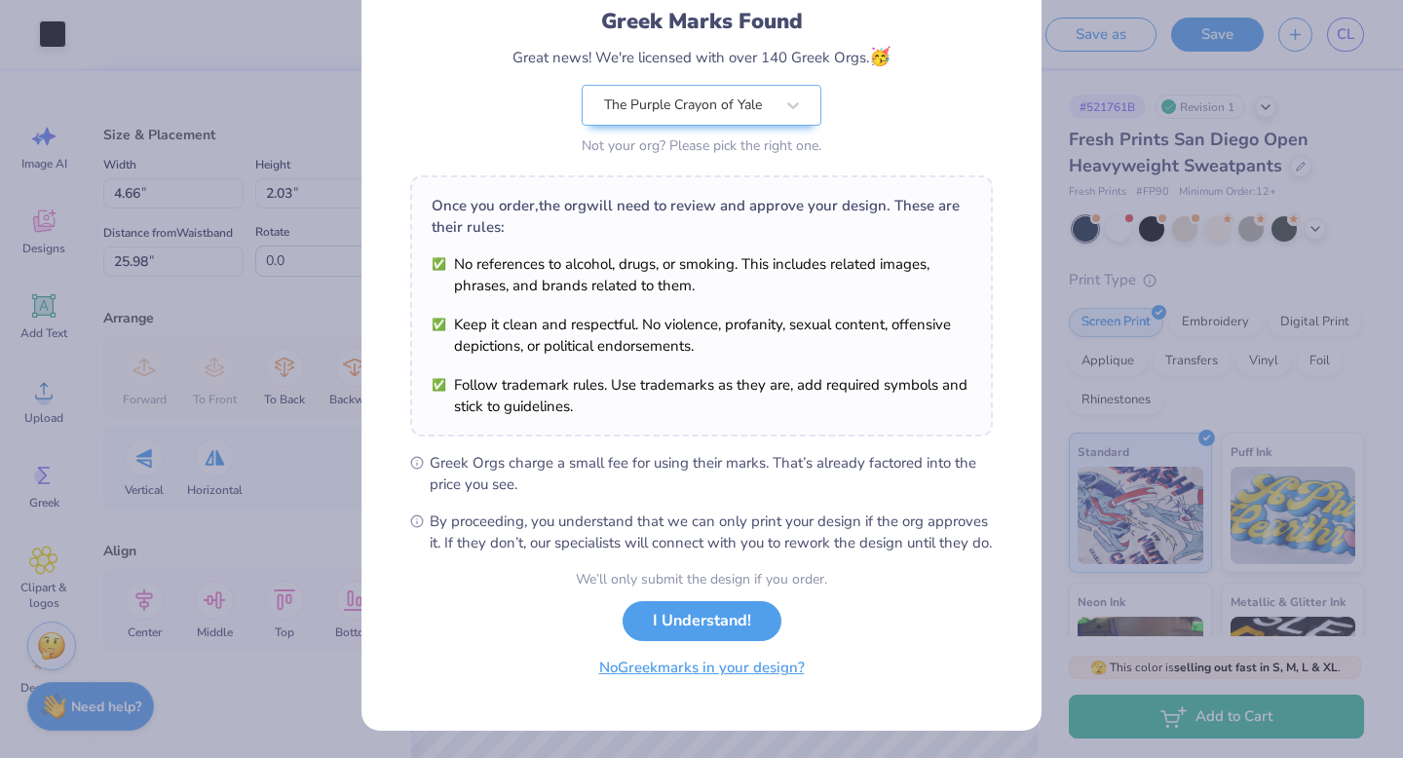
click at [660, 675] on button "No Greek marks in your design?" at bounding box center [702, 668] width 239 height 40
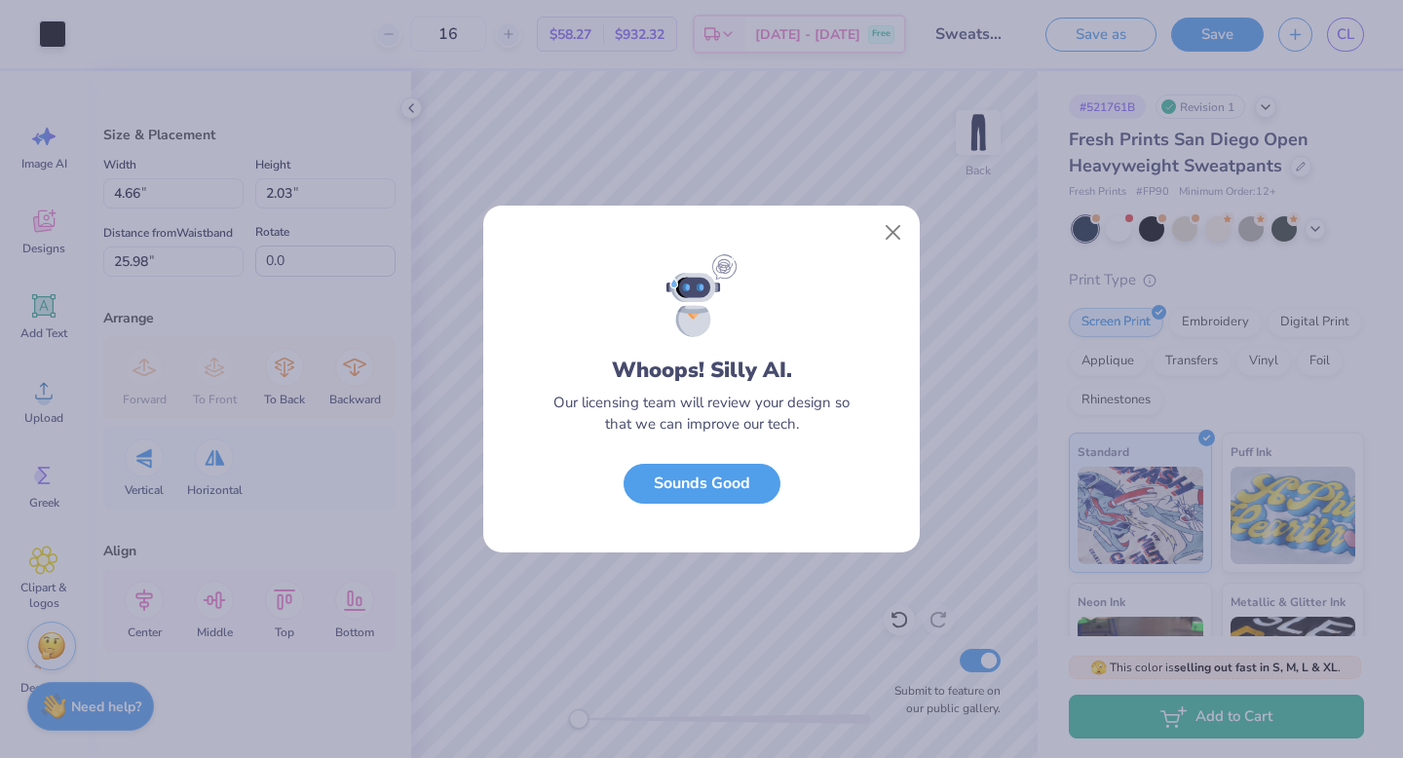
scroll to position [0, 0]
click at [885, 247] on button "Close" at bounding box center [893, 232] width 37 height 37
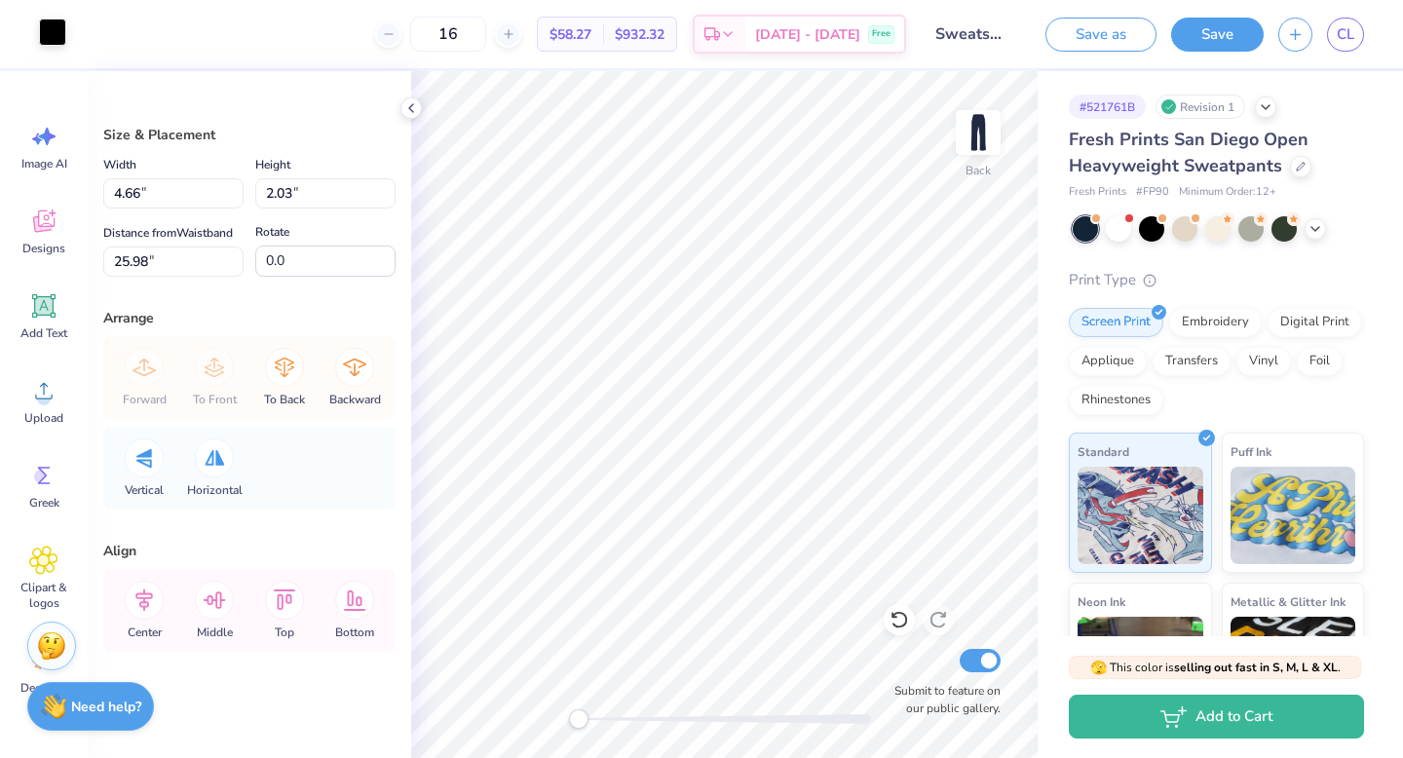
click at [62, 22] on div at bounding box center [52, 32] width 27 height 27
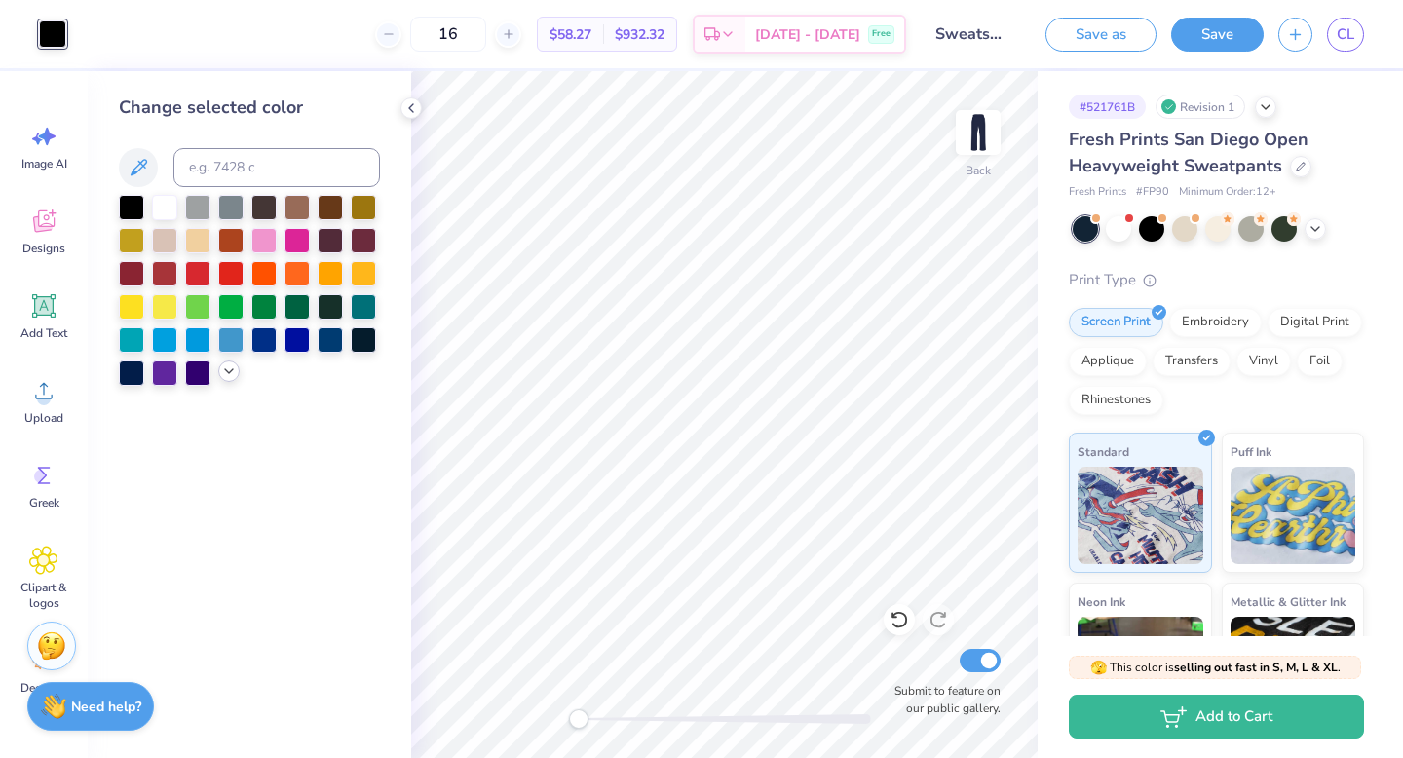
click at [219, 378] on div at bounding box center [249, 290] width 261 height 191
click at [230, 368] on icon at bounding box center [229, 372] width 16 height 16
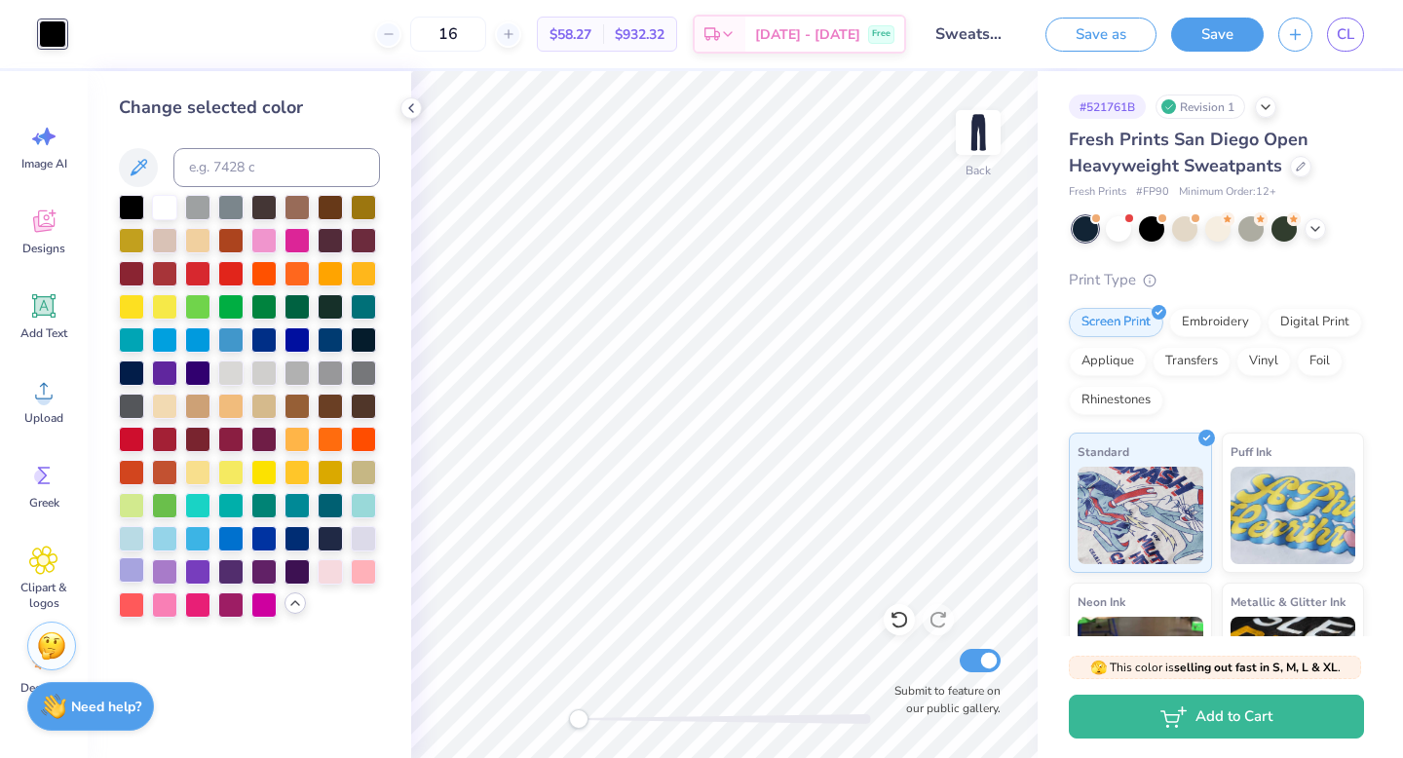
click at [129, 570] on div at bounding box center [131, 569] width 25 height 25
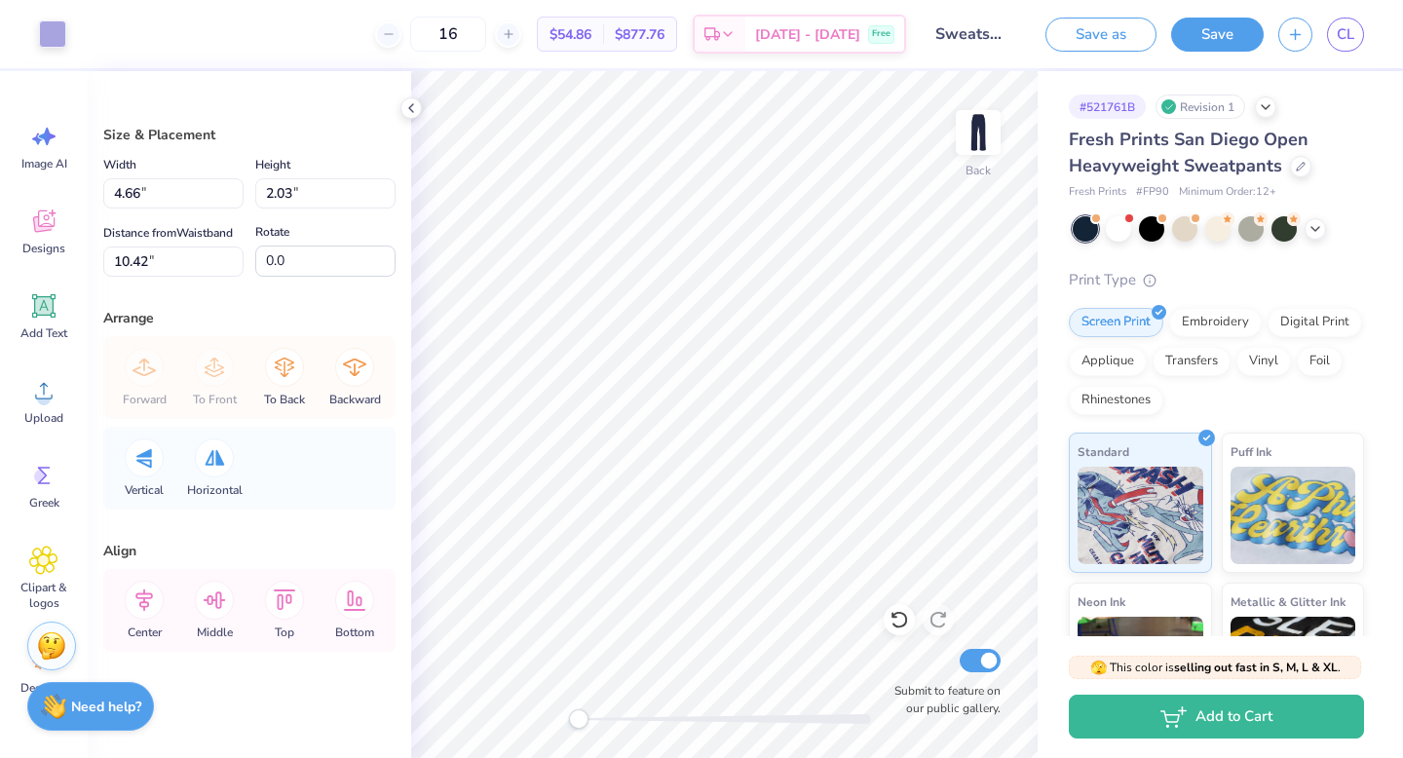
type input "92.7"
type input "1.36"
type input "2.88"
type input "9.15"
type input "2.52"
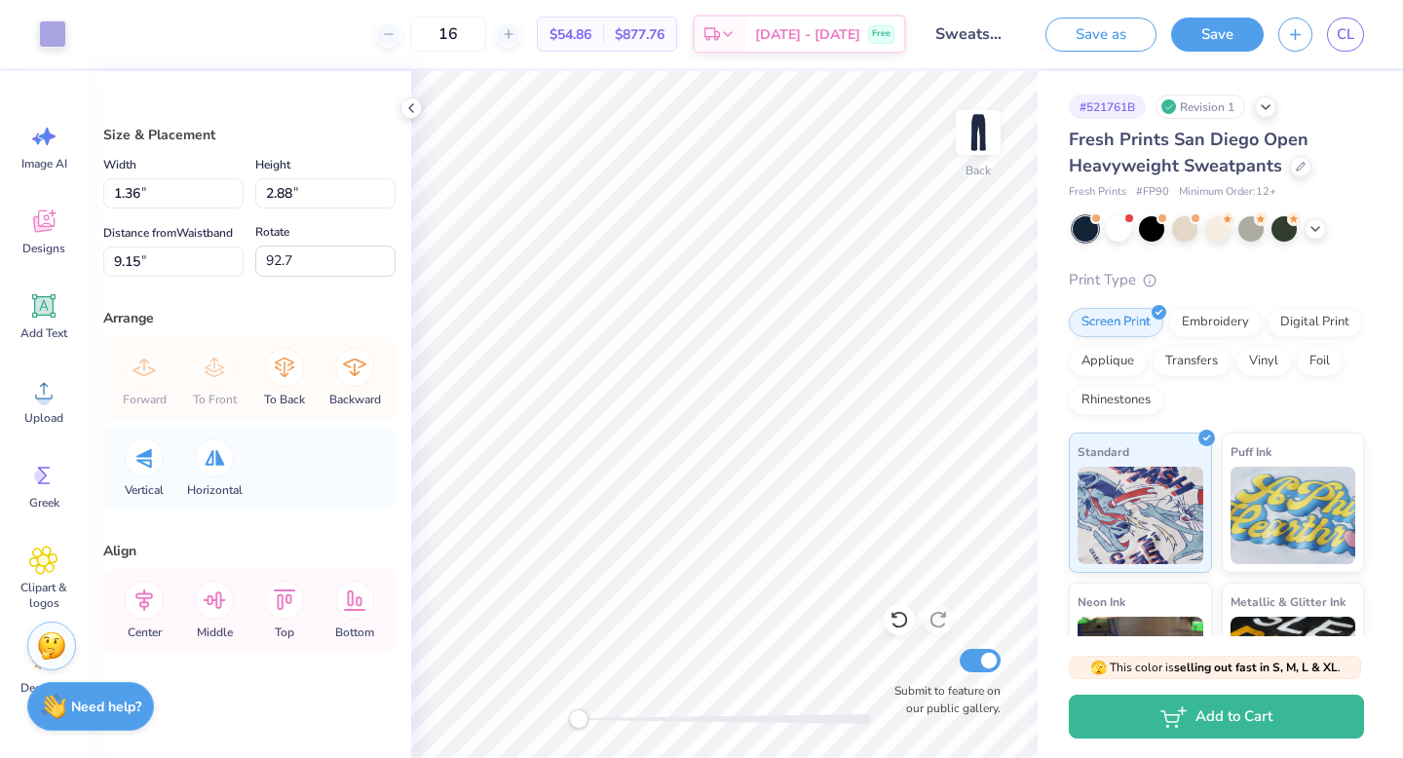
type input "8.66"
type input "0.50"
type input "172.6"
type input "1.78"
type input "-89.5"
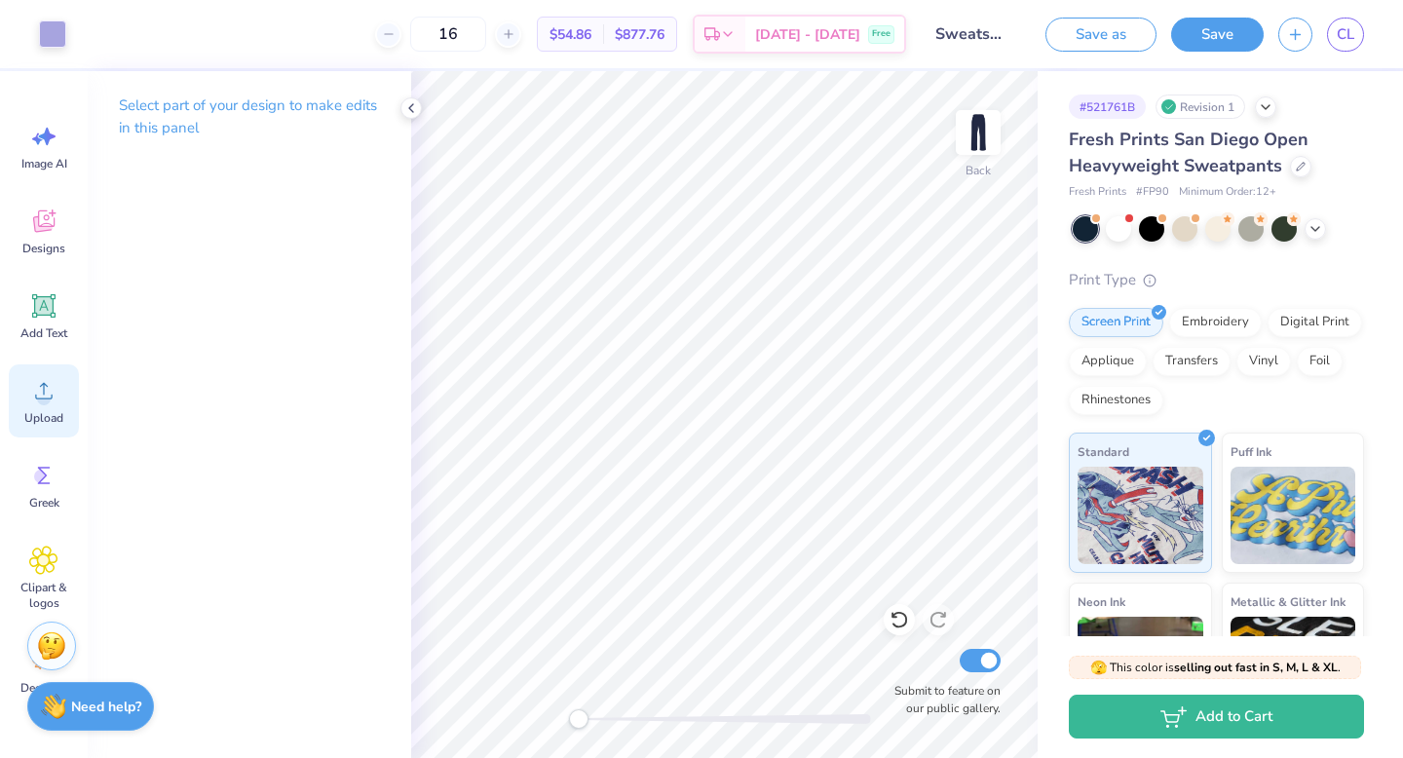
click at [49, 401] on circle at bounding box center [44, 399] width 14 height 14
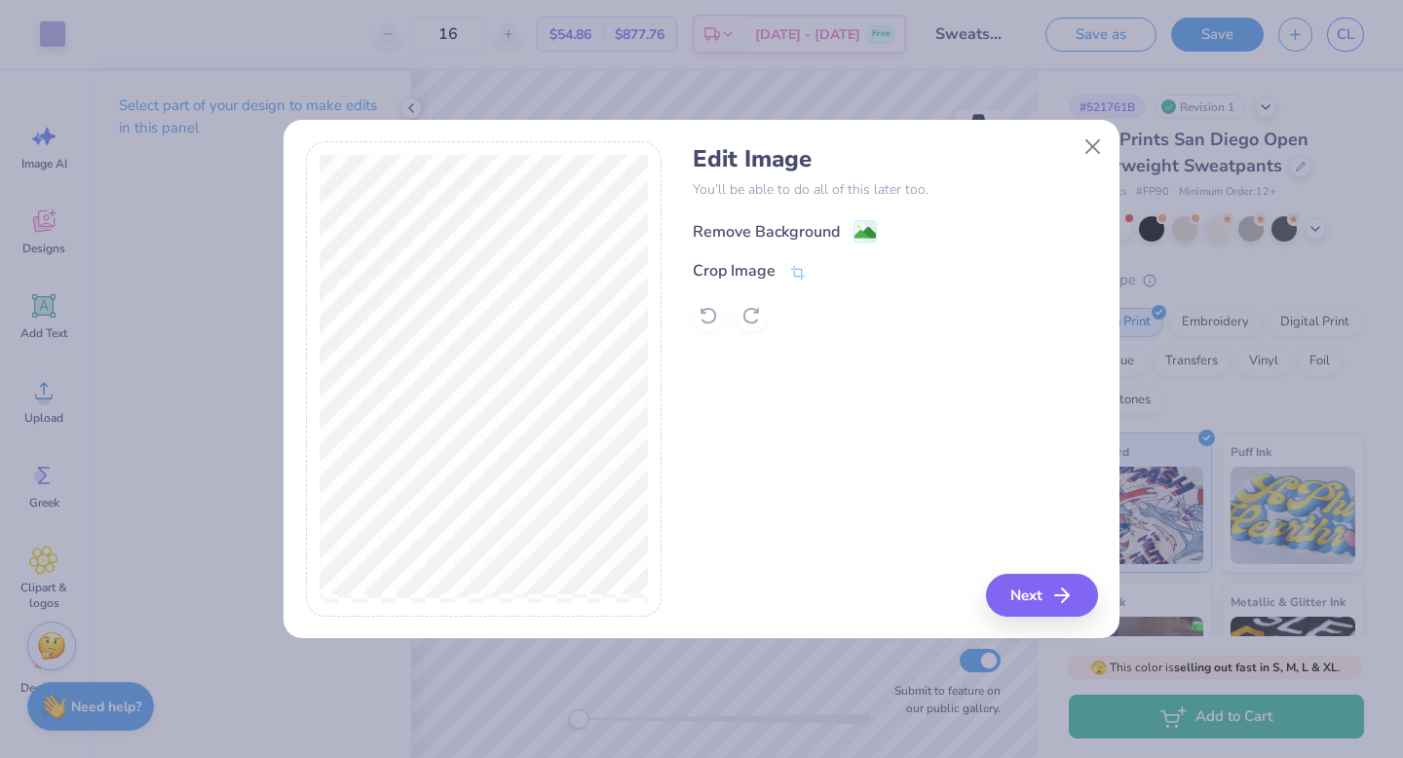
click at [868, 229] on image at bounding box center [865, 232] width 21 height 21
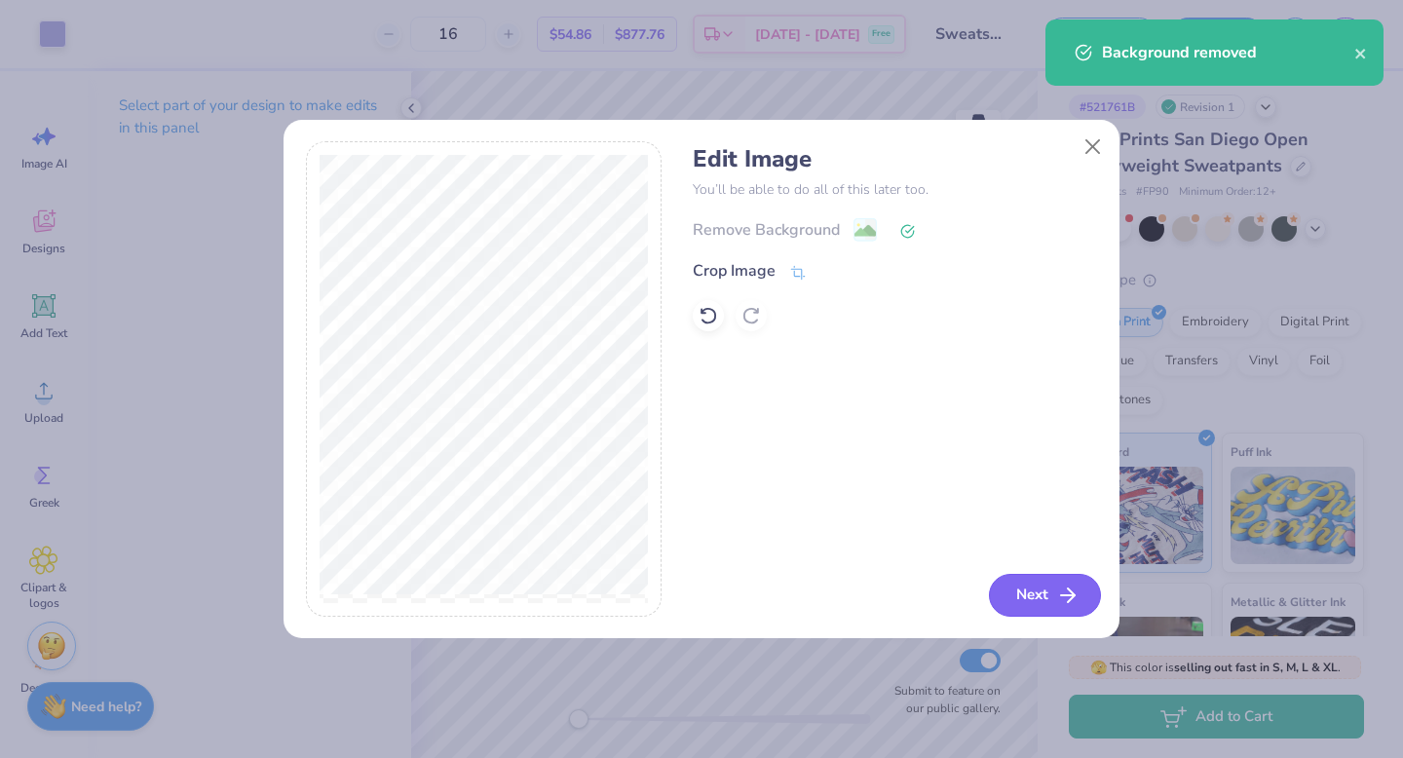
click at [1027, 611] on button "Next" at bounding box center [1045, 595] width 112 height 43
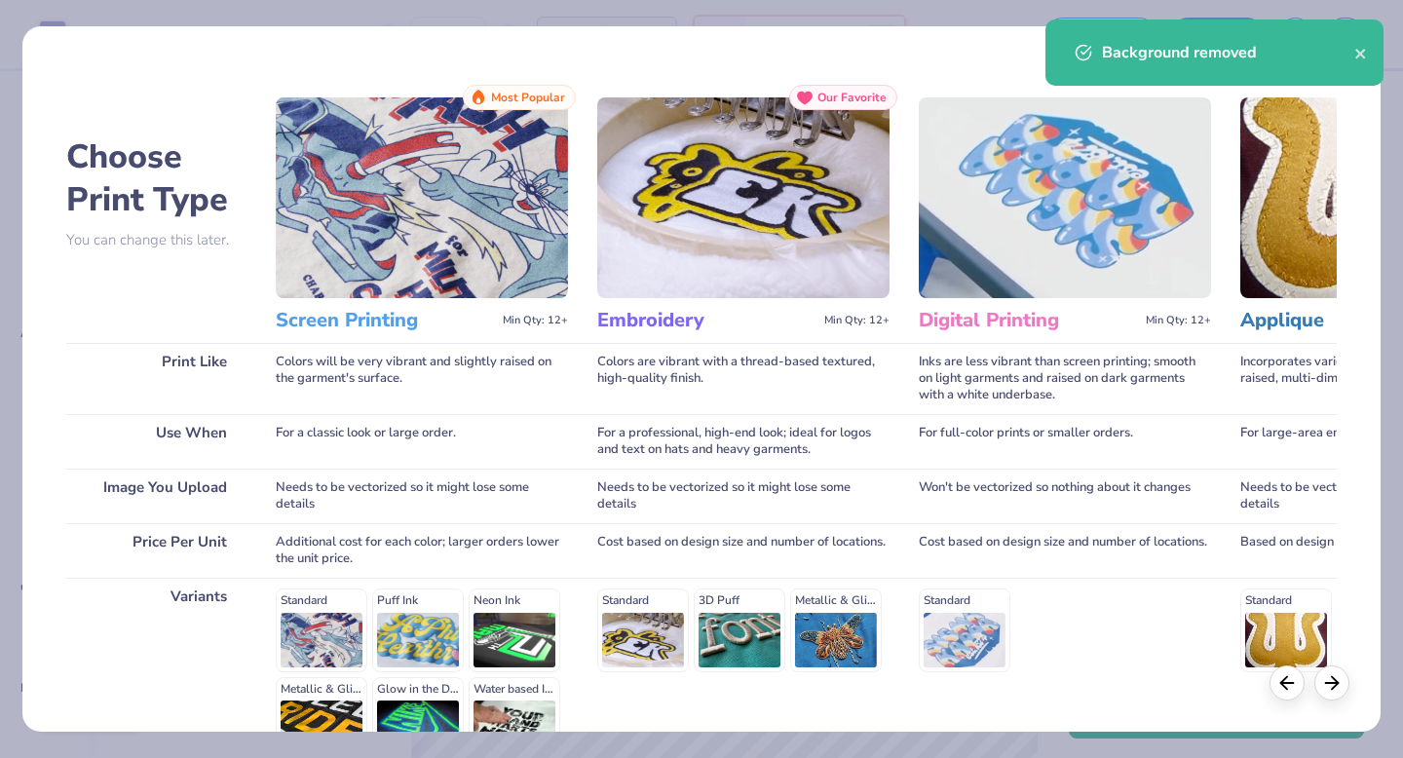
scroll to position [213, 0]
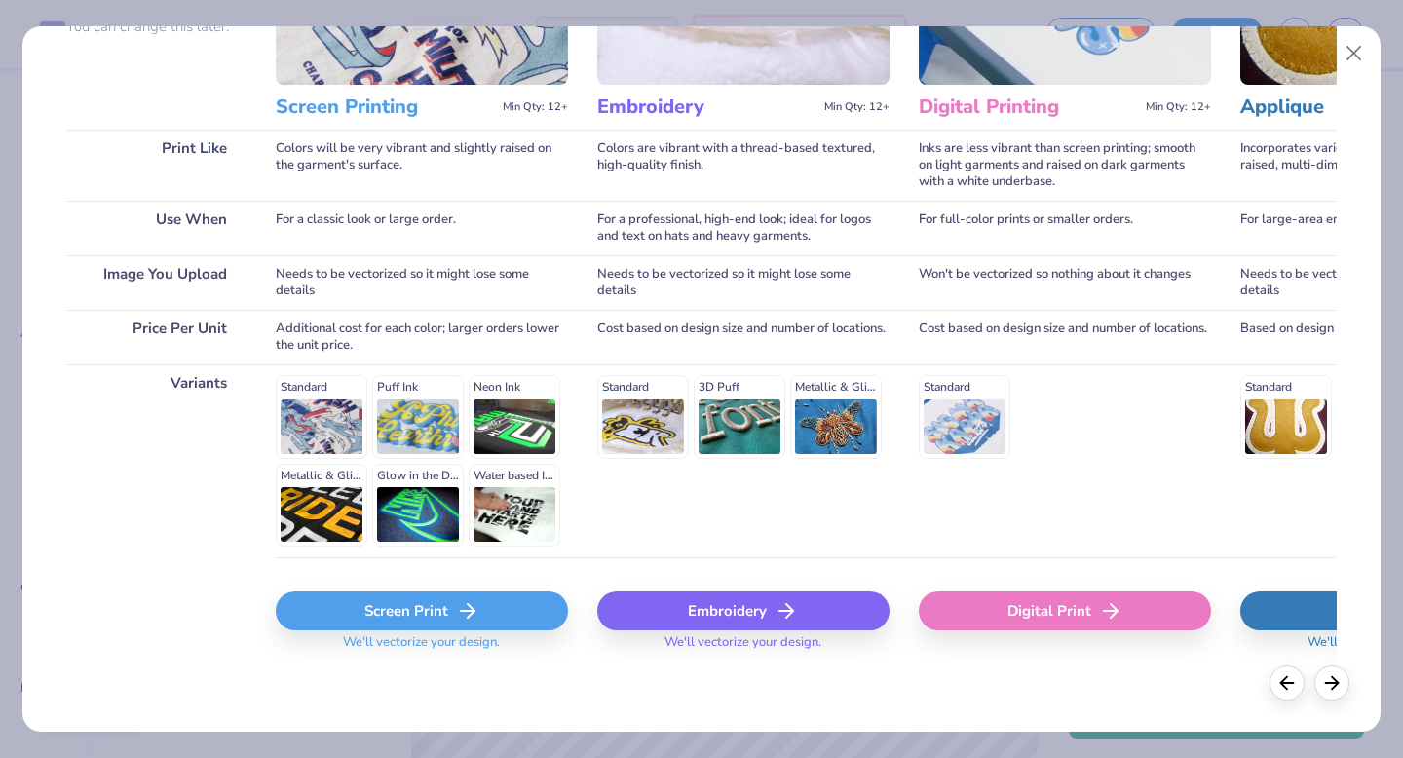
click at [387, 615] on div "Screen Print" at bounding box center [422, 611] width 292 height 39
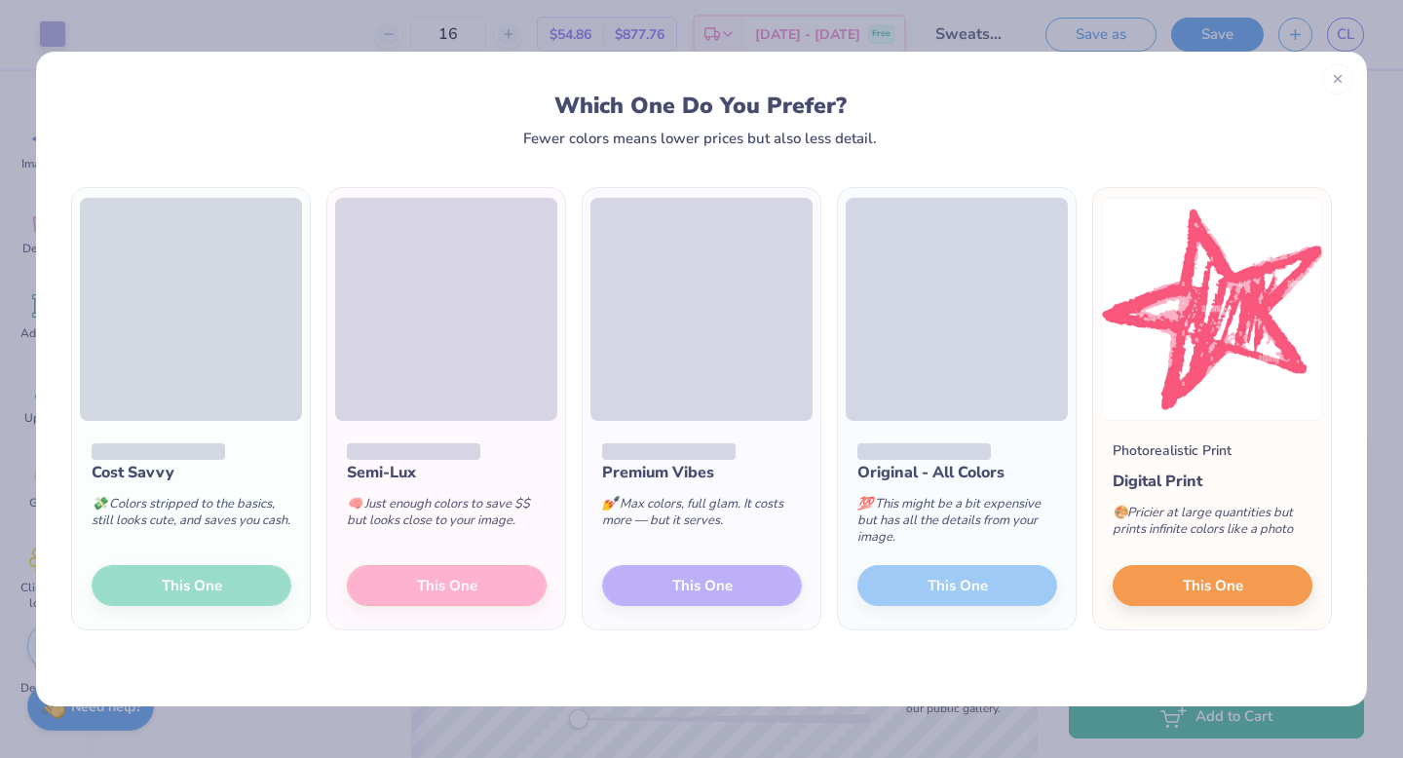
click at [232, 592] on div "Cost Savvy 💸 Colors stripped to the basics, still looks cute, and saves you cas…" at bounding box center [191, 525] width 238 height 209
click at [228, 576] on div "Cost Savvy 💸 Colors stripped to the basics, still looks cute, and saves you cas…" at bounding box center [191, 525] width 238 height 209
click at [230, 604] on div "Cost Savvy 💸 Colors stripped to the basics, still looks cute, and saves you cas…" at bounding box center [191, 525] width 238 height 209
click at [227, 586] on div "Cost Savvy 💸 Colors stripped to the basics, still looks cute, and saves you cas…" at bounding box center [191, 525] width 238 height 209
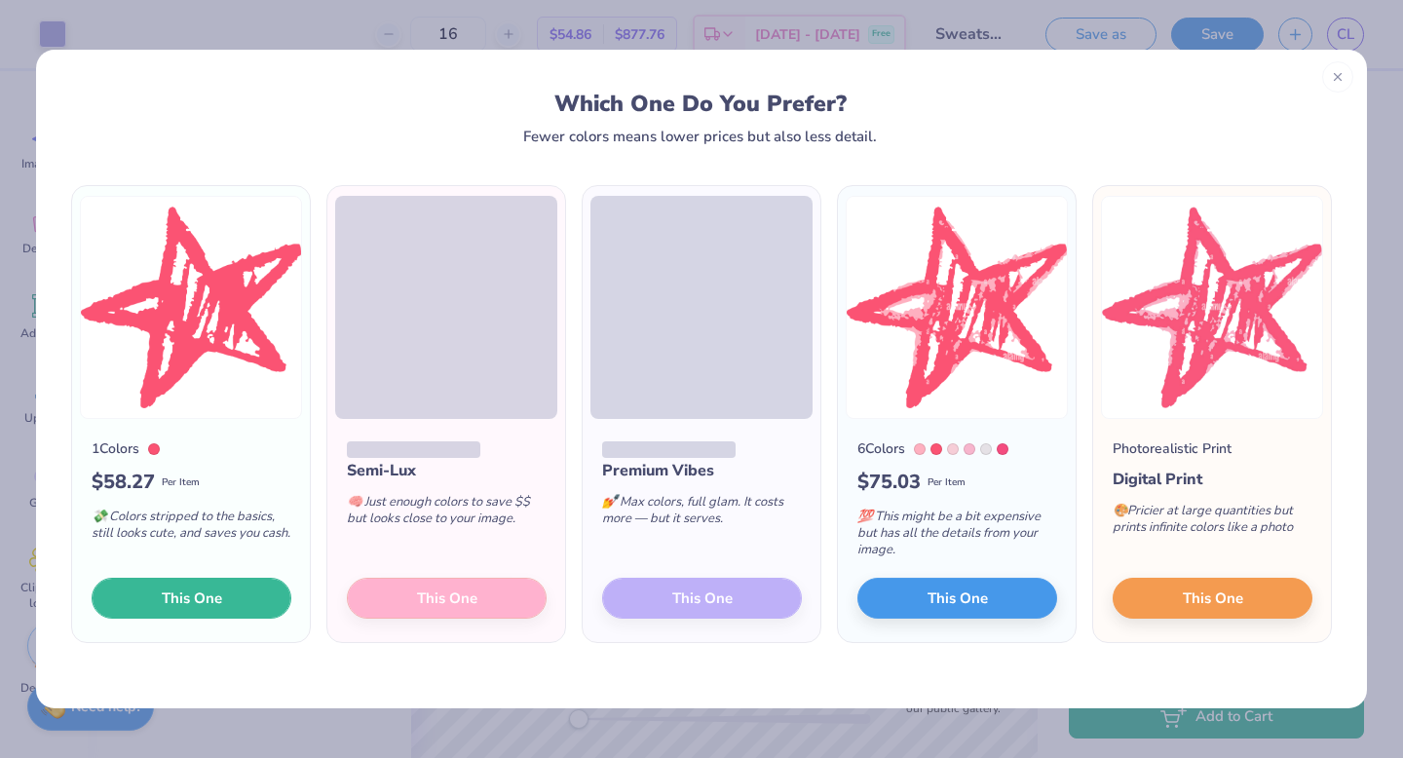
click at [227, 586] on button "This One" at bounding box center [192, 598] width 200 height 41
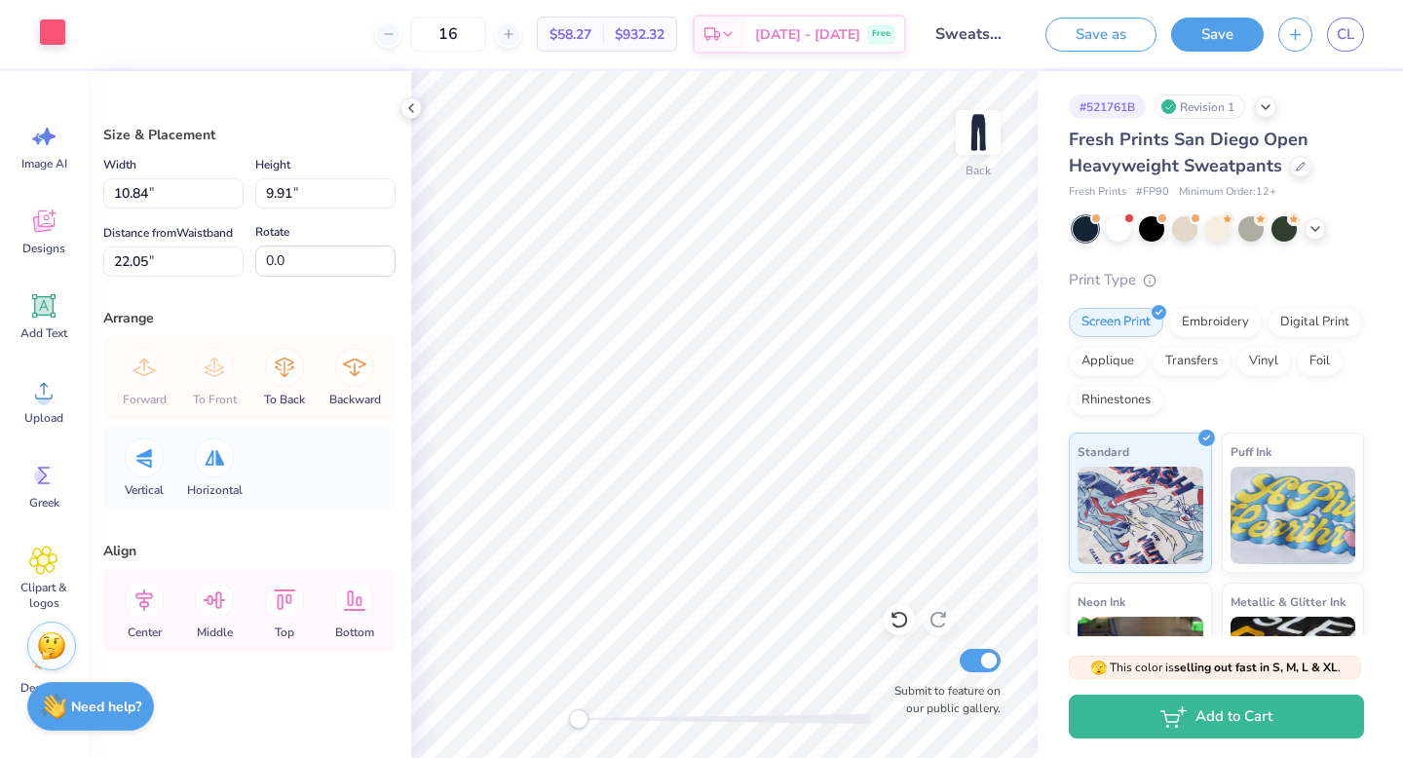
click at [43, 33] on div at bounding box center [52, 32] width 27 height 27
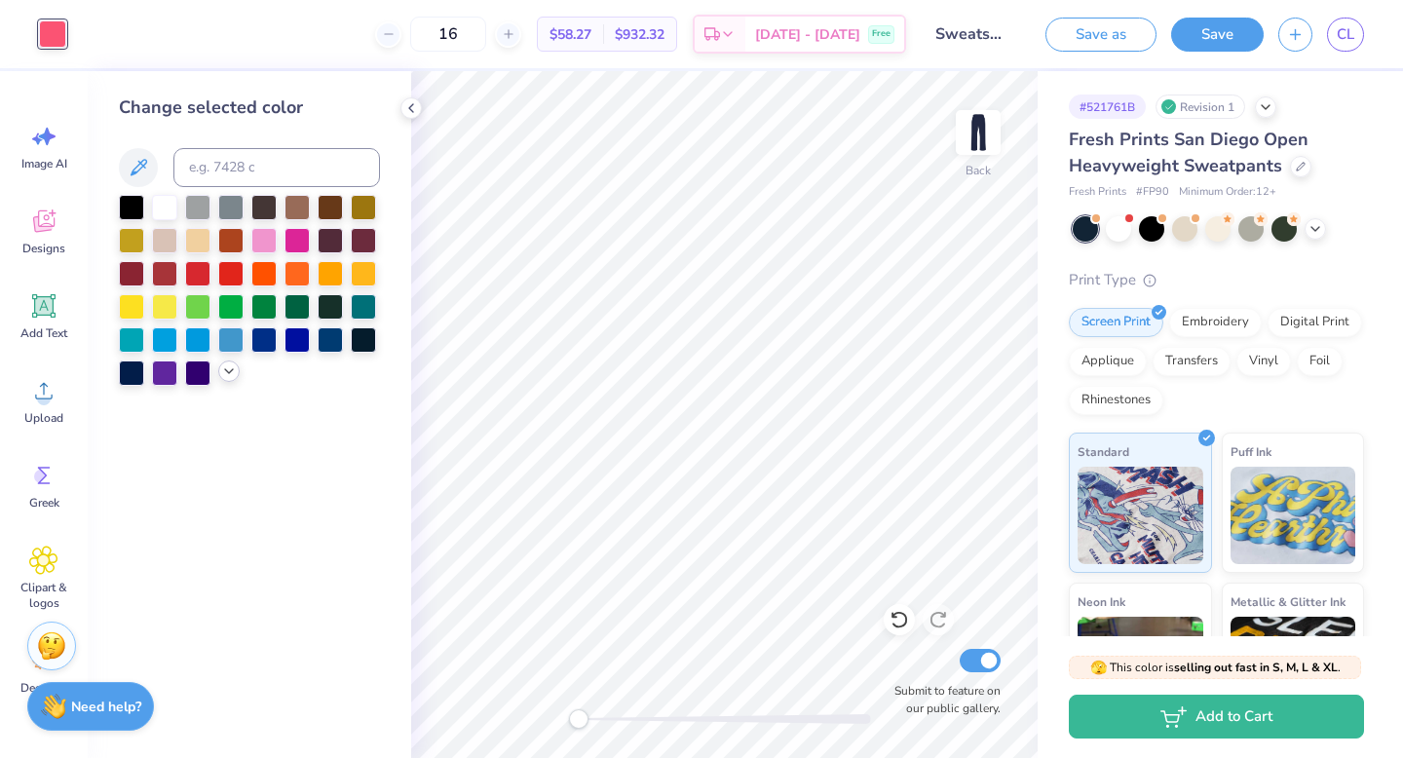
click at [224, 364] on div at bounding box center [228, 371] width 21 height 21
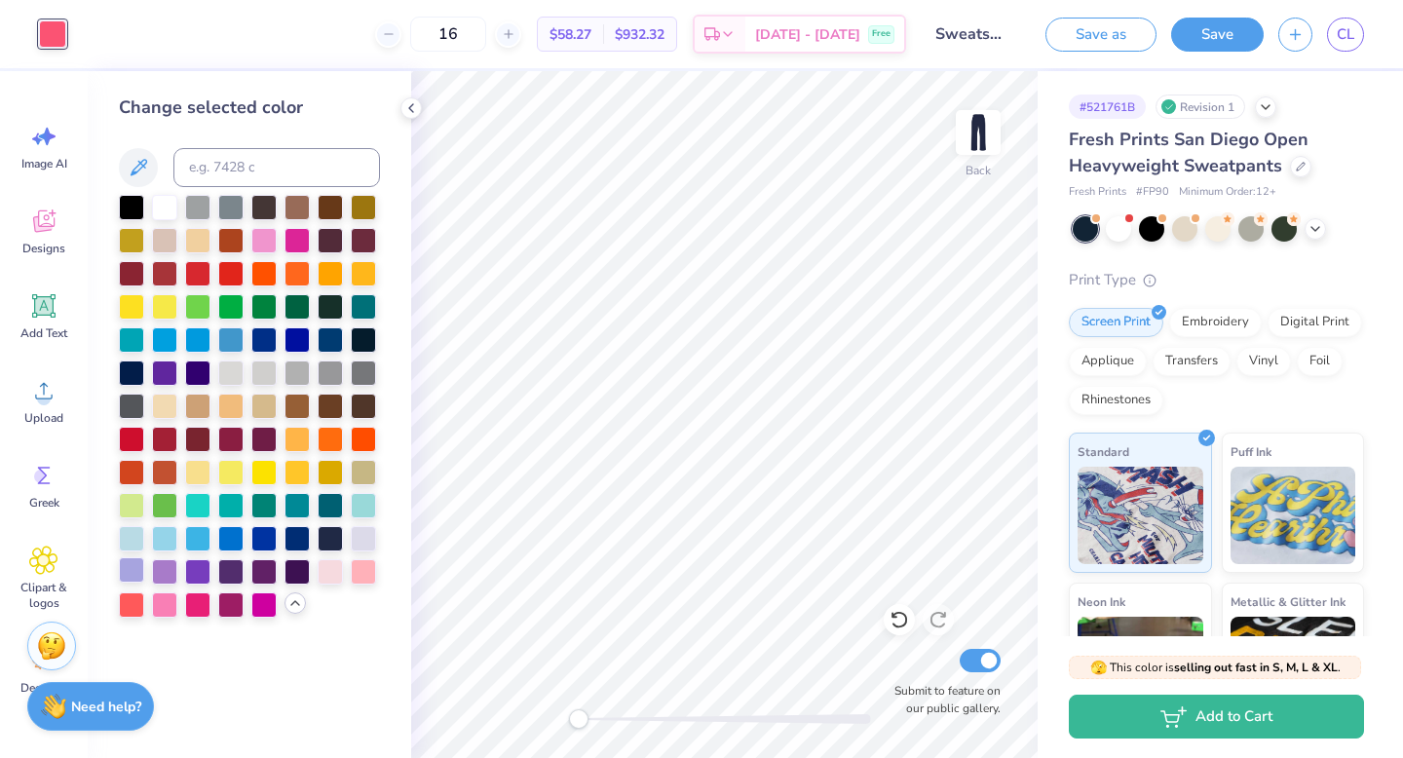
click at [127, 563] on div at bounding box center [131, 569] width 25 height 25
click at [660, 718] on div at bounding box center [725, 719] width 292 height 10
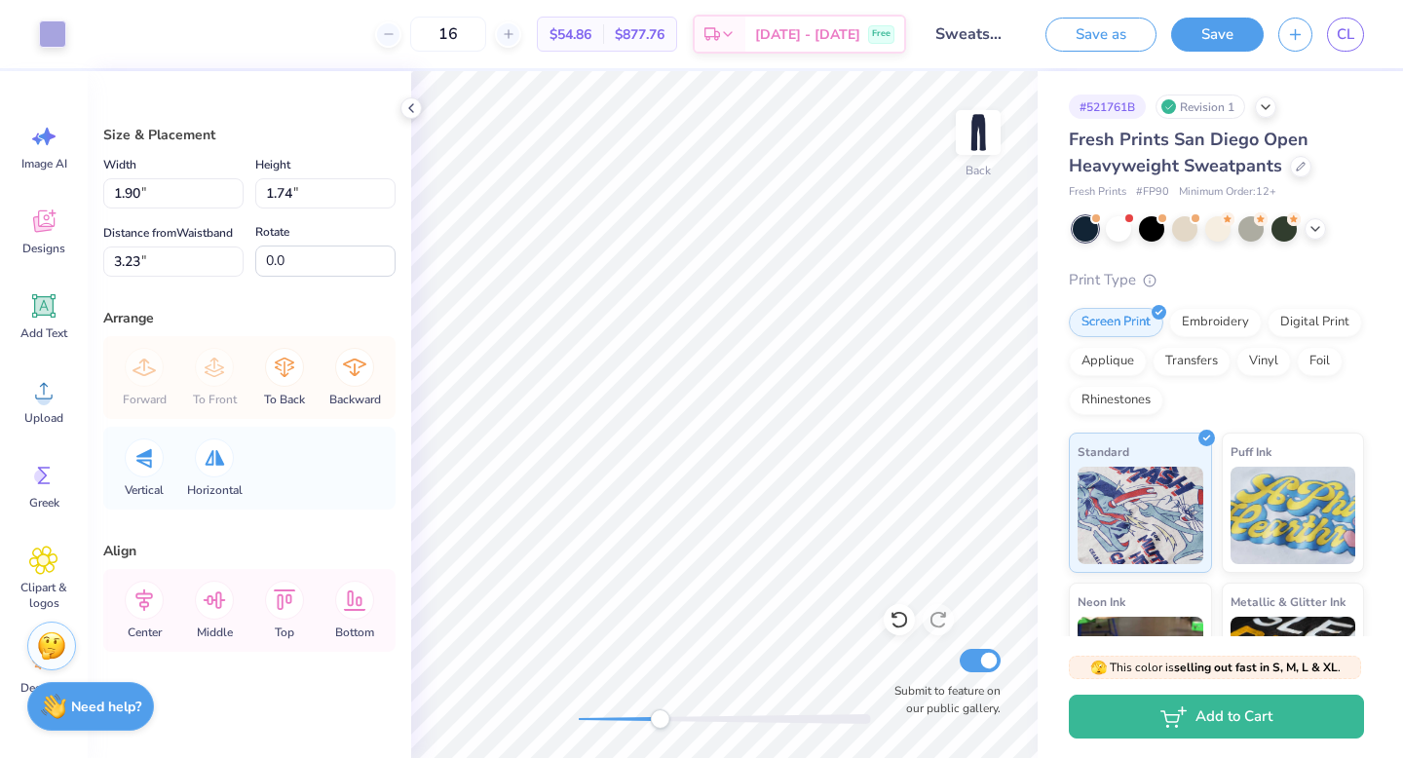
type input "15.1"
type input "-99.5"
type input "1.98"
type input "1.62"
type input "3.63"
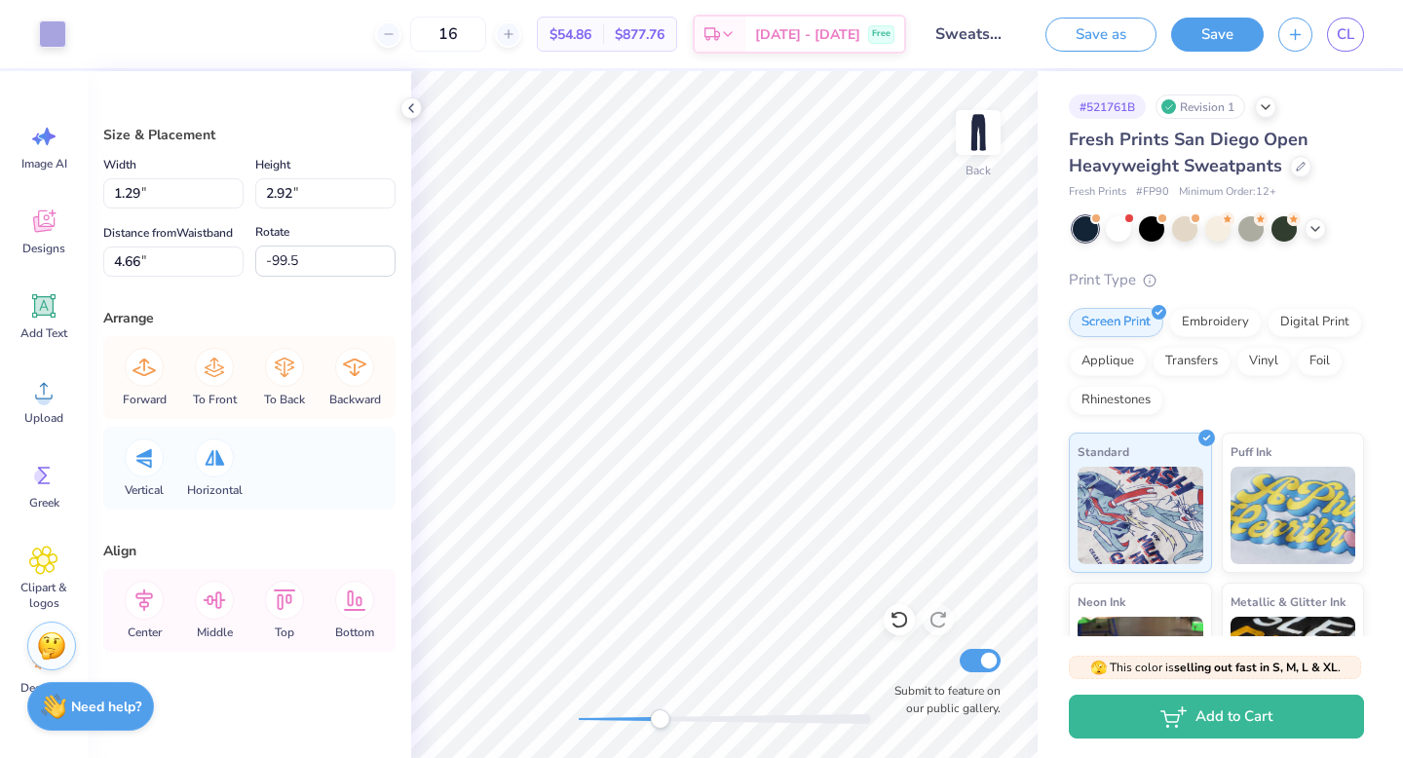
type input "15.1"
type input "1.41"
type input "3.09"
type input "4.44"
type input "-99.5"
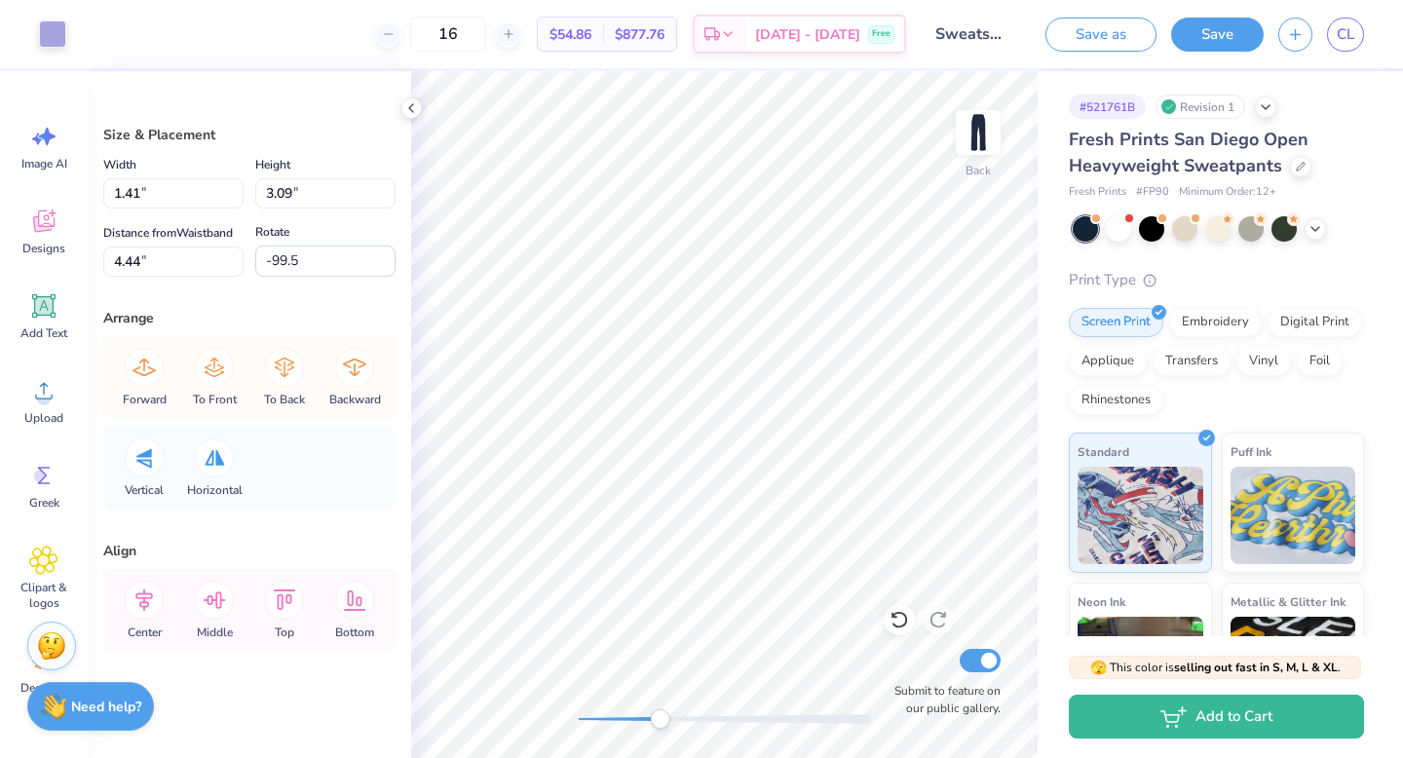
type input "1.98"
type input "1.62"
type input "7.85"
type input "-30.4"
type input "1.78"
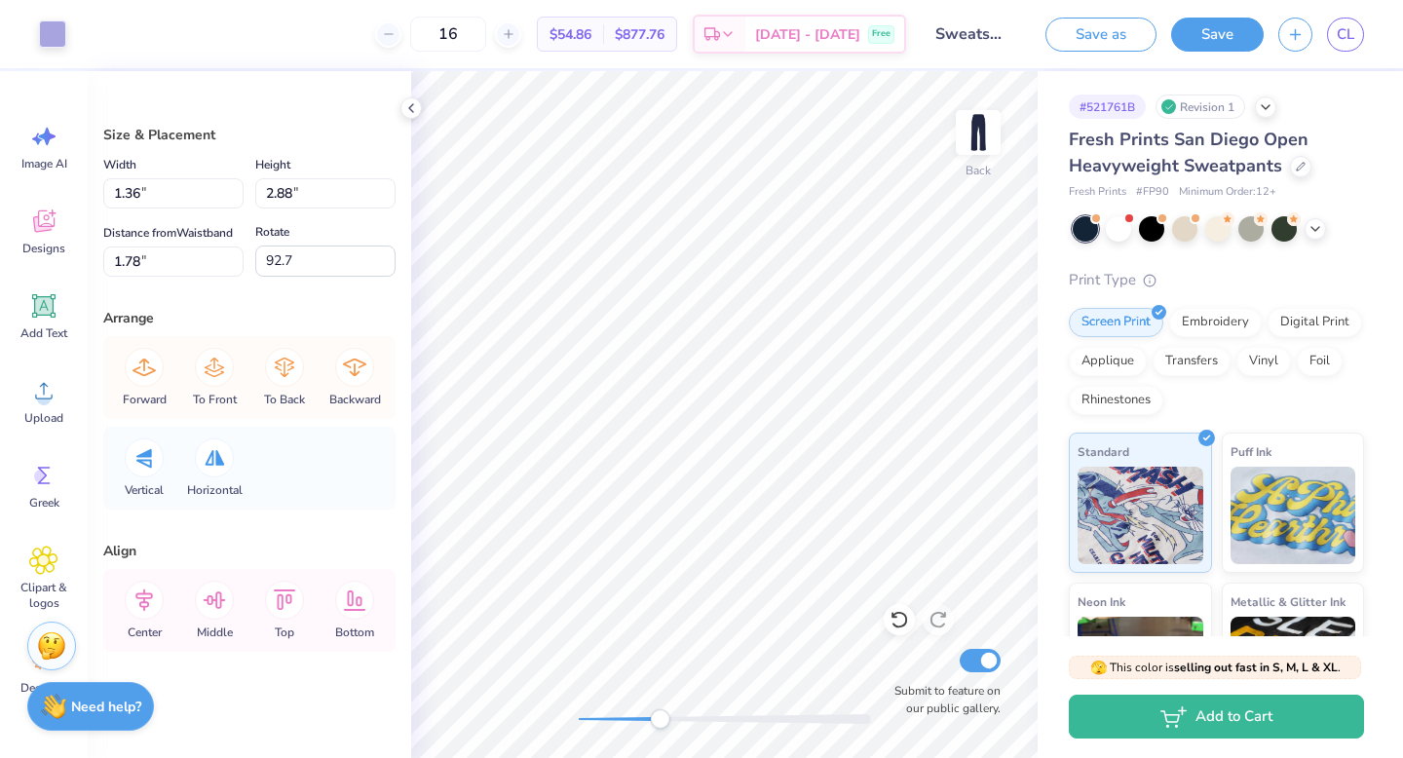
type input "1.90"
type input "4.16"
type input "-111.9"
type input "-74.4"
type input "1.23"
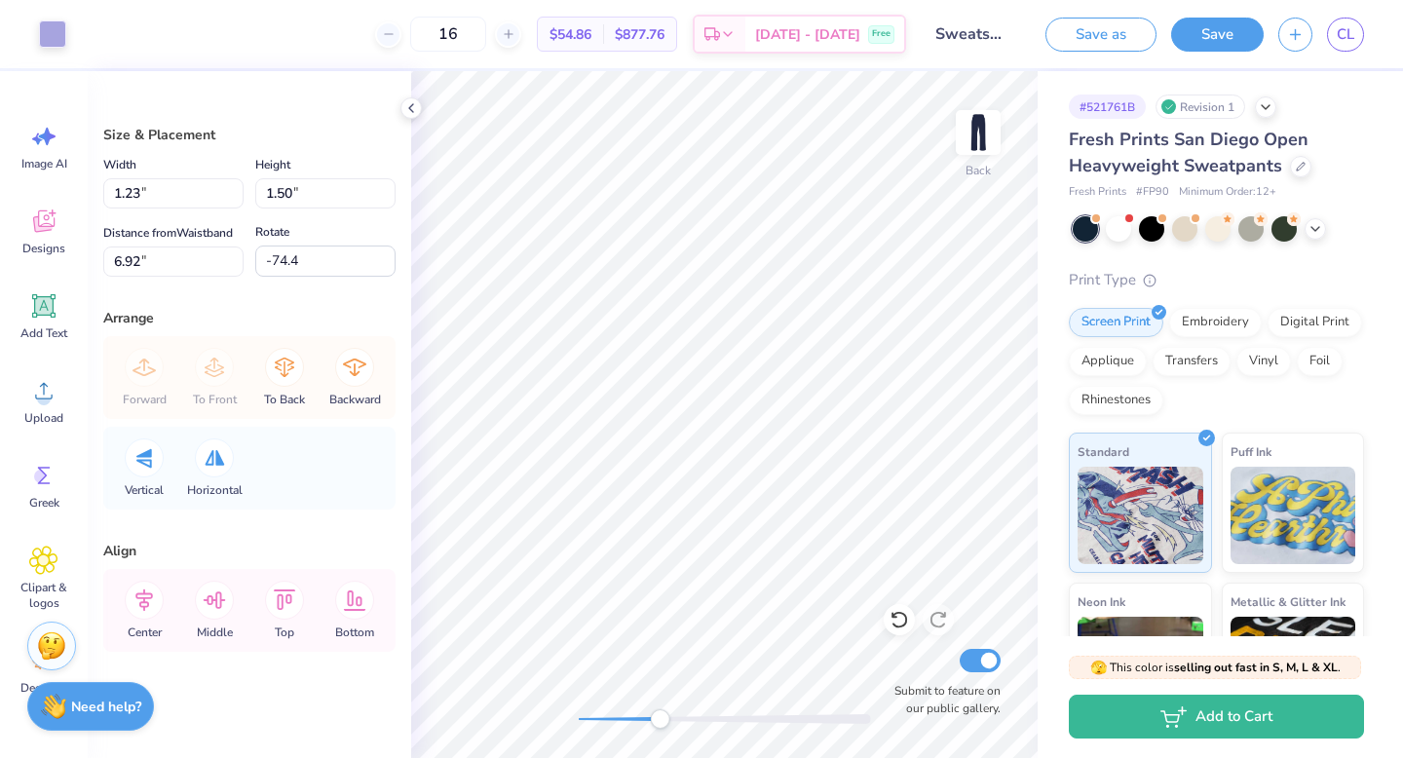
type input "1.50"
type input "6.92"
type input "-136.5"
type input "-156.2"
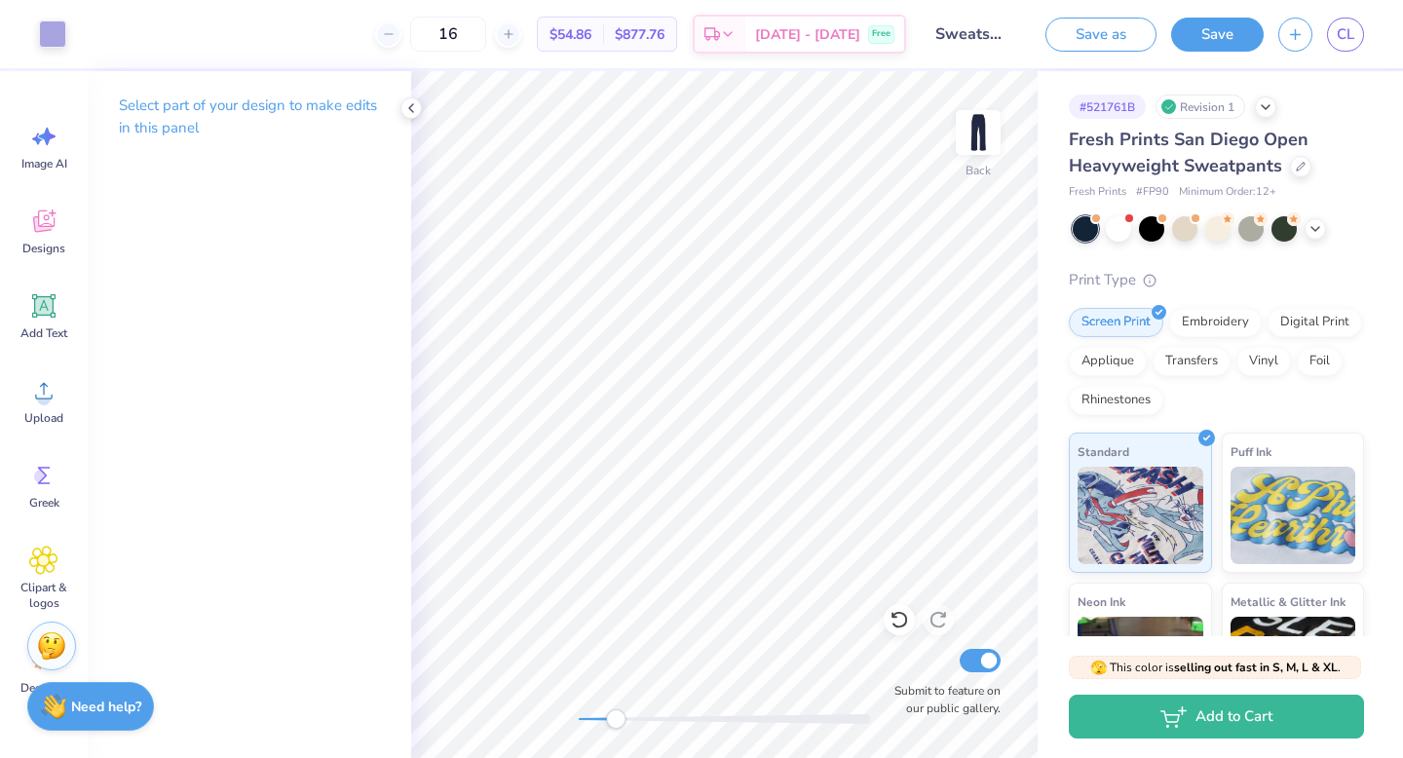
click at [616, 714] on div at bounding box center [725, 719] width 292 height 10
click at [583, 727] on div at bounding box center [725, 718] width 292 height 19
click at [626, 720] on div at bounding box center [725, 719] width 292 height 10
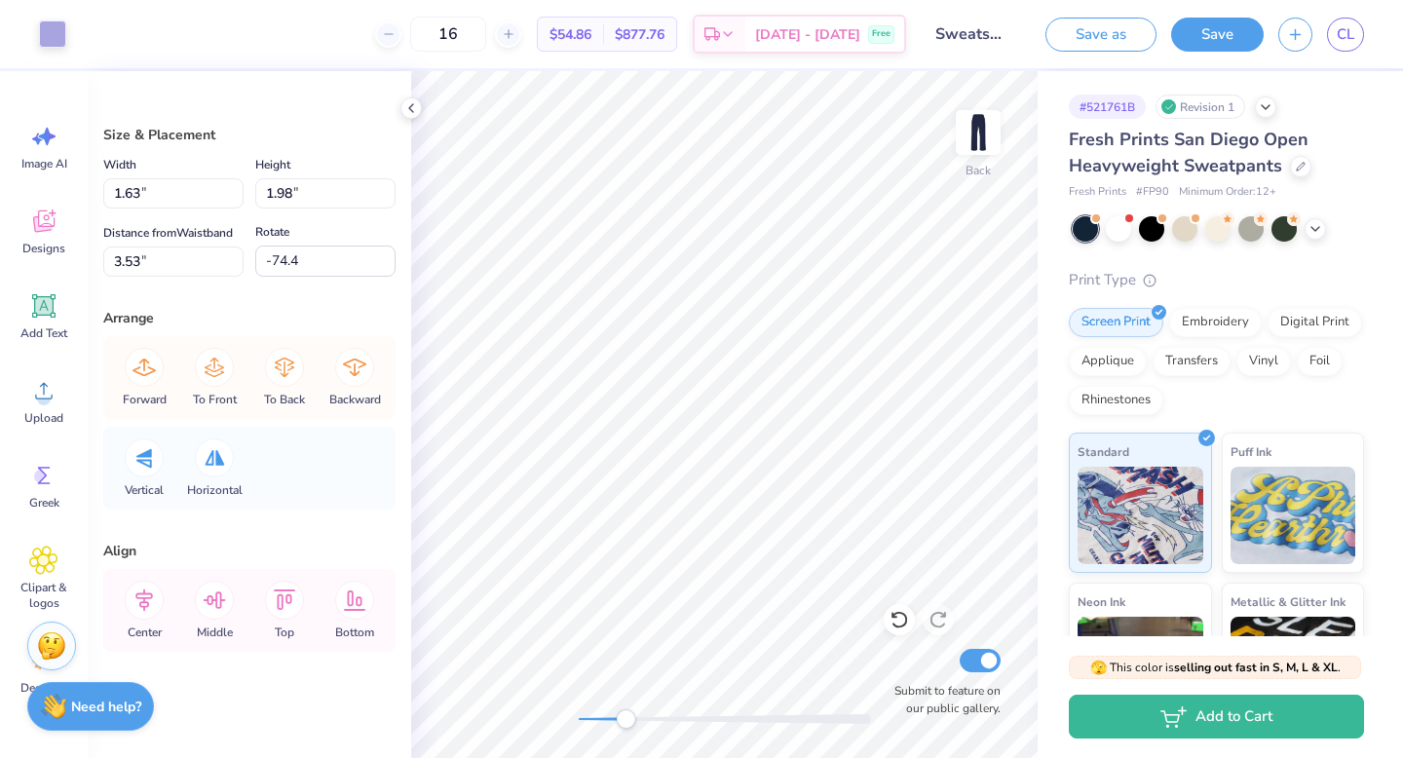
type input "1.41"
type input "3.09"
type input "4.52"
type input "-99.5"
type input "1.36"
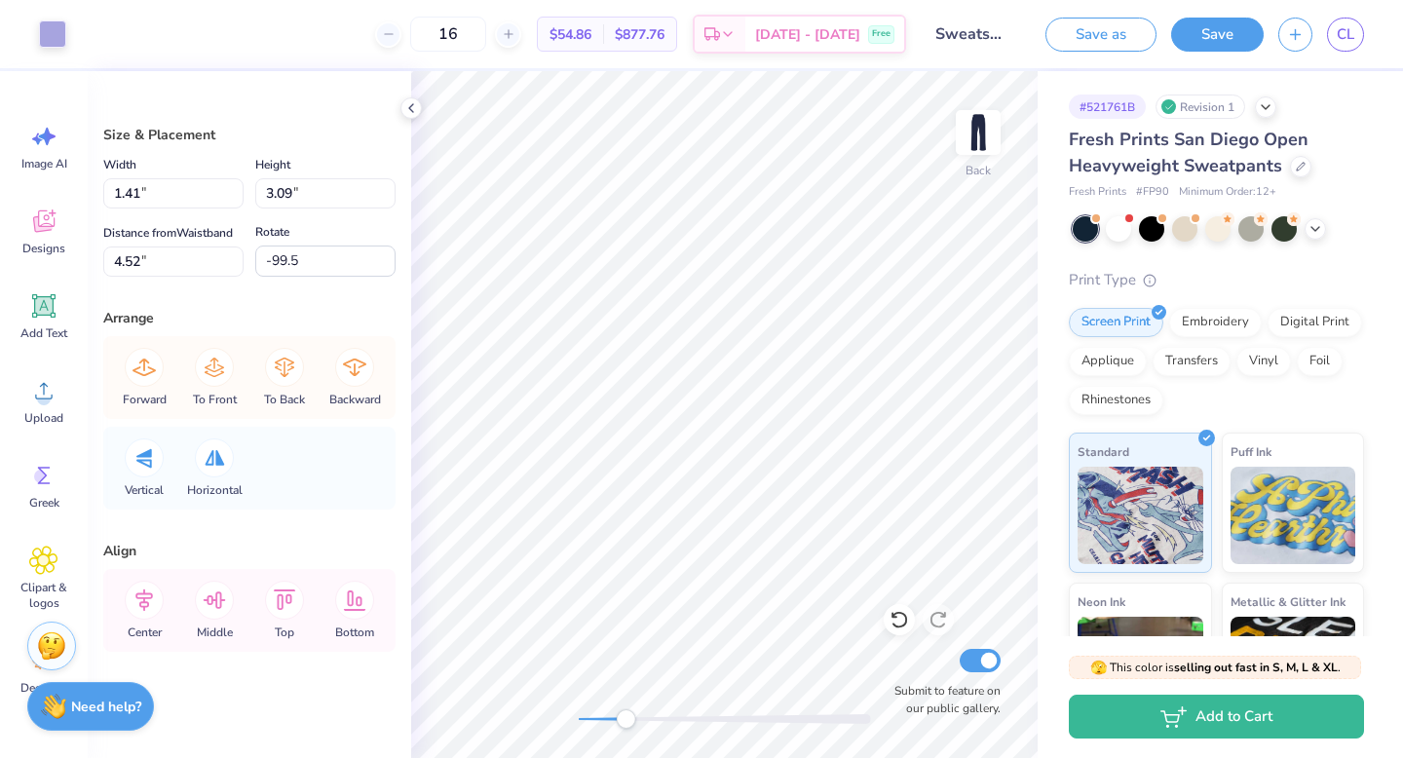
type input "2.88"
type input "1.78"
type input "92.7"
type input "1.41"
type input "3.09"
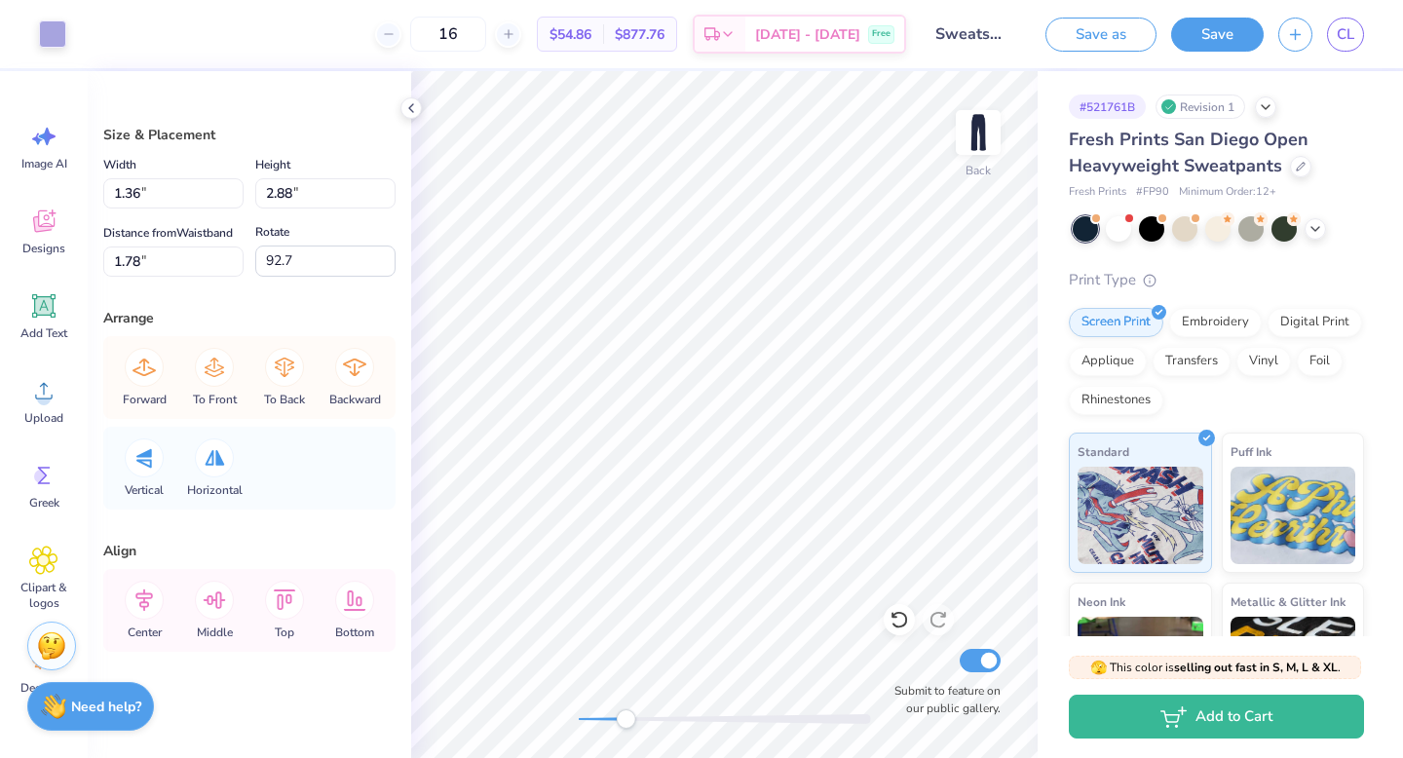
type input "4.52"
type input "-99.5"
type input "-89.9"
type input "-102.9"
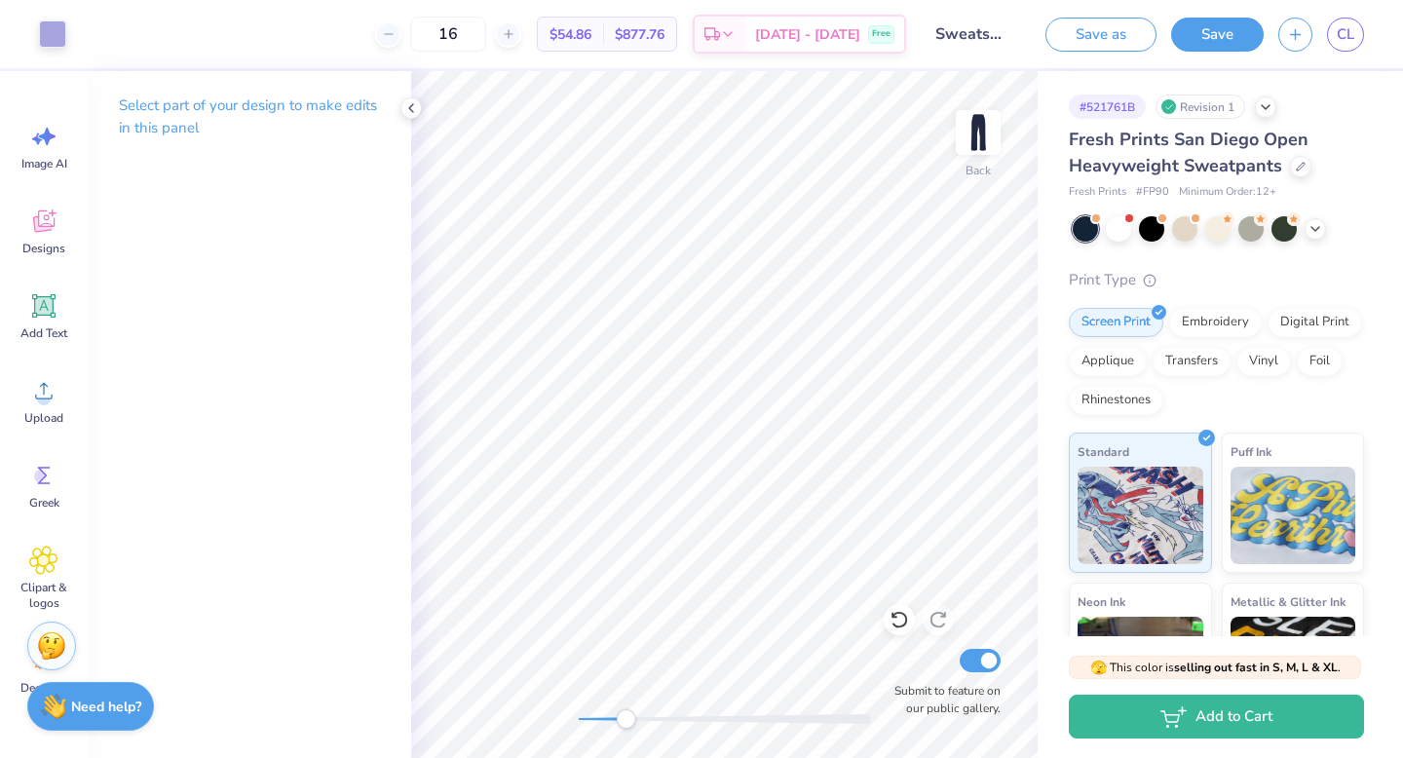
click at [659, 717] on div at bounding box center [725, 719] width 292 height 10
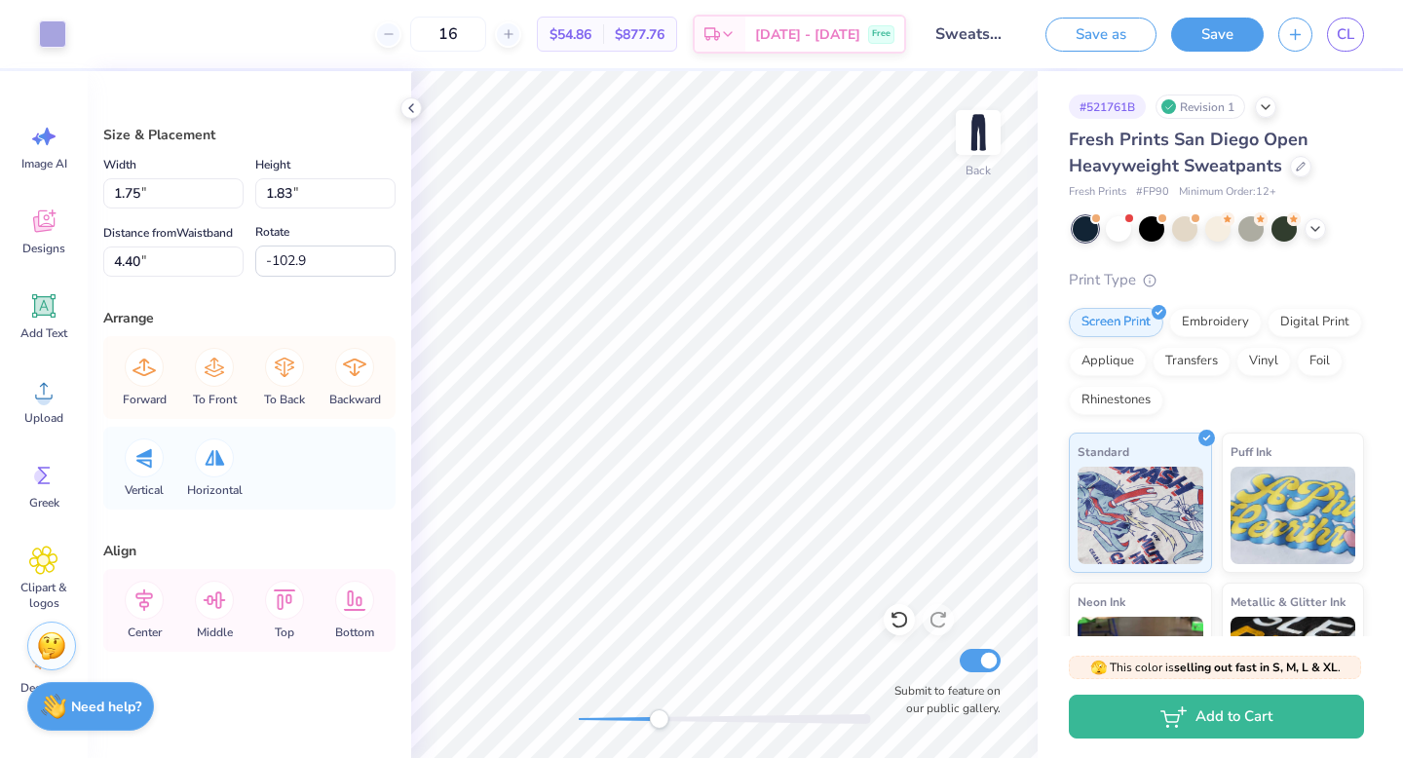
type input "1.49"
type input "1.28"
type input "7.32"
type input "-156.2"
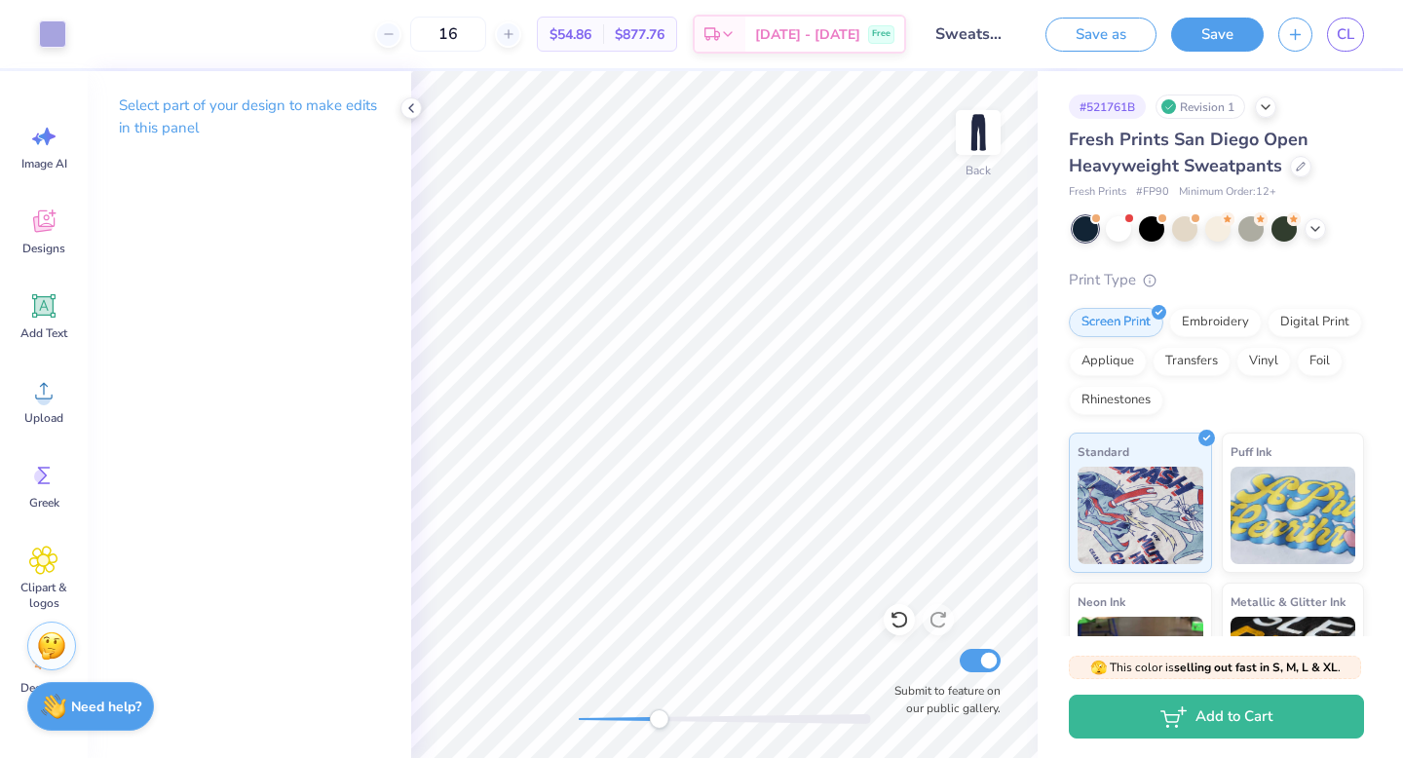
click at [604, 714] on div at bounding box center [725, 719] width 292 height 10
click at [590, 716] on div at bounding box center [725, 719] width 292 height 10
click at [544, 716] on div "Back Submit to feature on our public gallery." at bounding box center [724, 414] width 627 height 687
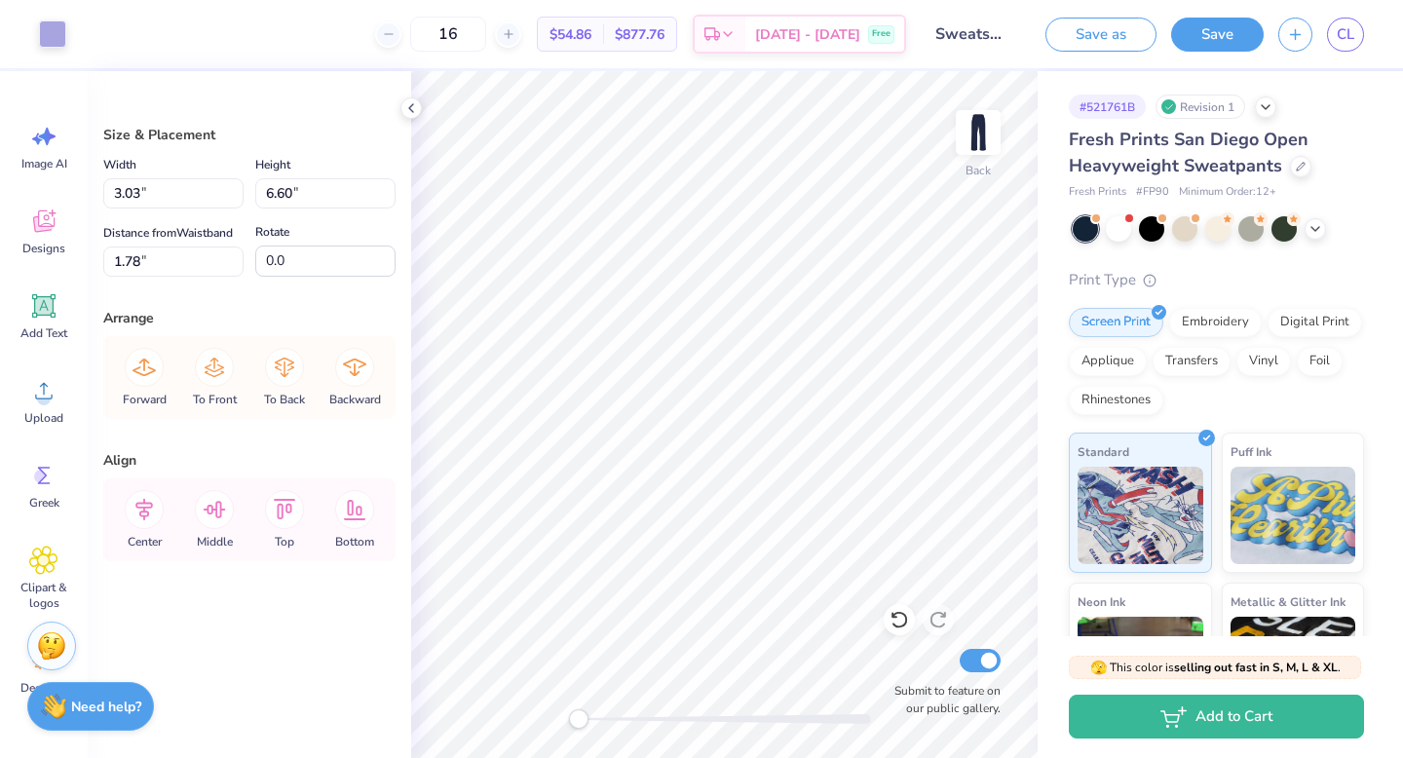
type input "1.32"
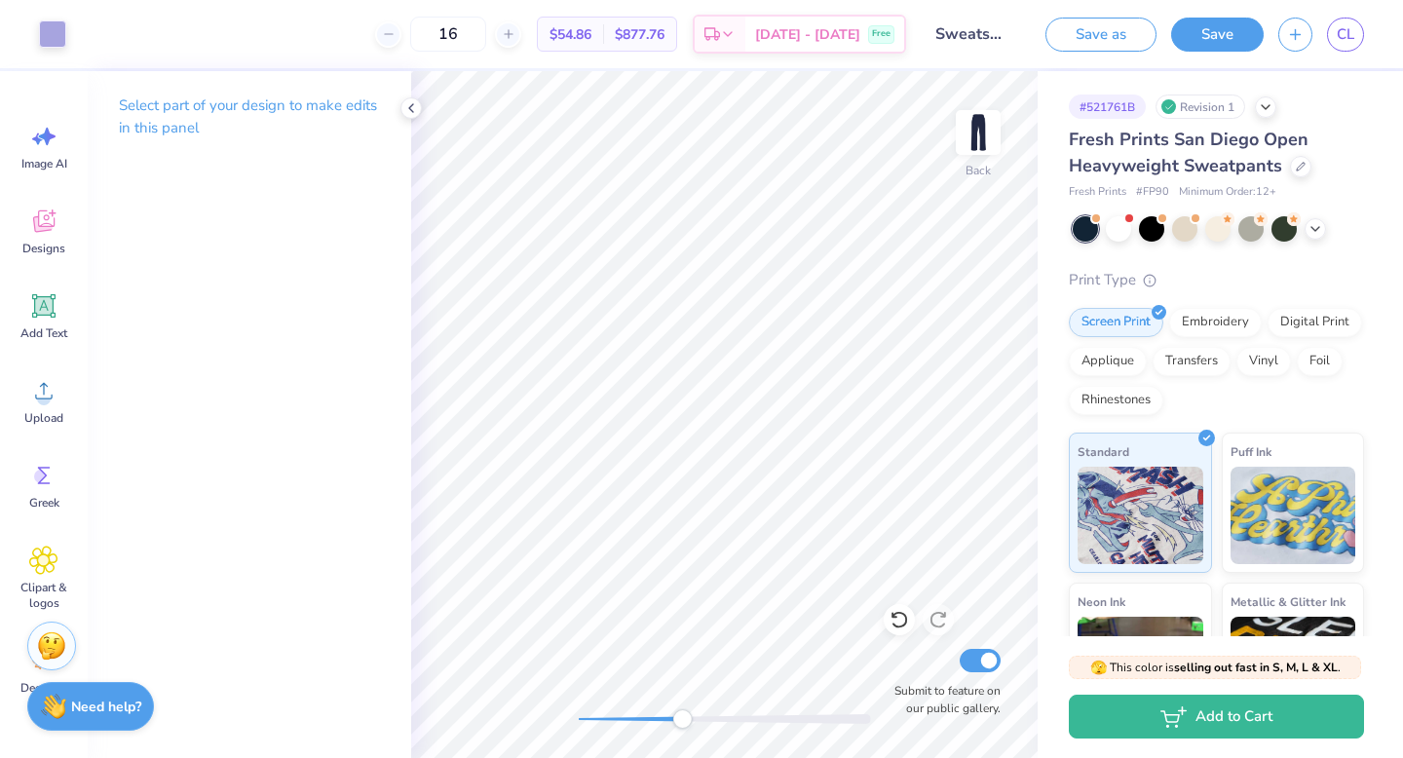
click at [682, 723] on div at bounding box center [725, 719] width 292 height 10
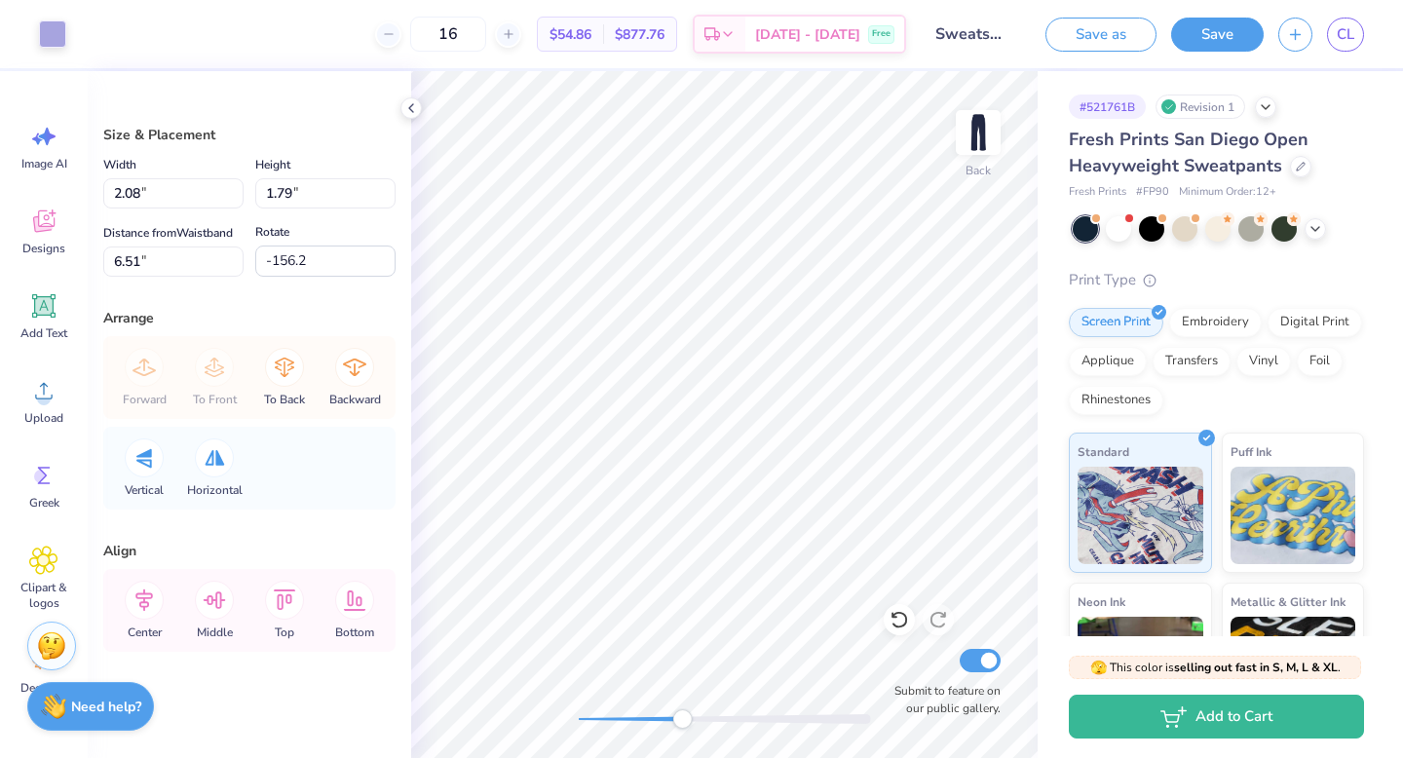
type input "2.08"
type input "1.79"
type input "6.51"
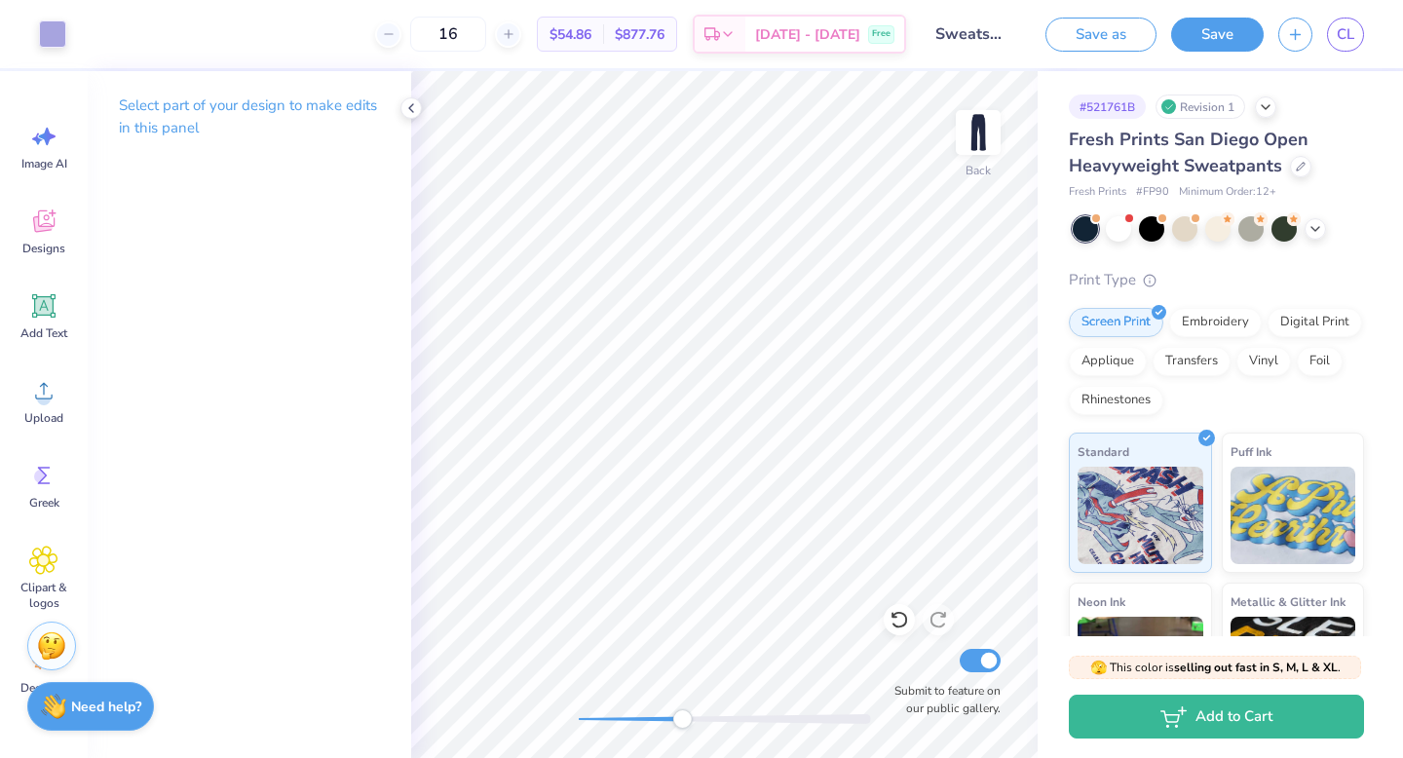
click at [615, 712] on div at bounding box center [725, 718] width 292 height 19
drag, startPoint x: 590, startPoint y: 720, endPoint x: 568, endPoint y: 720, distance: 21.4
click at [579, 720] on div at bounding box center [725, 719] width 292 height 10
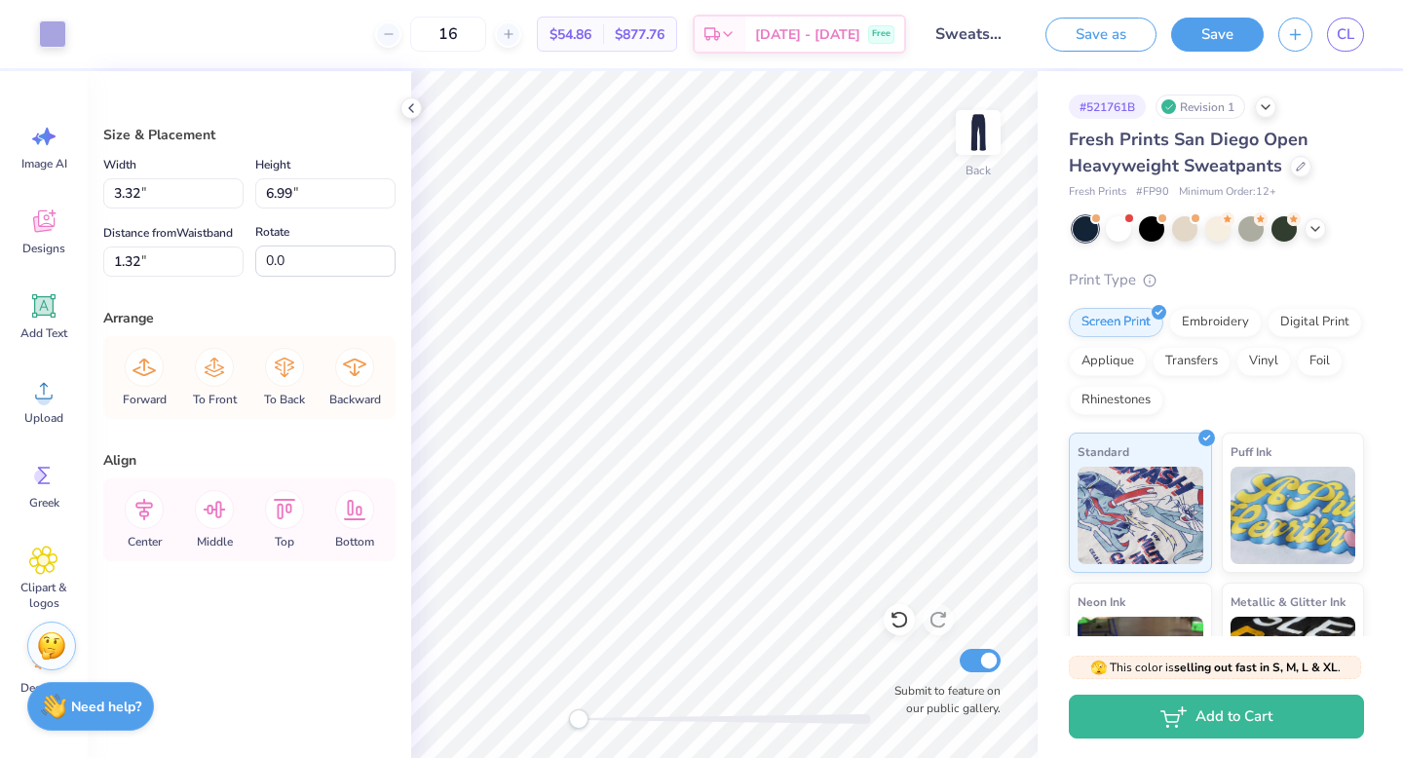
type input "2.83"
type input "7.29"
type input "0.50"
type input "2.73"
type input "7.24"
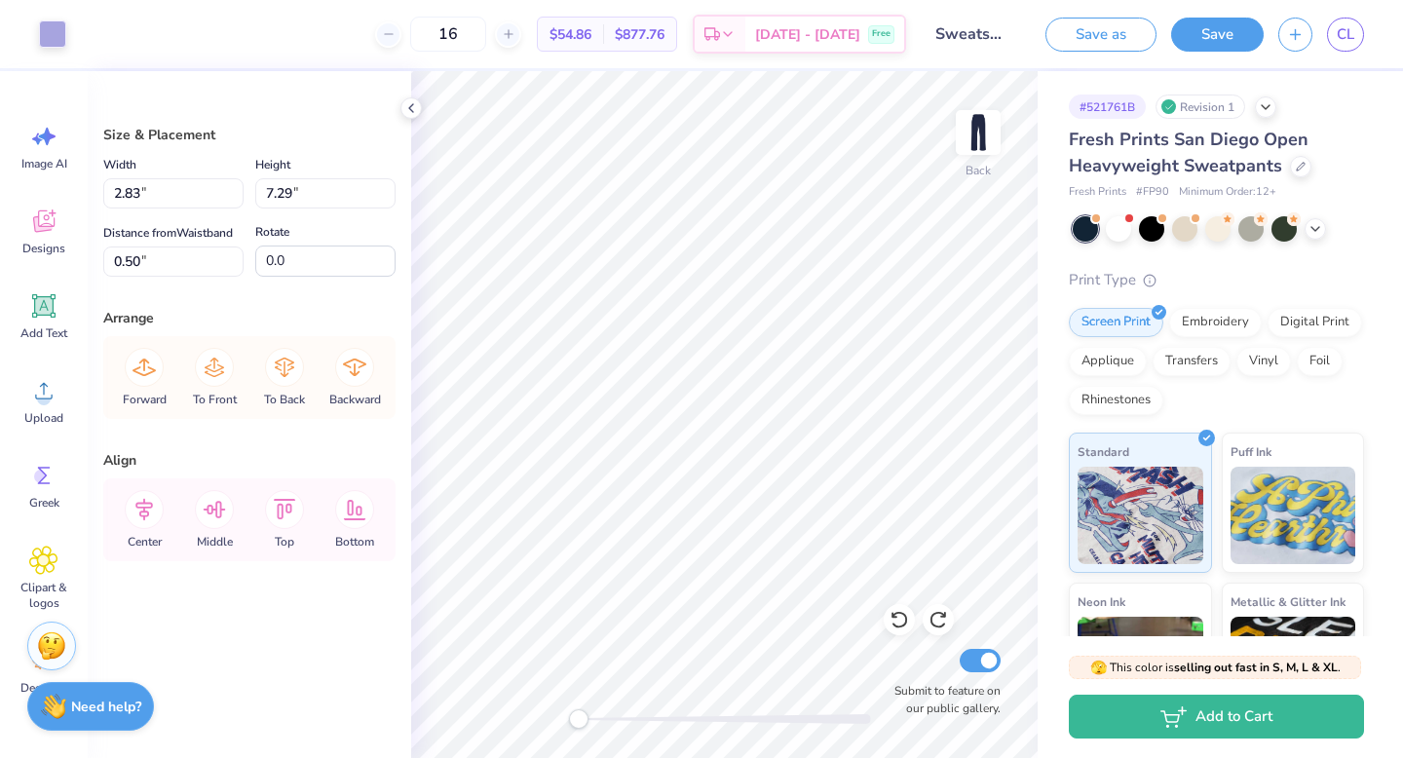
type input "1.13"
type input "0.50"
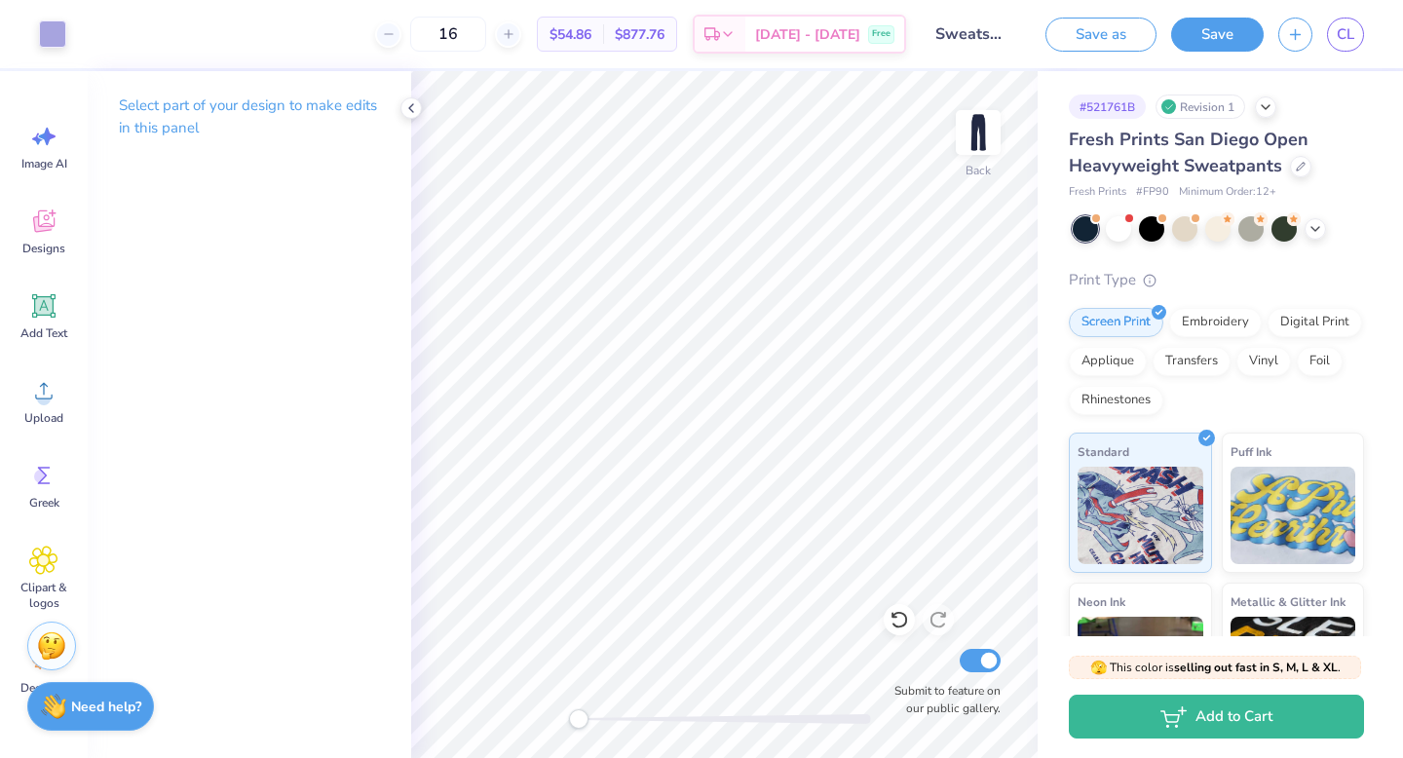
click at [630, 722] on div at bounding box center [725, 719] width 292 height 10
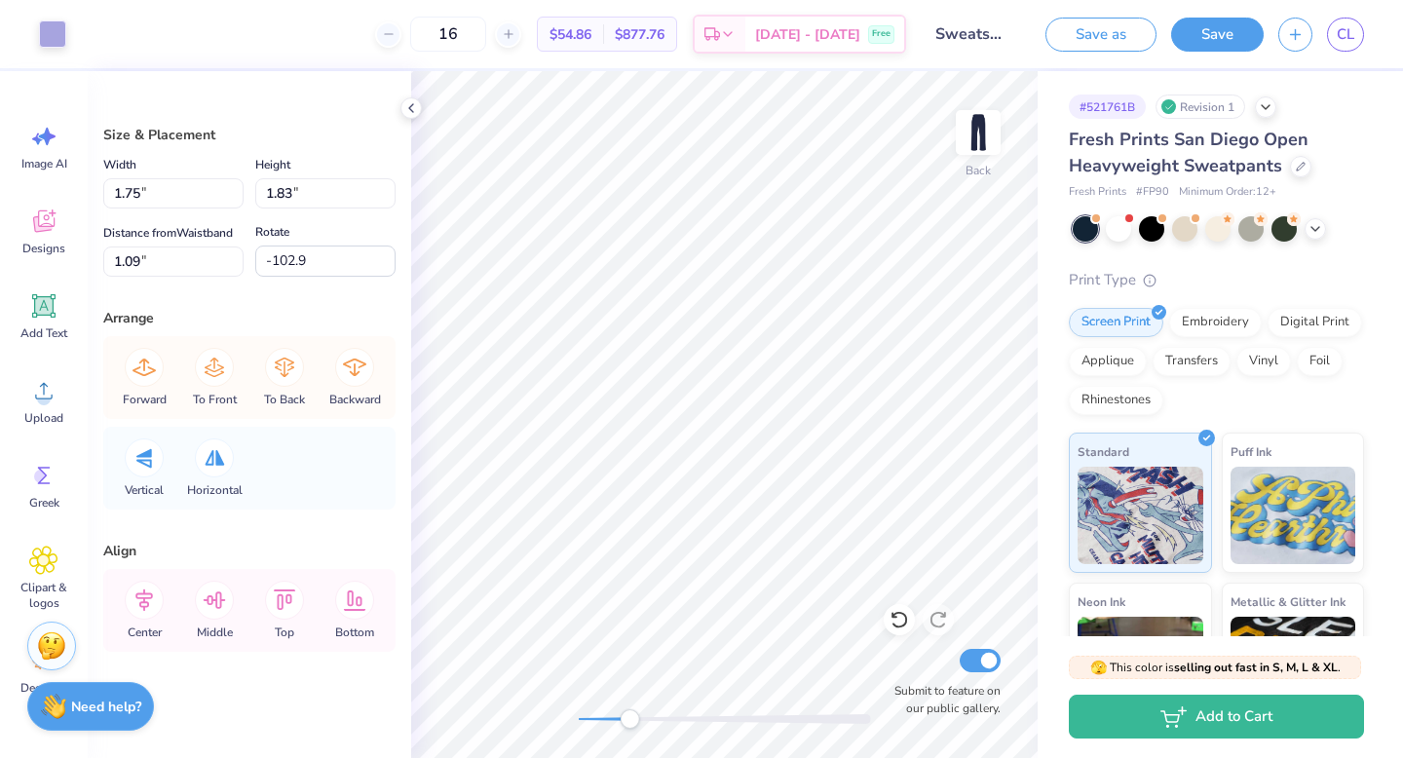
type input "-82.1"
type input "1.51"
type input "1.75"
type input "1.51"
type input "1.75"
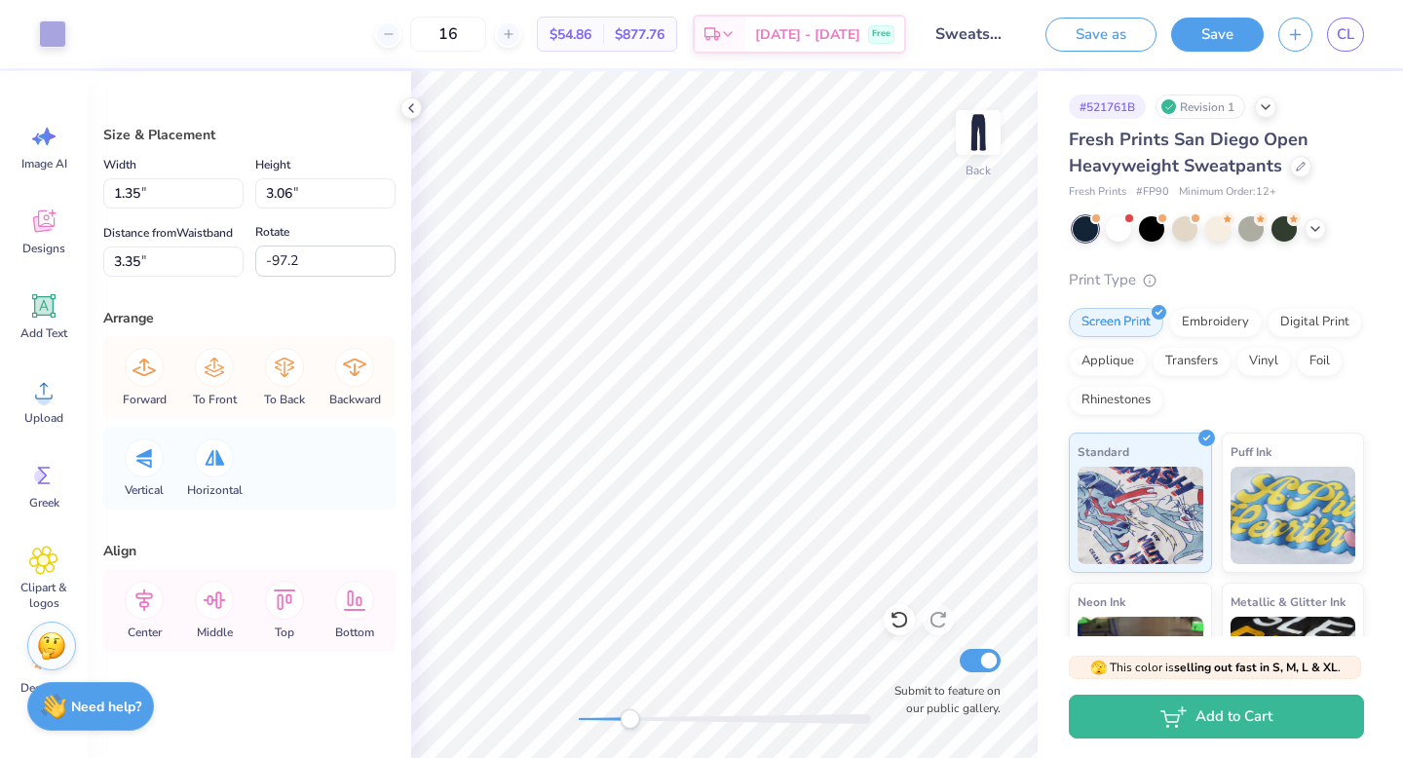
type input "2.50"
type input "-125.3"
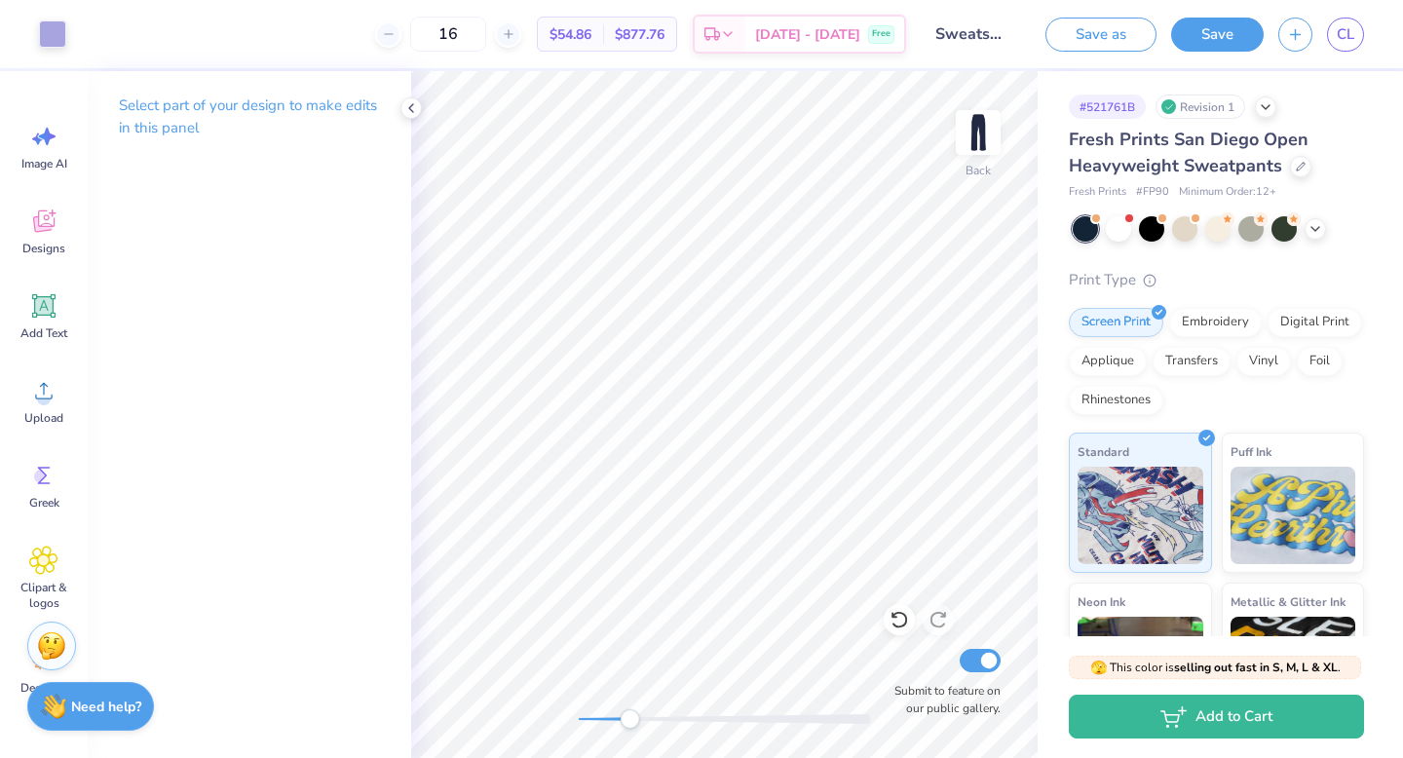
click at [601, 709] on div at bounding box center [725, 718] width 292 height 19
click at [602, 725] on div "Accessibility label" at bounding box center [601, 718] width 19 height 19
drag, startPoint x: 599, startPoint y: 721, endPoint x: 576, endPoint y: 721, distance: 23.4
click at [590, 721] on div "Accessibility label" at bounding box center [599, 718] width 19 height 19
click at [620, 715] on div at bounding box center [725, 719] width 292 height 10
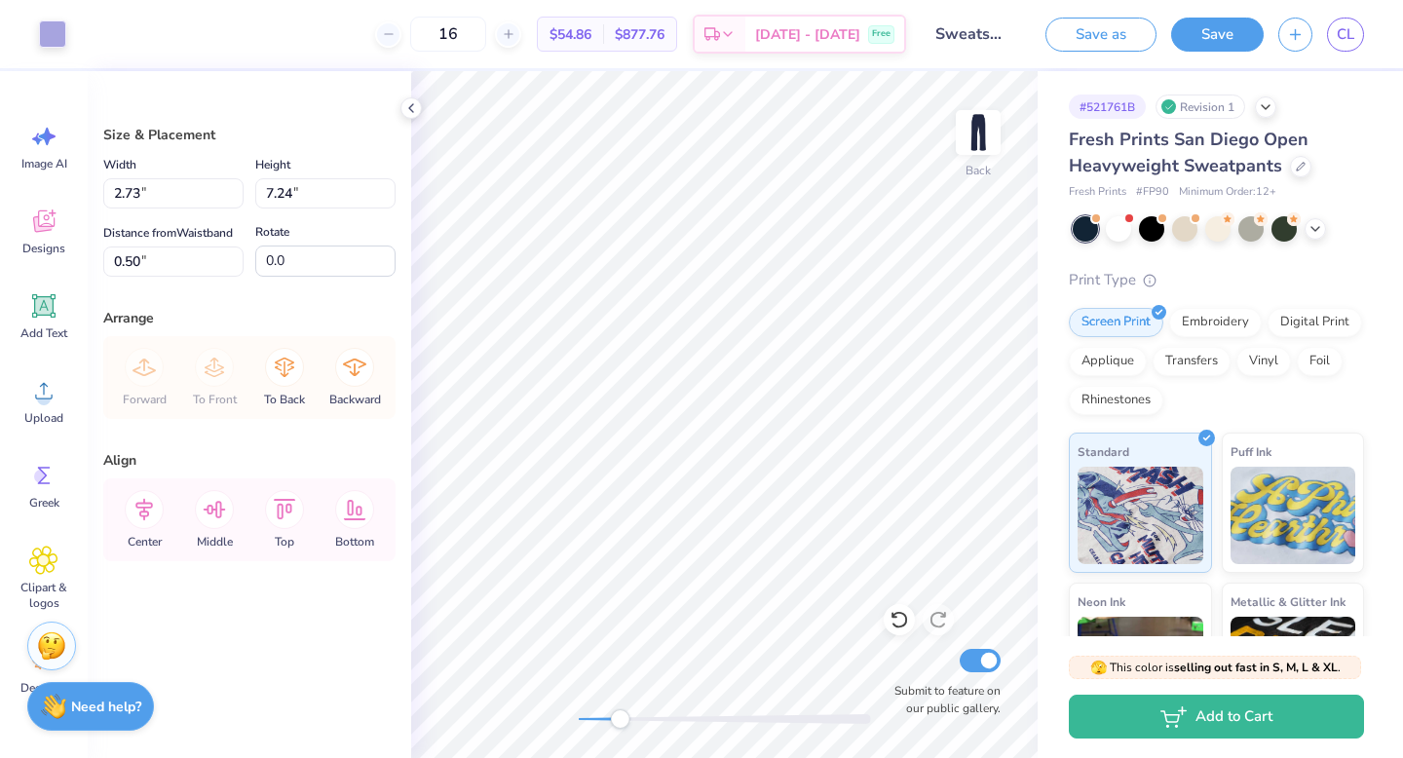
type input "1.31"
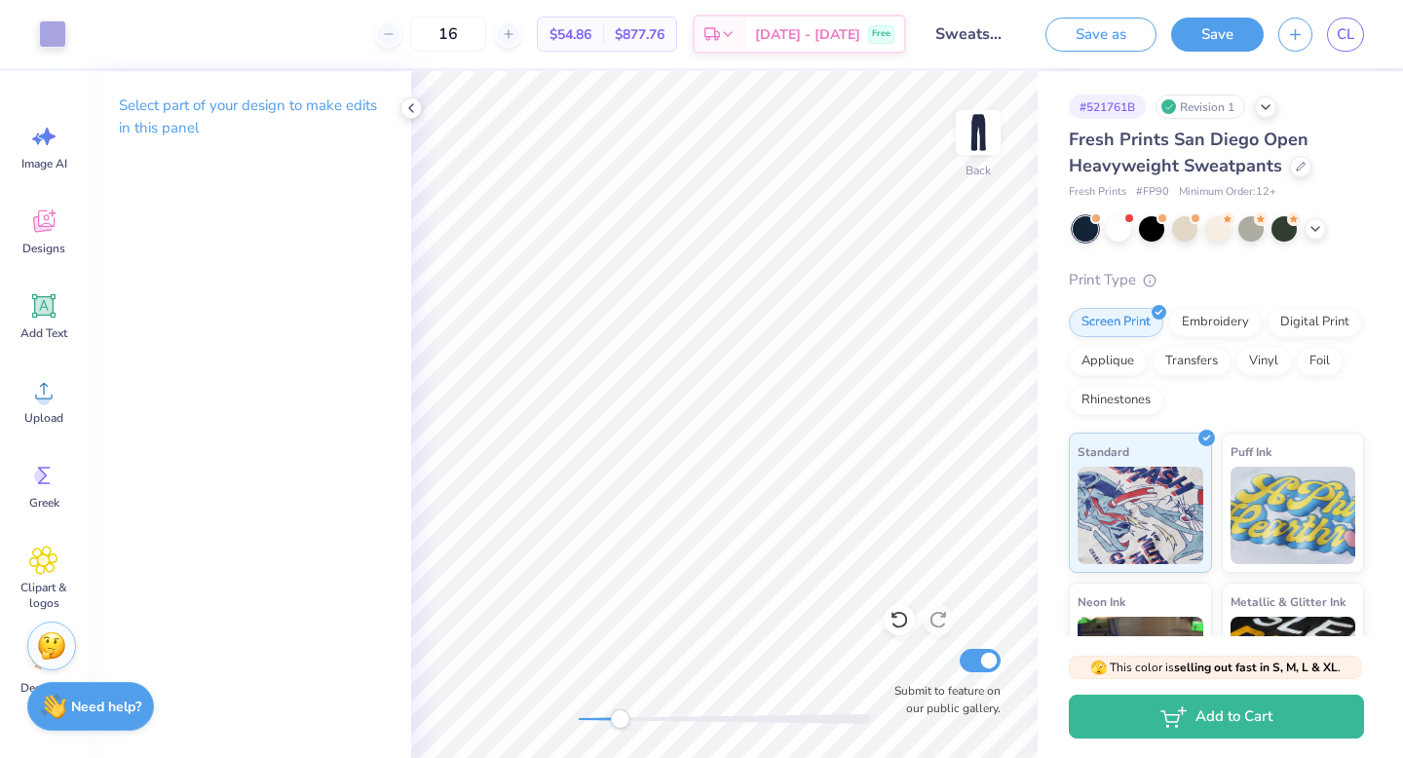
click at [600, 709] on div at bounding box center [725, 718] width 292 height 19
click at [559, 715] on div "Back Submit to feature on our public gallery." at bounding box center [724, 414] width 627 height 687
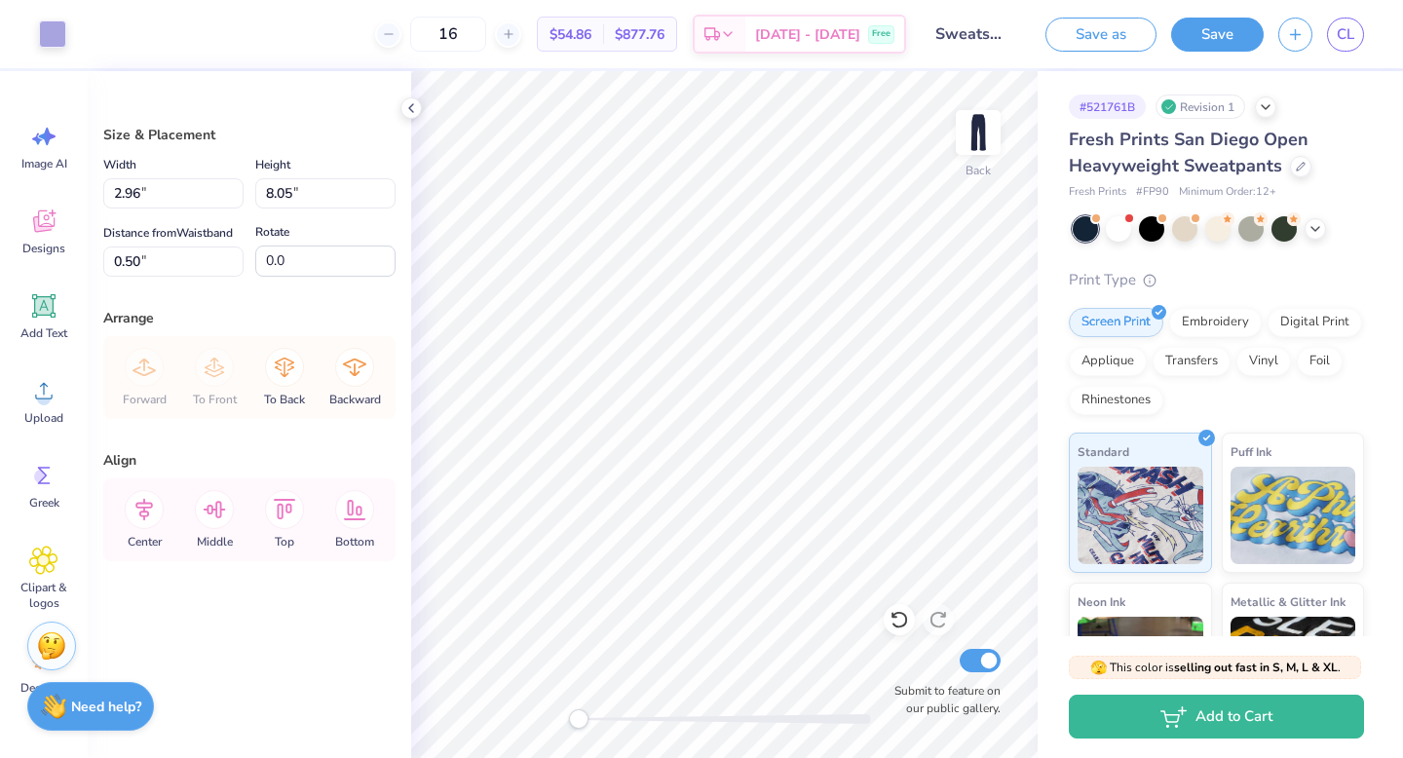
type input "2.98"
type input "8.11"
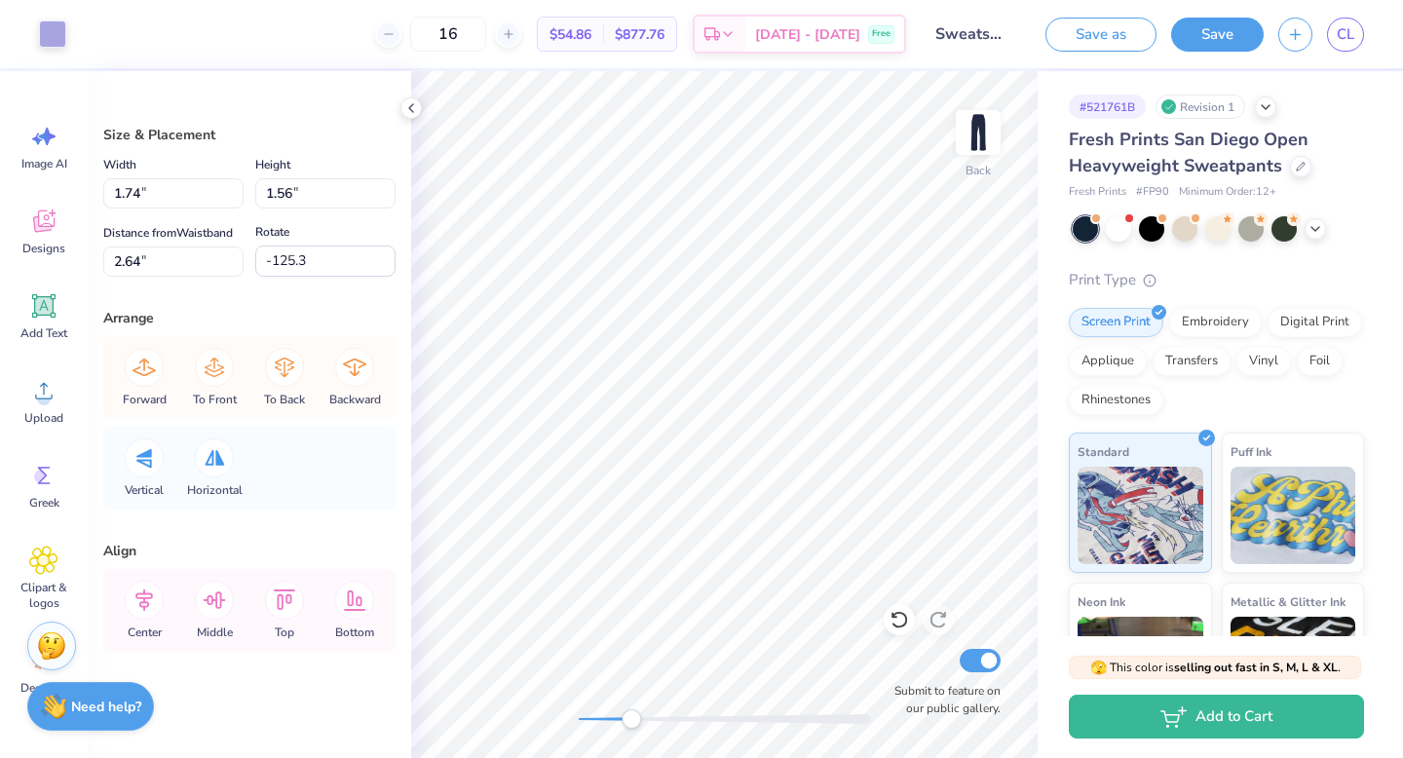
click at [632, 717] on div at bounding box center [725, 719] width 292 height 10
type input "-103.8"
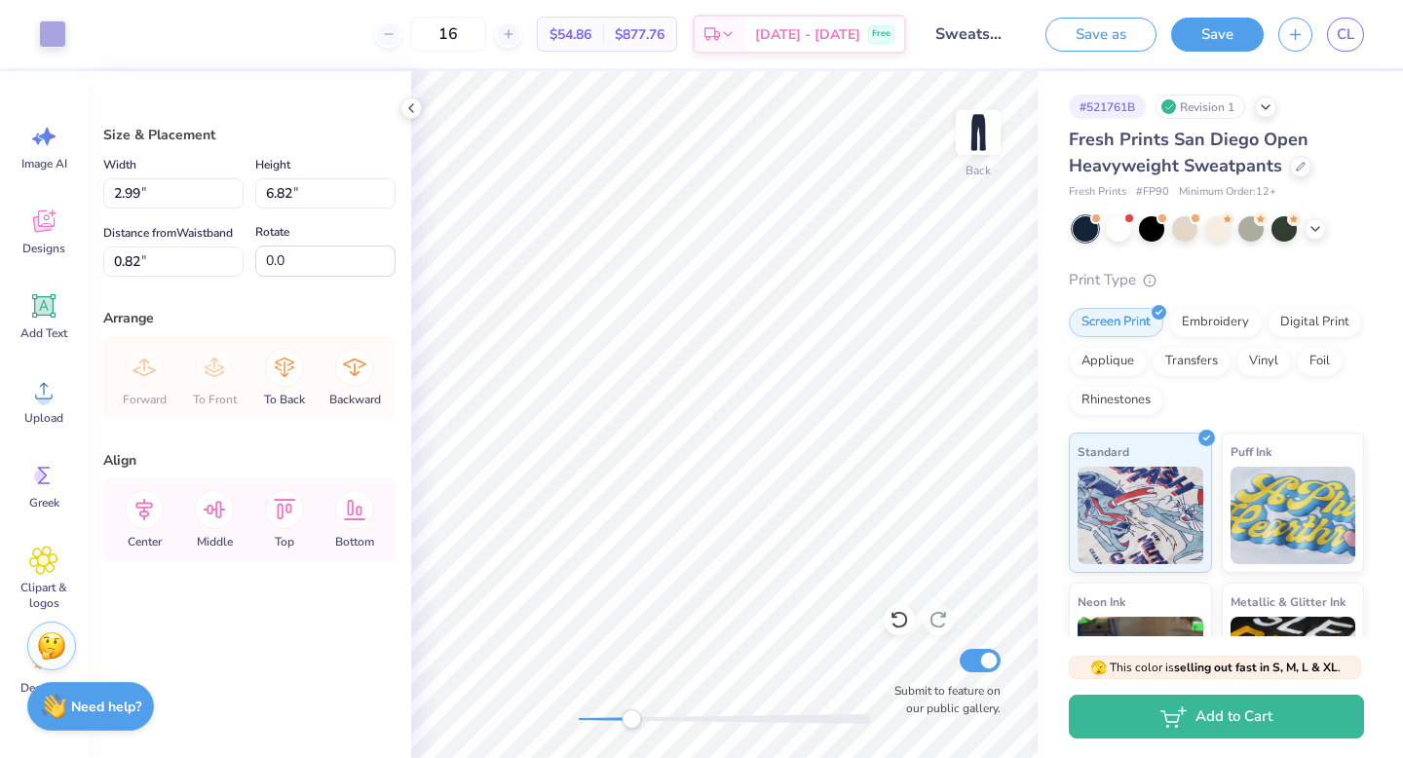
type input "0.82"
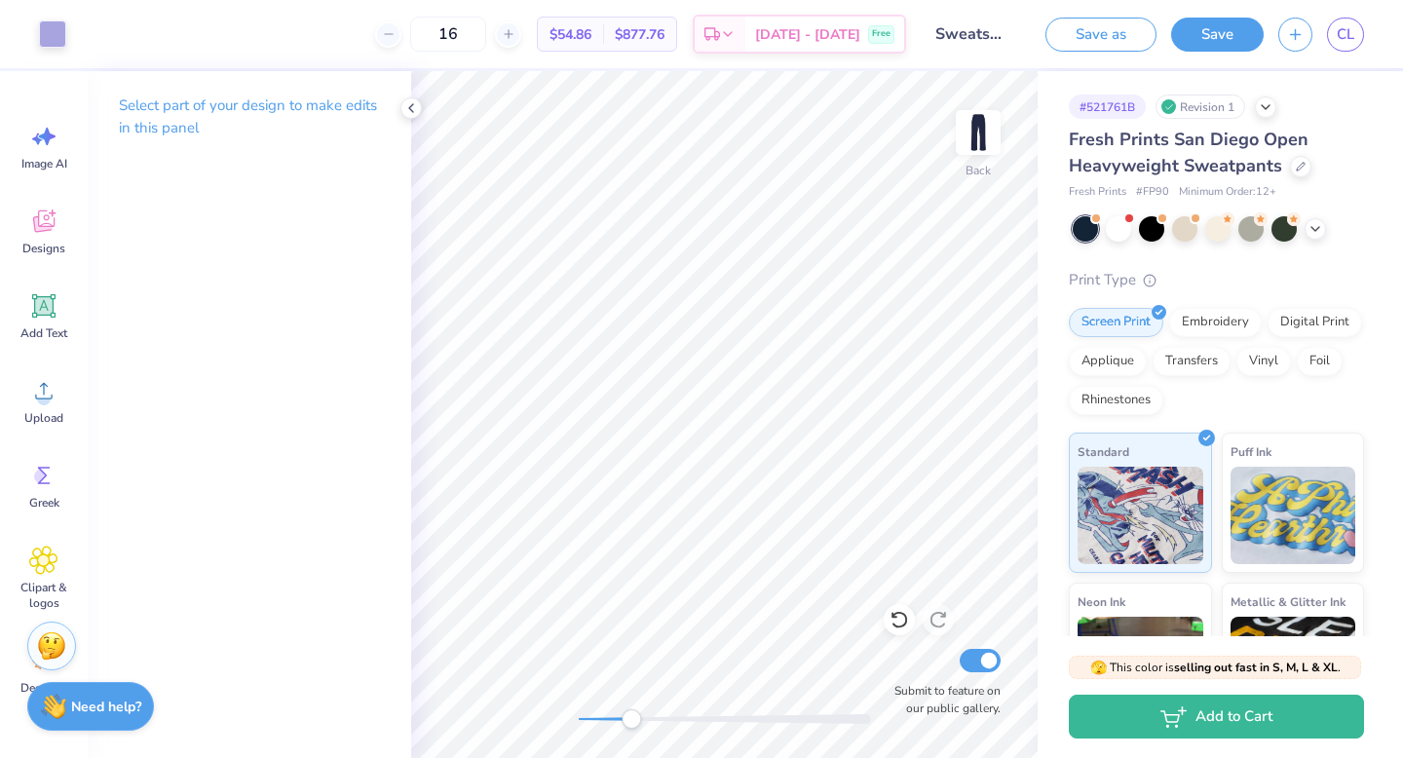
click at [613, 720] on div at bounding box center [725, 719] width 292 height 10
click at [542, 713] on div "Back Submit to feature on our public gallery." at bounding box center [724, 414] width 627 height 687
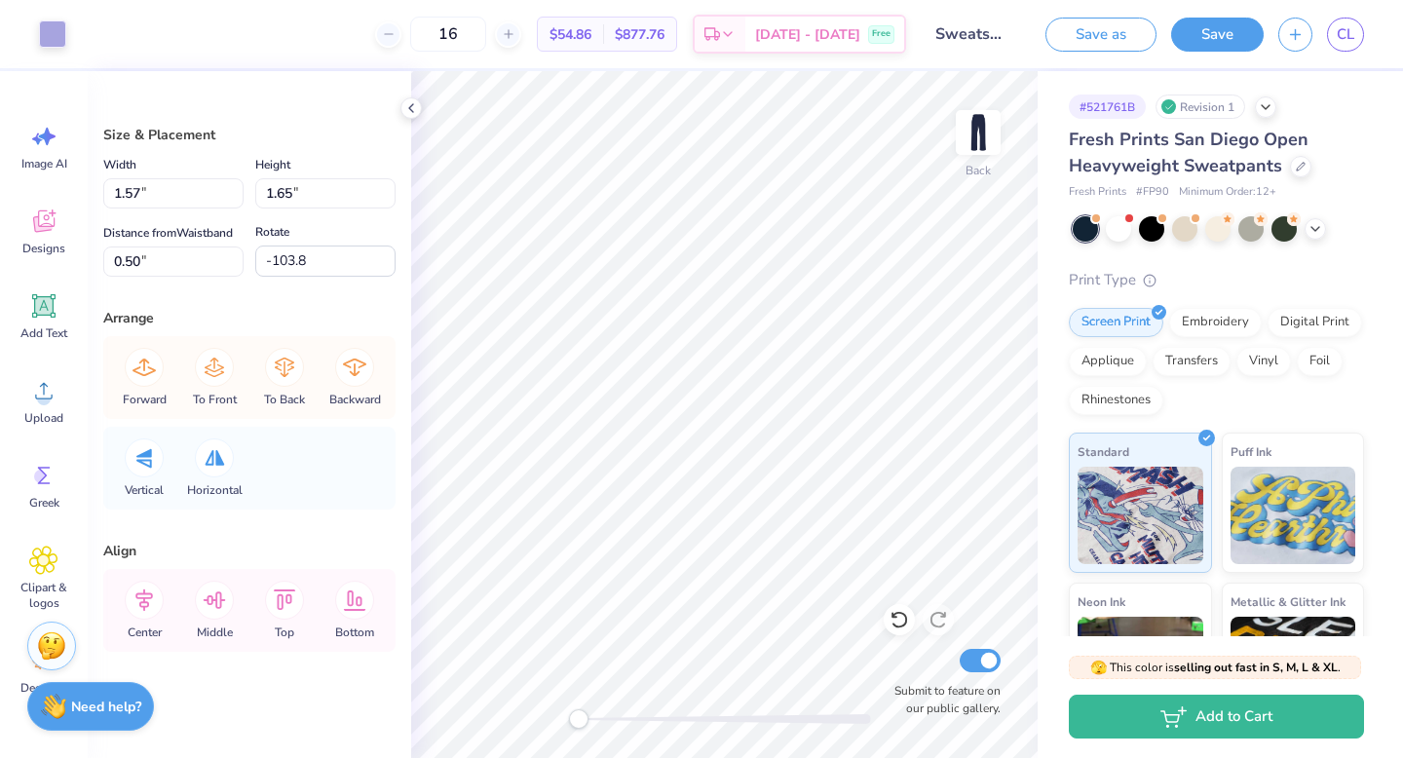
type input "0.50"
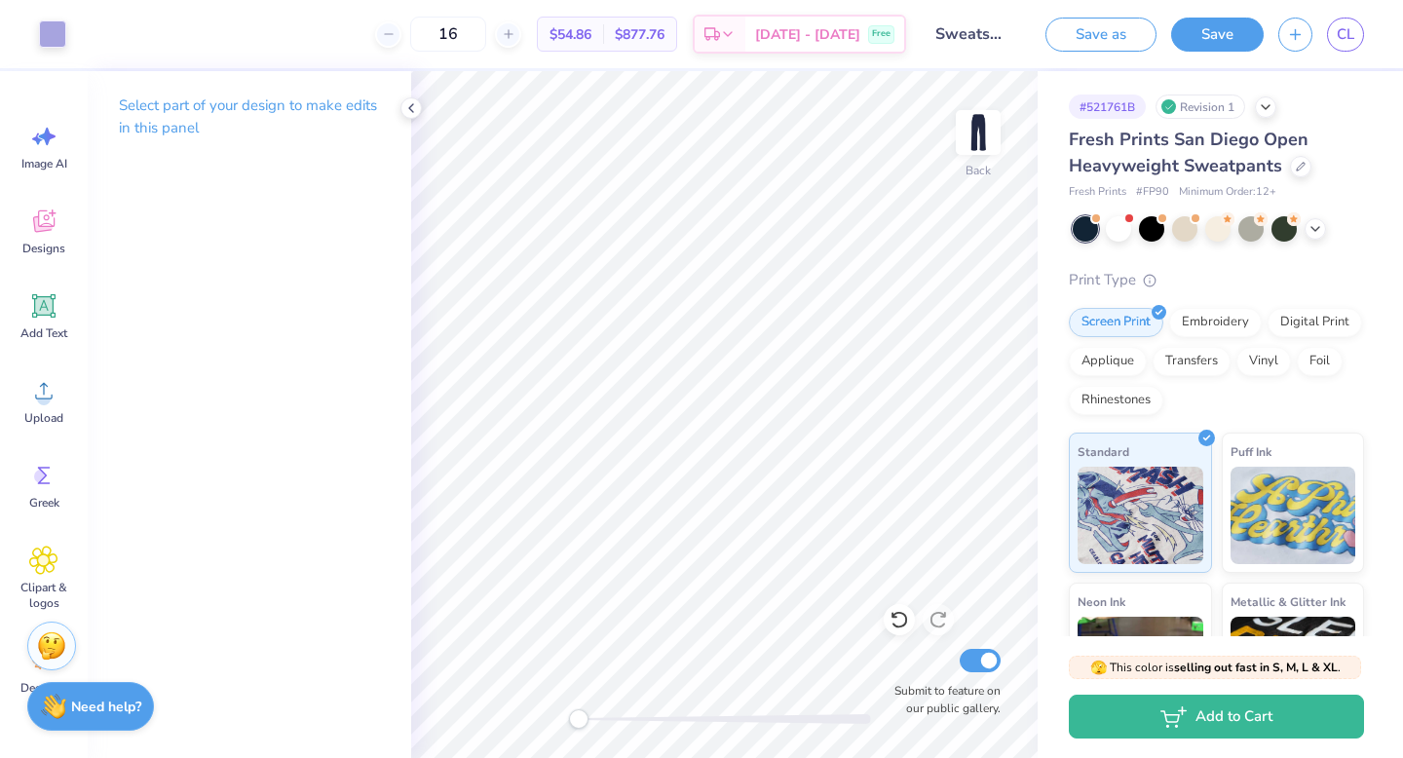
click at [624, 709] on div at bounding box center [725, 718] width 292 height 19
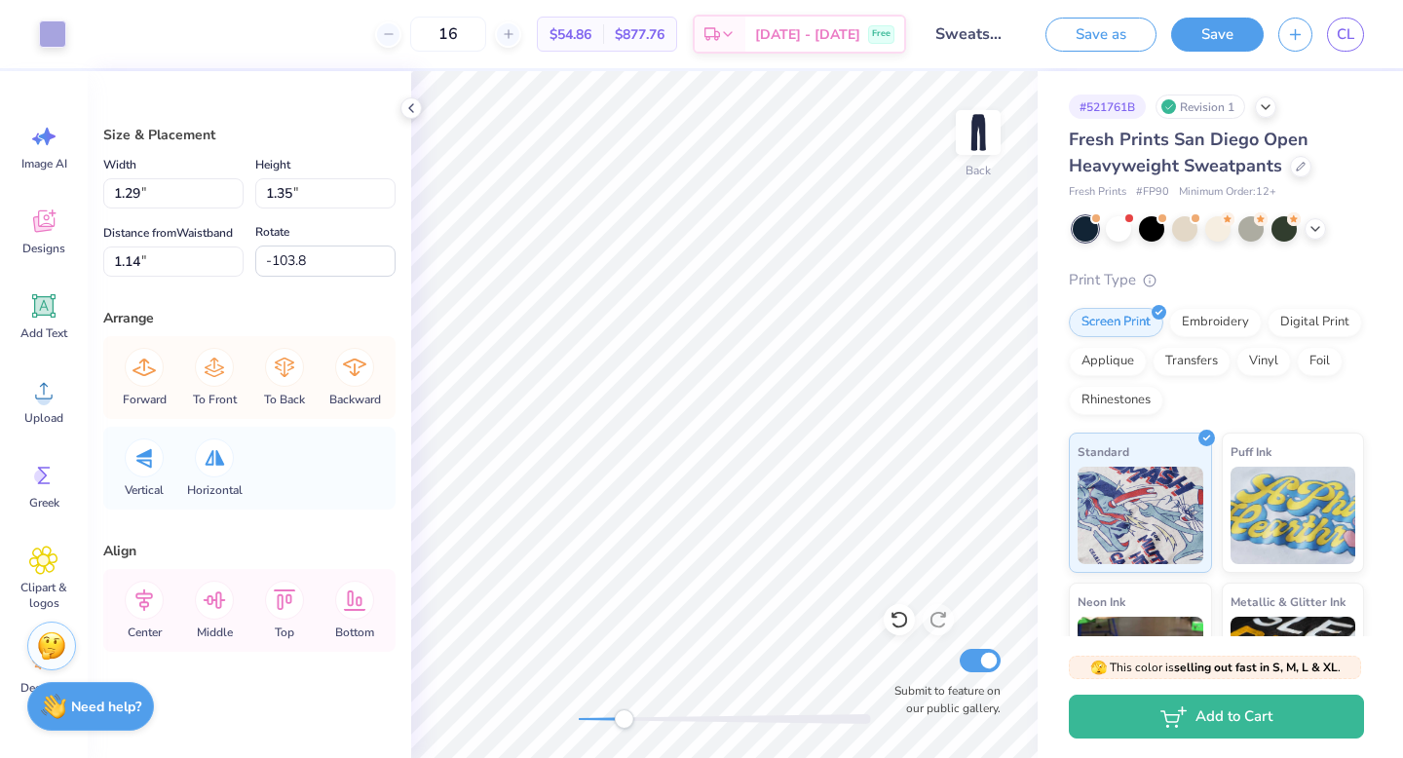
type input "1.29"
type input "1.35"
type input "1.14"
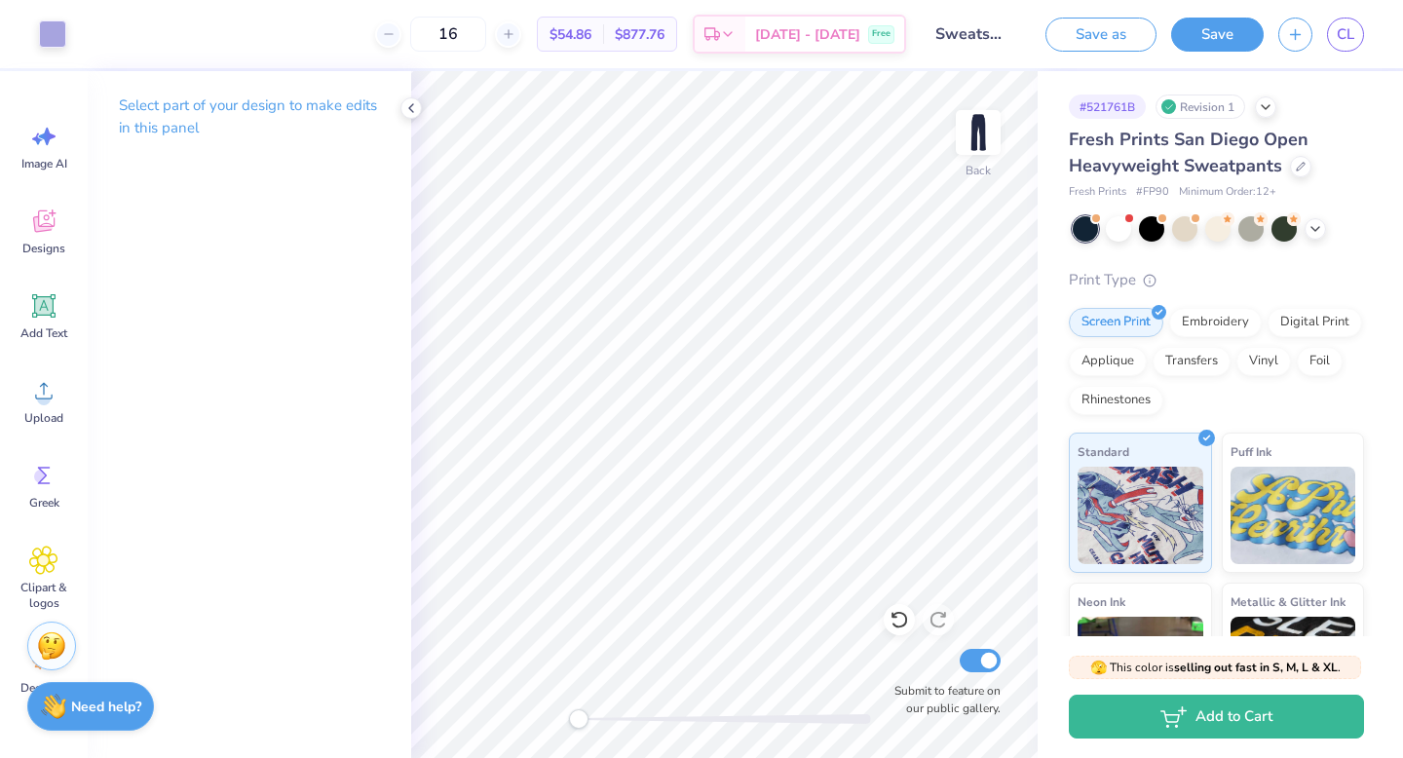
click at [545, 716] on div "Back Submit to feature on our public gallery." at bounding box center [724, 414] width 627 height 687
click at [633, 723] on div at bounding box center [725, 719] width 292 height 10
drag, startPoint x: 636, startPoint y: 720, endPoint x: 569, endPoint y: 720, distance: 67.2
click at [569, 720] on div "Accessibility label" at bounding box center [578, 718] width 19 height 19
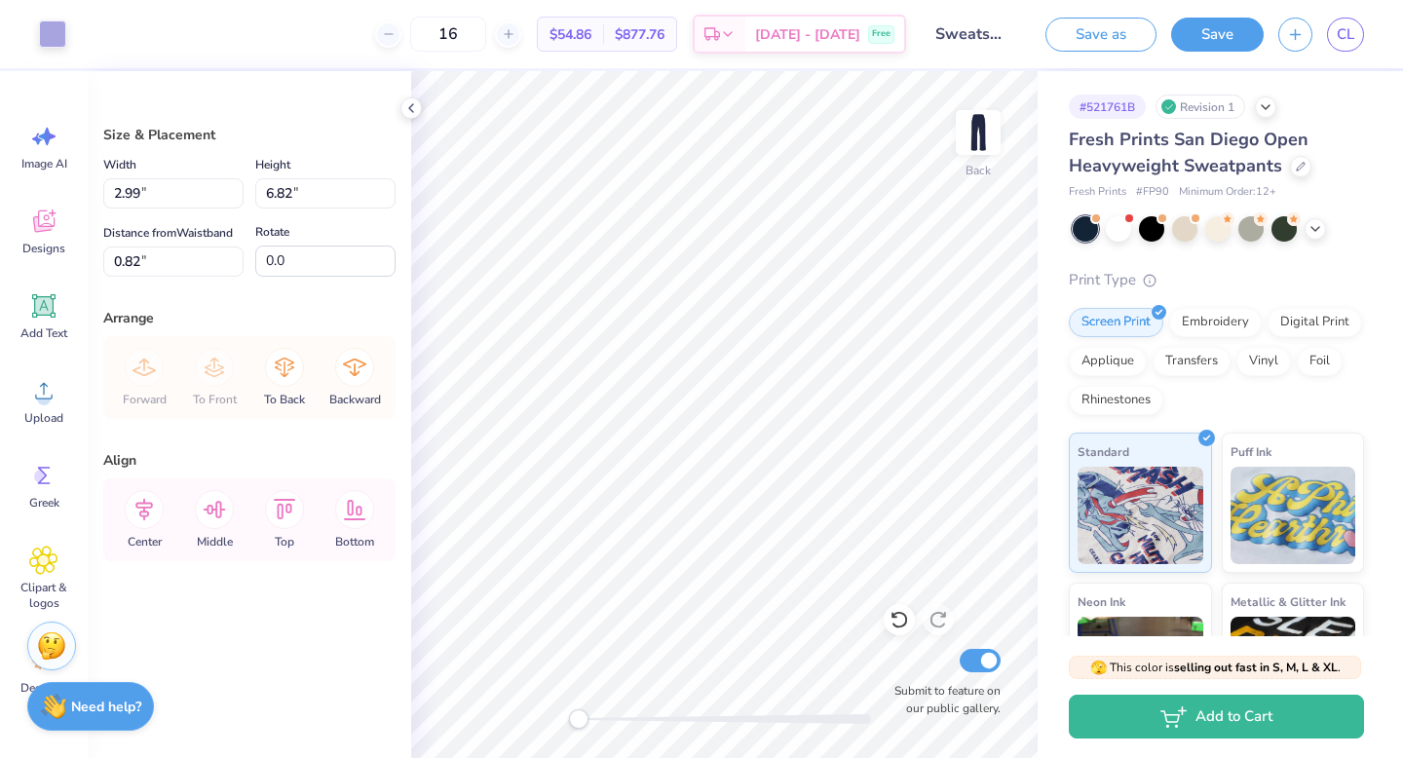
type input "2.44"
type input "7.00"
type input "0.64"
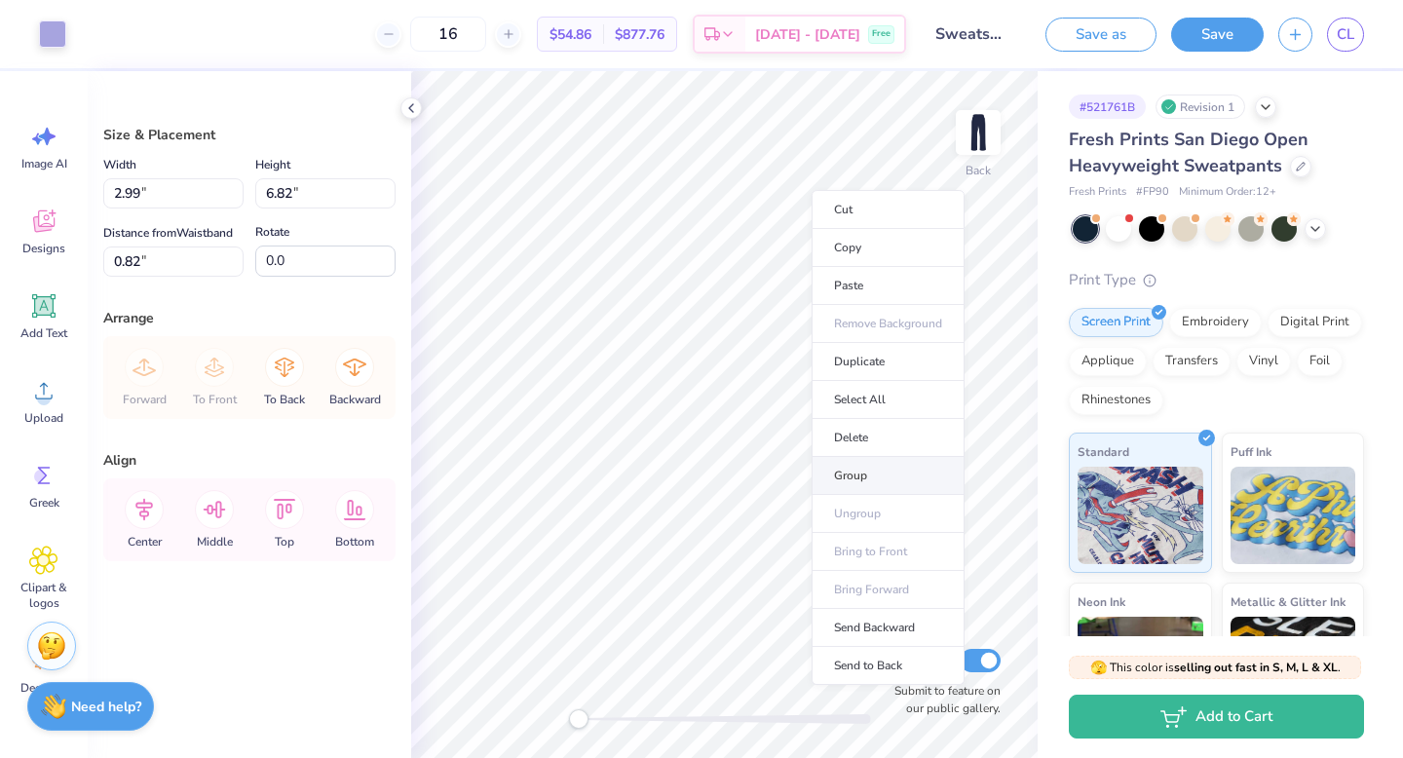
click at [855, 475] on li "Group" at bounding box center [888, 476] width 153 height 38
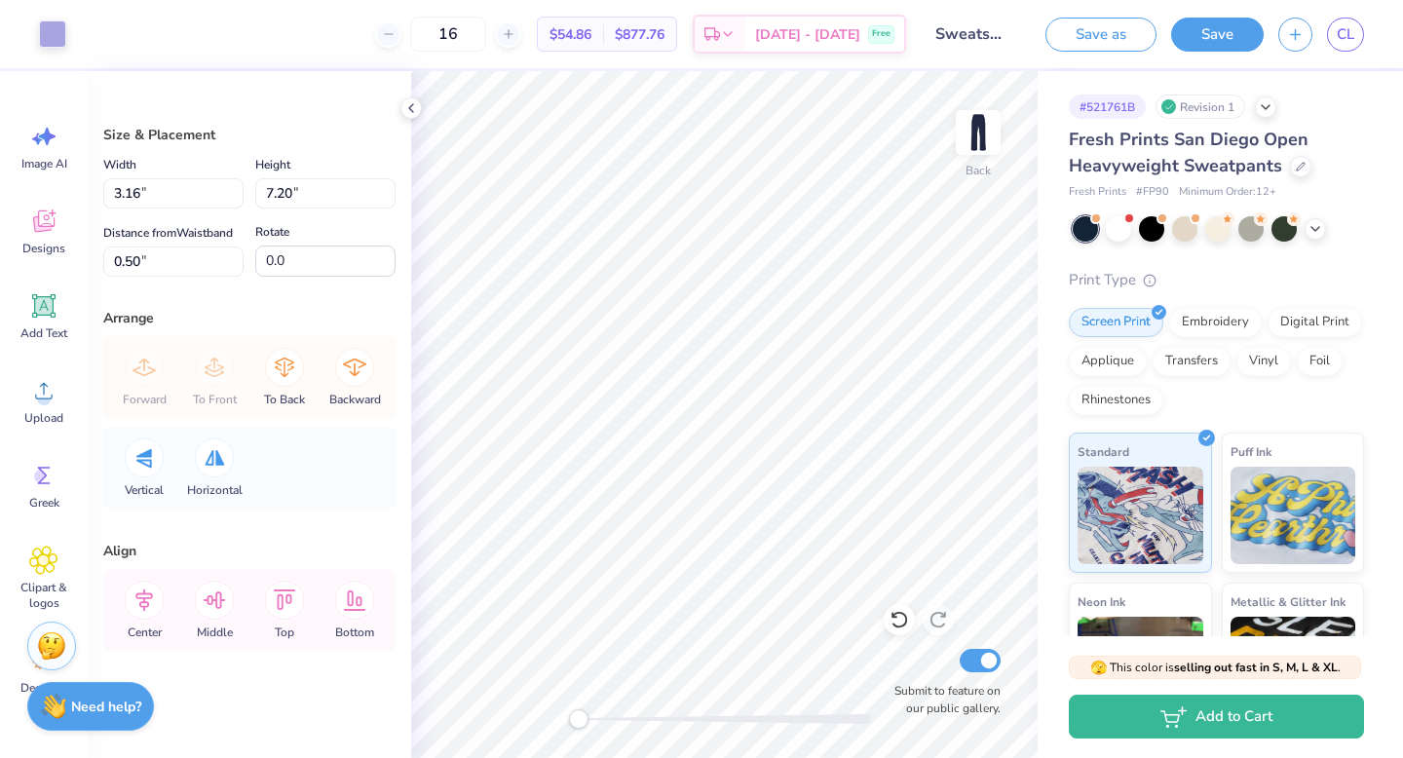
type input "3.16"
type input "7.20"
type input "0.50"
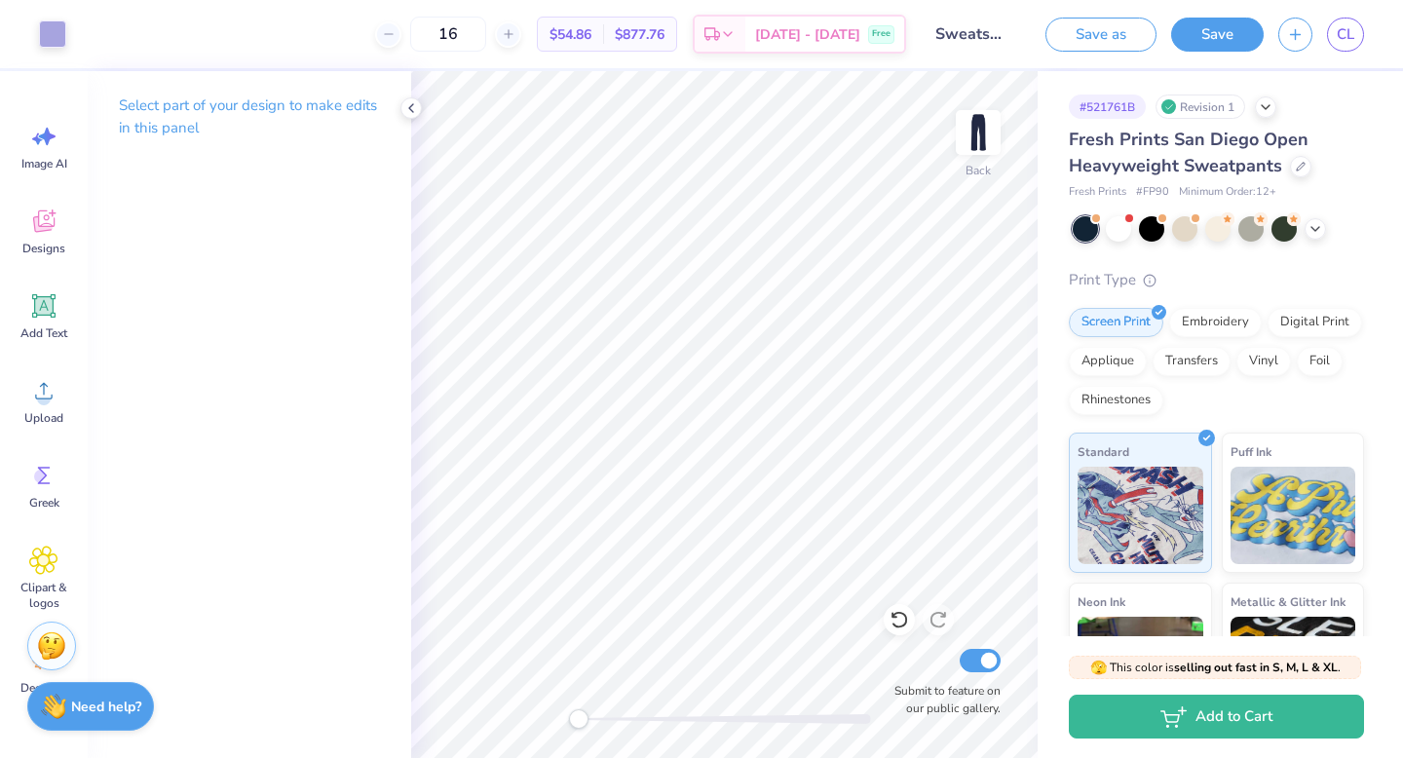
click at [569, 715] on div "Accessibility label" at bounding box center [578, 718] width 19 height 19
click at [1173, 41] on div "Save" at bounding box center [1217, 35] width 93 height 34
click at [1225, 34] on button "Save" at bounding box center [1217, 32] width 93 height 34
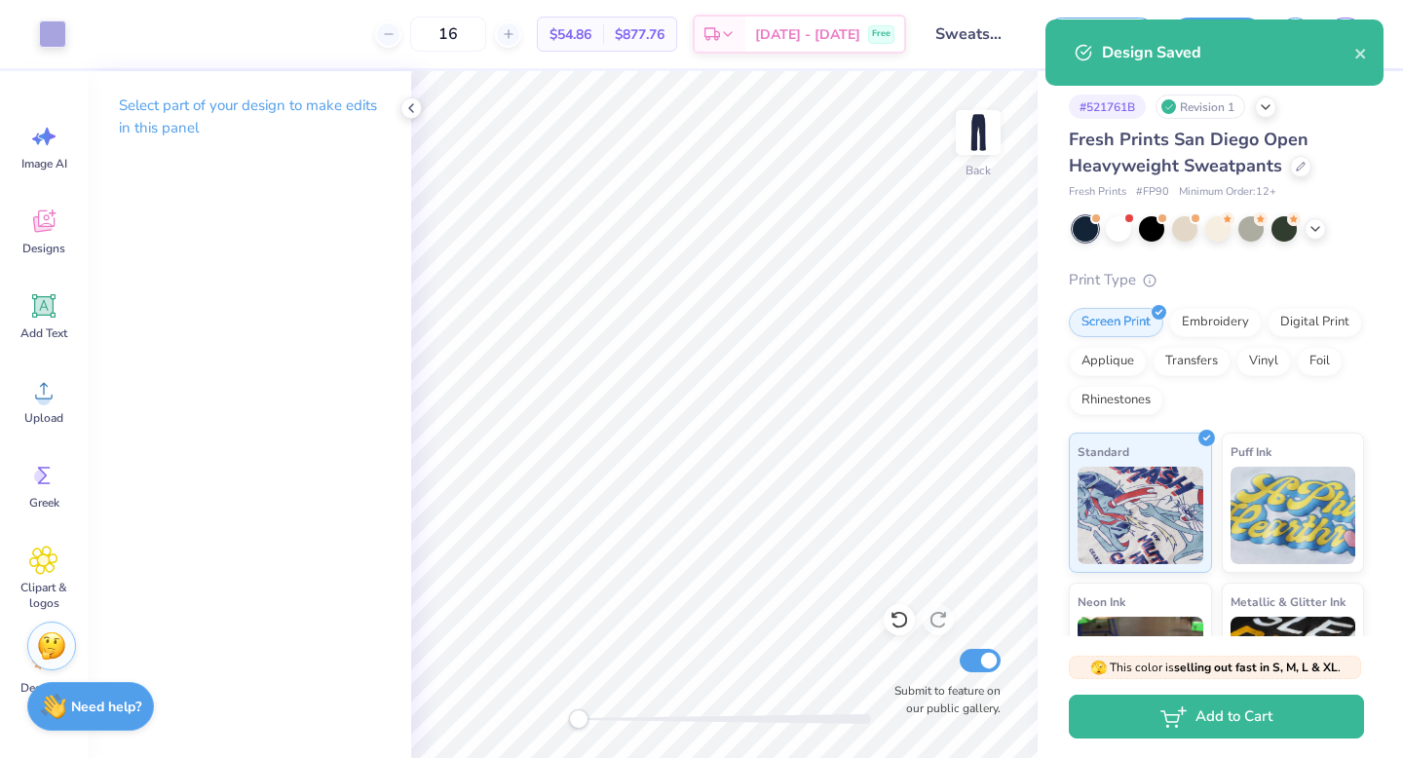
click at [1327, 44] on div "Design Saved" at bounding box center [1228, 52] width 252 height 23
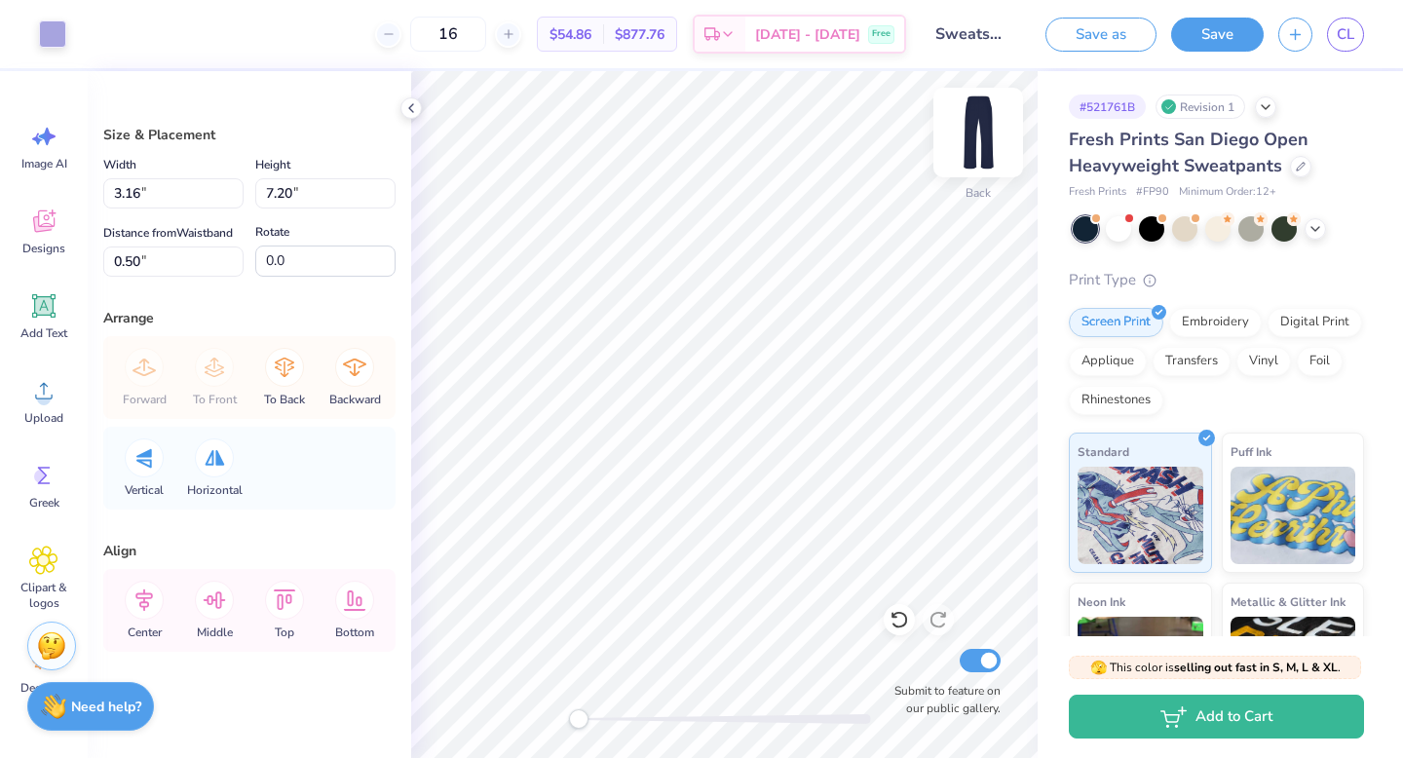
type input "-16.6"
type input "-5.6"
type input "2.79"
type input "7.35"
type input "-12.9"
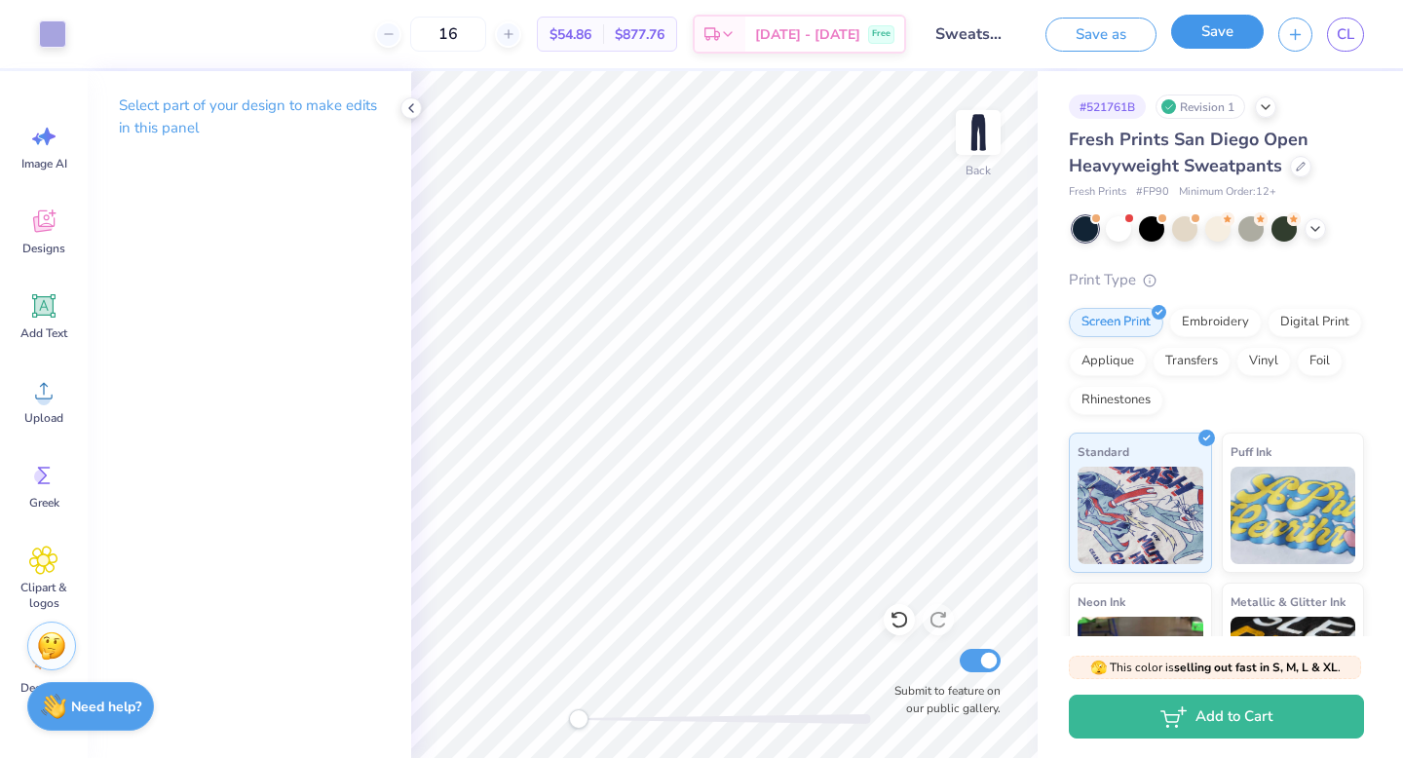
click at [1218, 44] on button "Save" at bounding box center [1217, 32] width 93 height 34
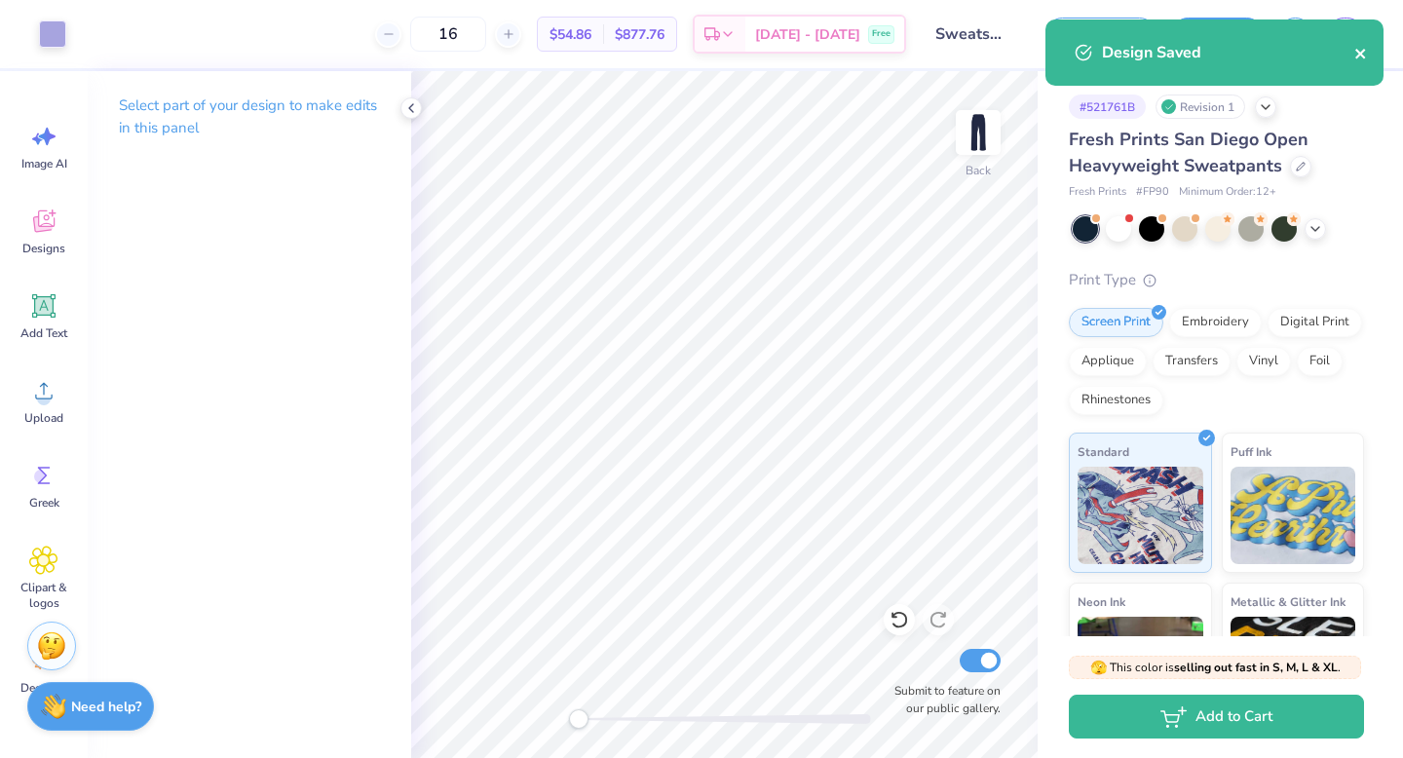
click at [1358, 51] on icon "close" at bounding box center [1361, 54] width 10 height 10
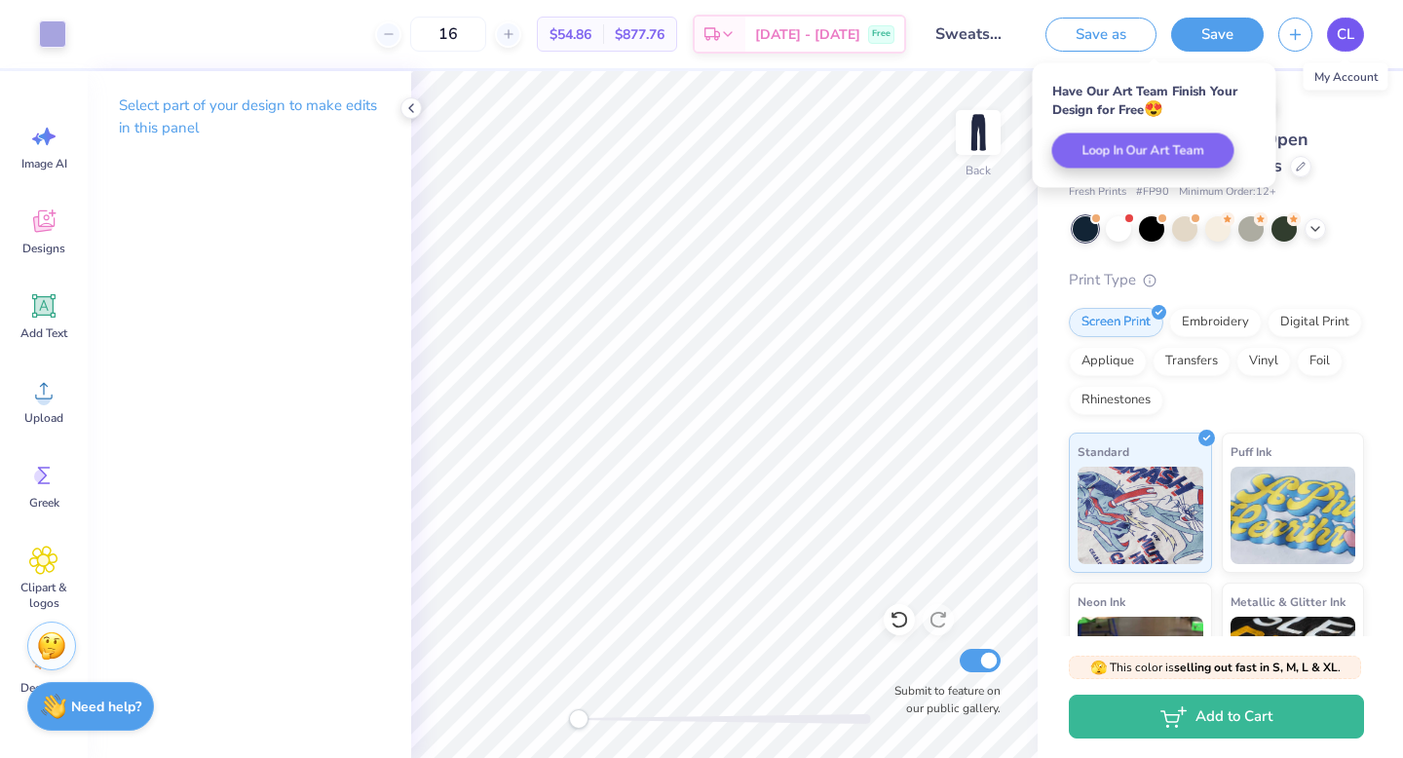
click at [1348, 40] on span "CL" at bounding box center [1346, 34] width 18 height 22
